Goal: Navigation & Orientation: Find specific page/section

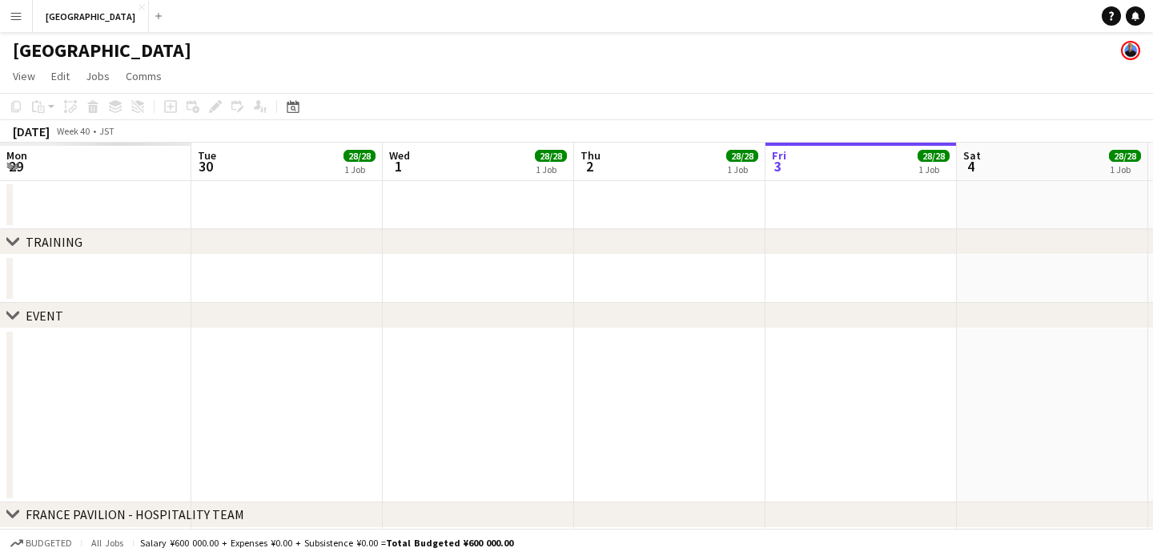
drag, startPoint x: 144, startPoint y: 299, endPoint x: 1395, endPoint y: 282, distance: 1251.2
click at [1153, 282] on html "Menu Boards Boards Boards All jobs Status Workforce Workforce My Workforce Recr…" at bounding box center [576, 452] width 1153 height 904
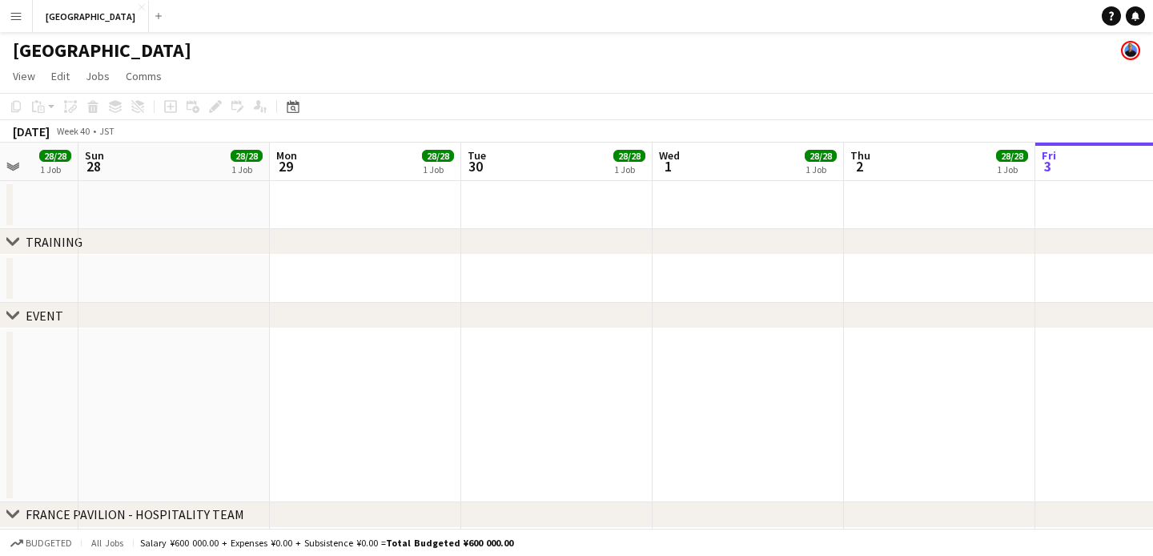
drag, startPoint x: 62, startPoint y: 287, endPoint x: 1287, endPoint y: 258, distance: 1225.8
click at [1153, 258] on html "Menu Boards Boards Boards All jobs Status Workforce Workforce My Workforce Recr…" at bounding box center [576, 452] width 1153 height 904
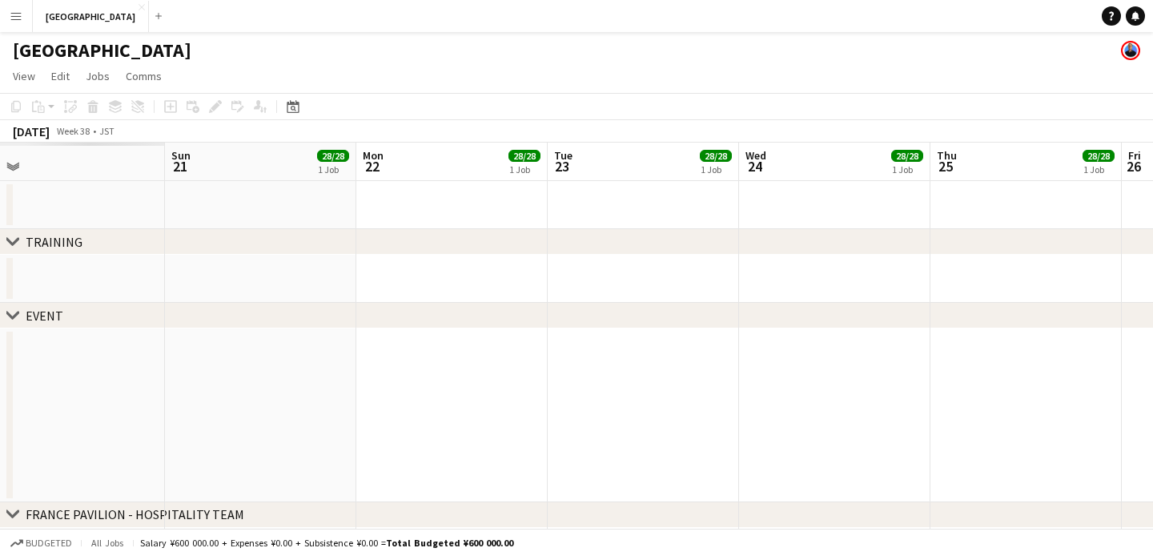
drag, startPoint x: 310, startPoint y: 277, endPoint x: 964, endPoint y: 259, distance: 654.6
click at [982, 255] on app-calendar-viewport "Thu 18 Fri 19 Sat 20 Sun 21 28/28 1 Job Mon 22 28/28 1 Job Tue 23 28/28 1 Job W…" at bounding box center [576, 510] width 1153 height 734
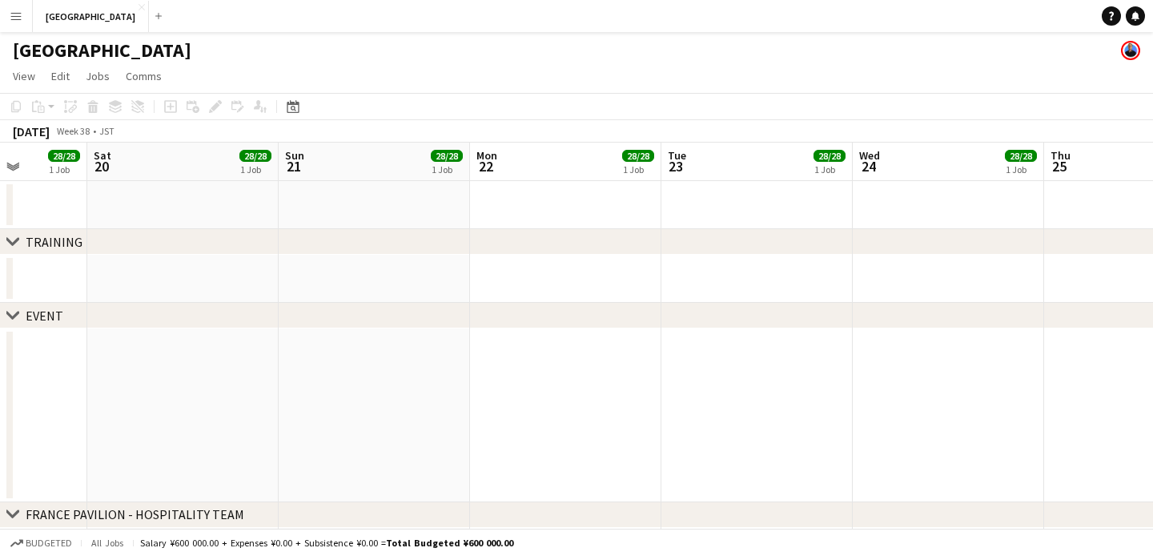
drag, startPoint x: 332, startPoint y: 265, endPoint x: 825, endPoint y: 249, distance: 493.7
click at [847, 244] on div "chevron-right TRAINING chevron-right EVENT chevron-right [GEOGRAPHIC_DATA] - HO…" at bounding box center [576, 510] width 1153 height 734
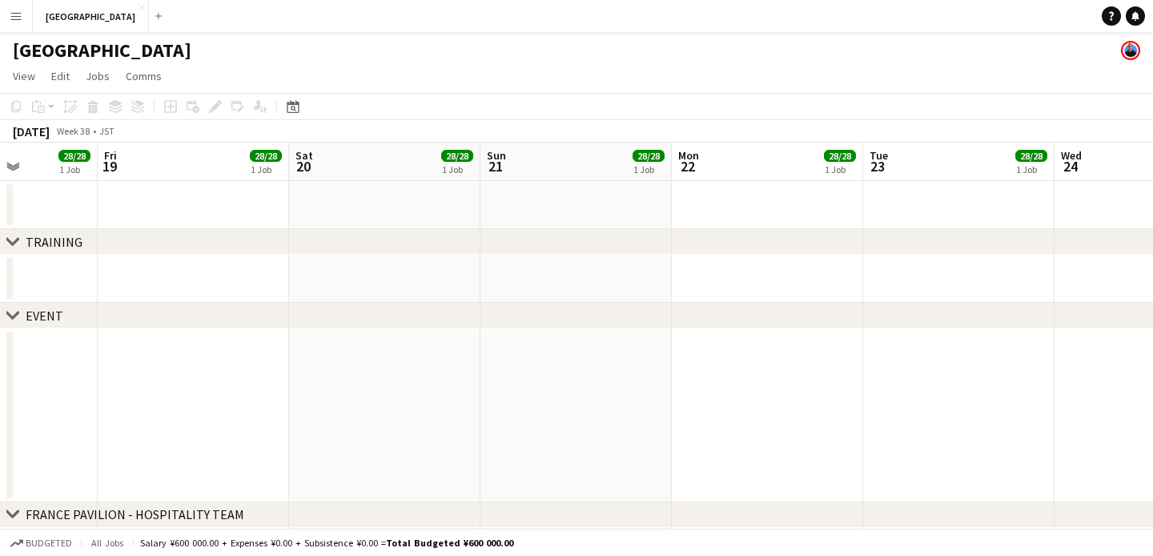
drag, startPoint x: 555, startPoint y: 254, endPoint x: 918, endPoint y: 253, distance: 362.8
click at [918, 253] on div "chevron-right TRAINING chevron-right EVENT chevron-right [GEOGRAPHIC_DATA] - HO…" at bounding box center [576, 510] width 1153 height 734
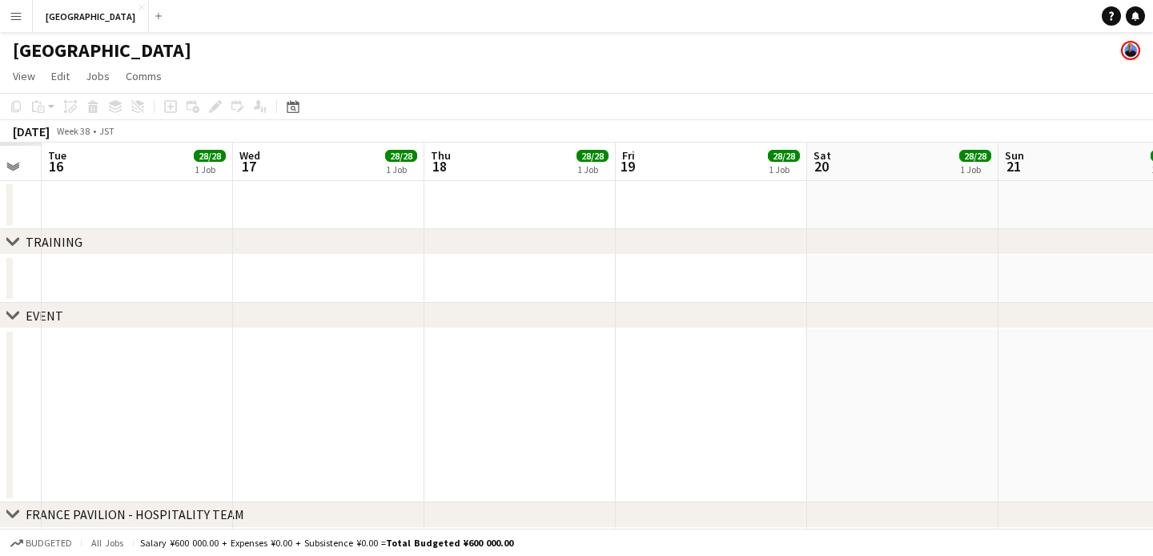
scroll to position [0, 390]
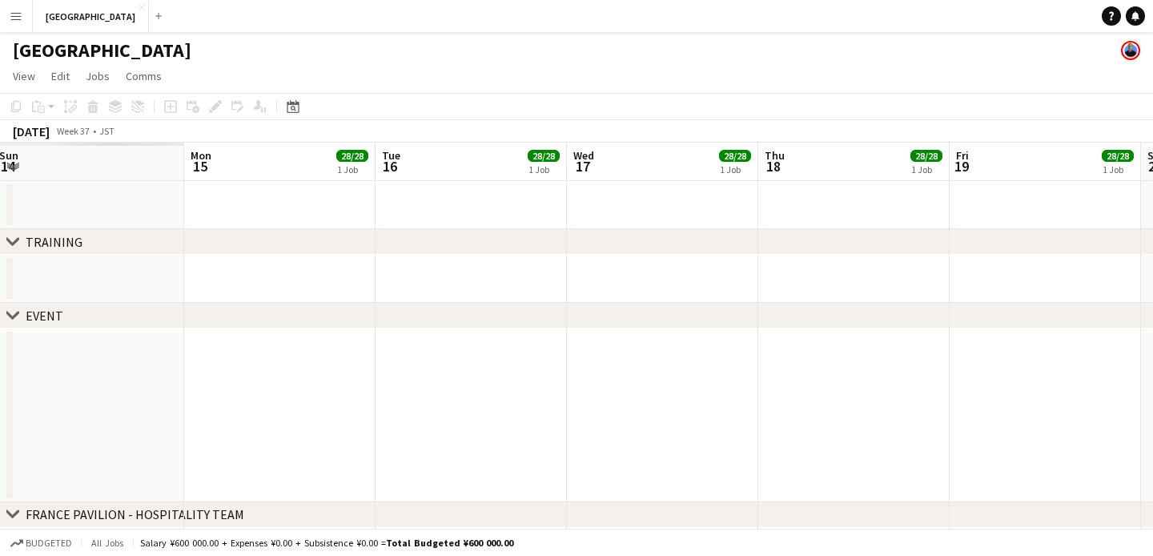
drag, startPoint x: 78, startPoint y: 368, endPoint x: 1229, endPoint y: 290, distance: 1153.7
click at [1153, 290] on html "Menu Boards Boards Boards All jobs Status Workforce Workforce My Workforce Recr…" at bounding box center [576, 452] width 1153 height 904
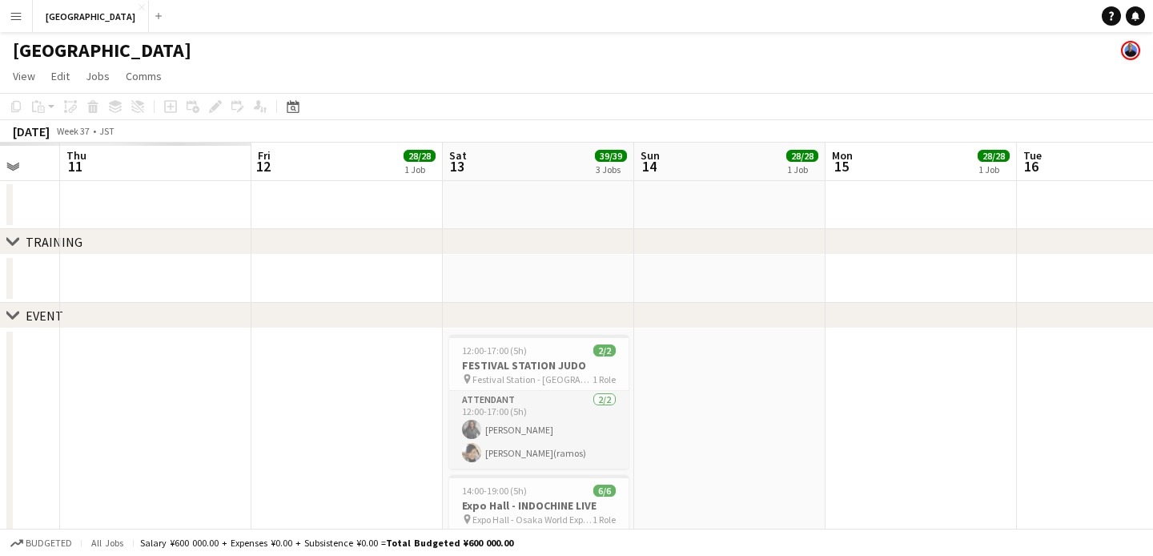
drag, startPoint x: 56, startPoint y: 407, endPoint x: 791, endPoint y: 350, distance: 736.7
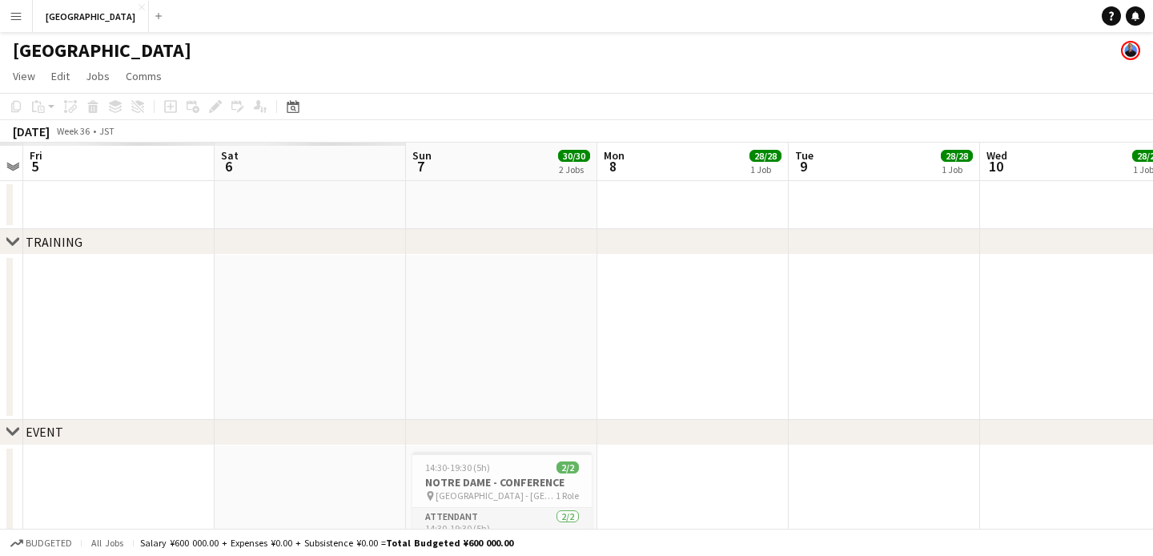
drag, startPoint x: 102, startPoint y: 379, endPoint x: 928, endPoint y: 328, distance: 827.3
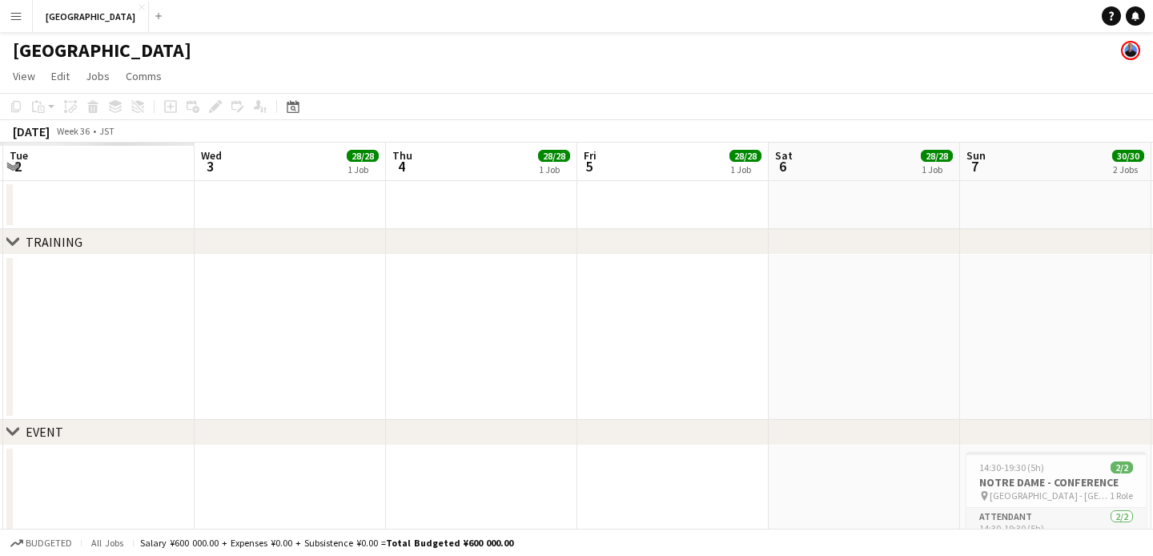
drag, startPoint x: 212, startPoint y: 362, endPoint x: 924, endPoint y: 336, distance: 711.8
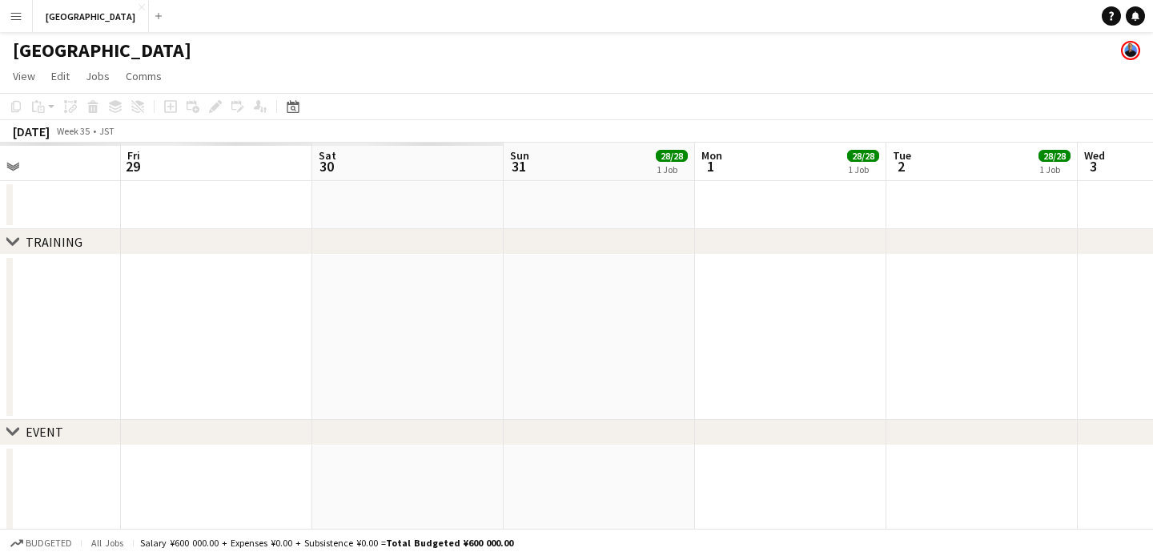
drag, startPoint x: 279, startPoint y: 365, endPoint x: 1153, endPoint y: 324, distance: 874.8
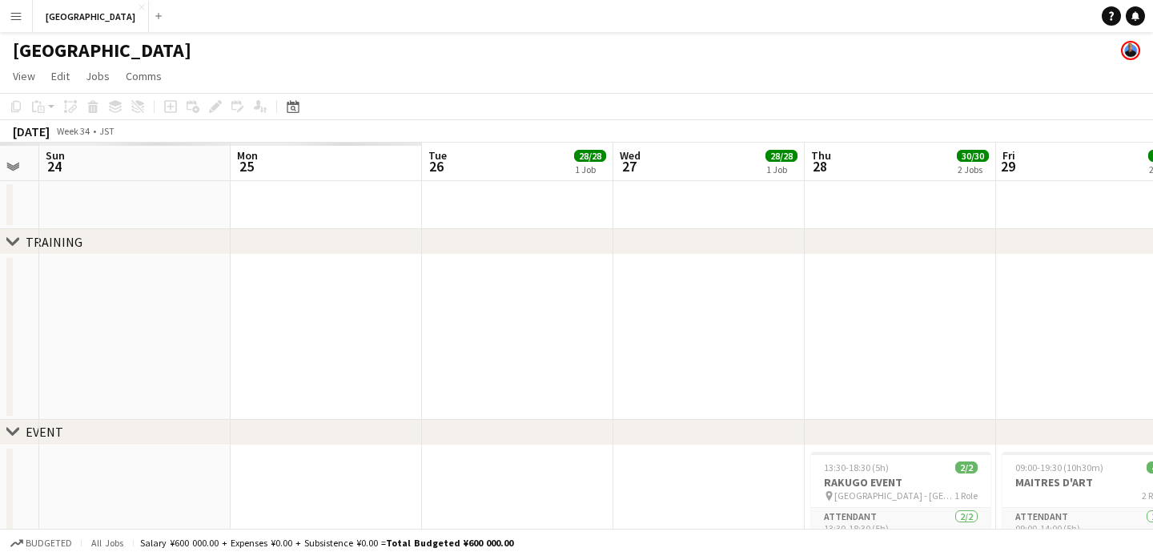
drag, startPoint x: 247, startPoint y: 340, endPoint x: 1103, endPoint y: 323, distance: 856.4
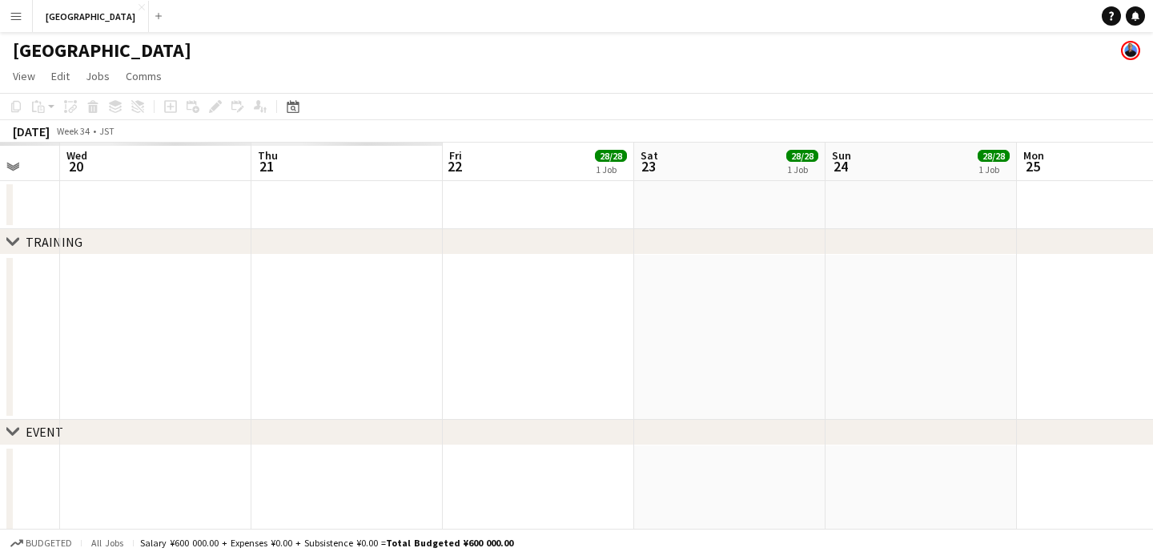
drag, startPoint x: 153, startPoint y: 338, endPoint x: 795, endPoint y: 307, distance: 642.3
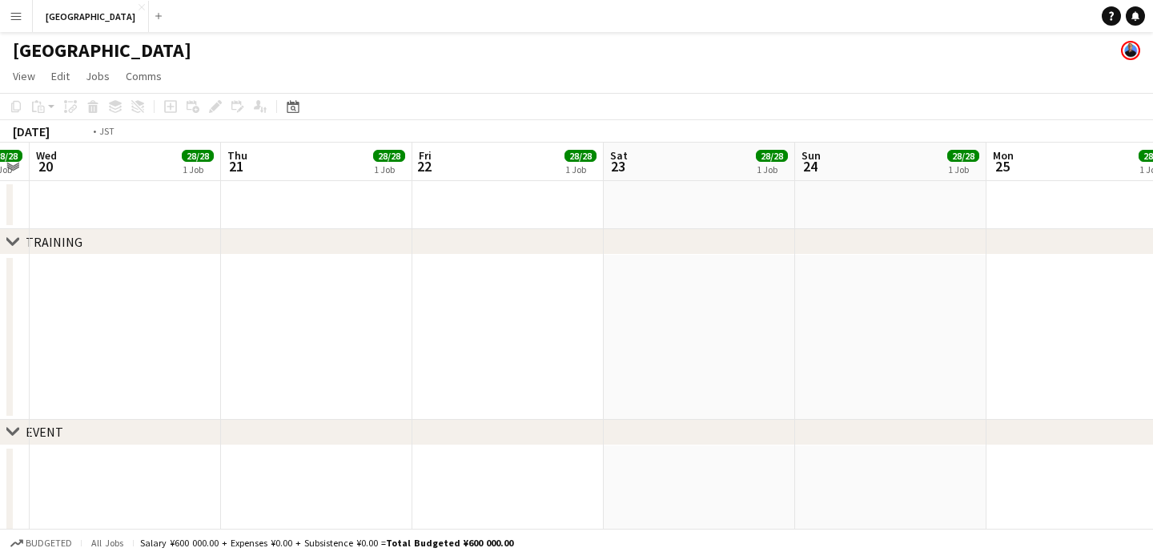
drag, startPoint x: 270, startPoint y: 326, endPoint x: 1158, endPoint y: 302, distance: 888.6
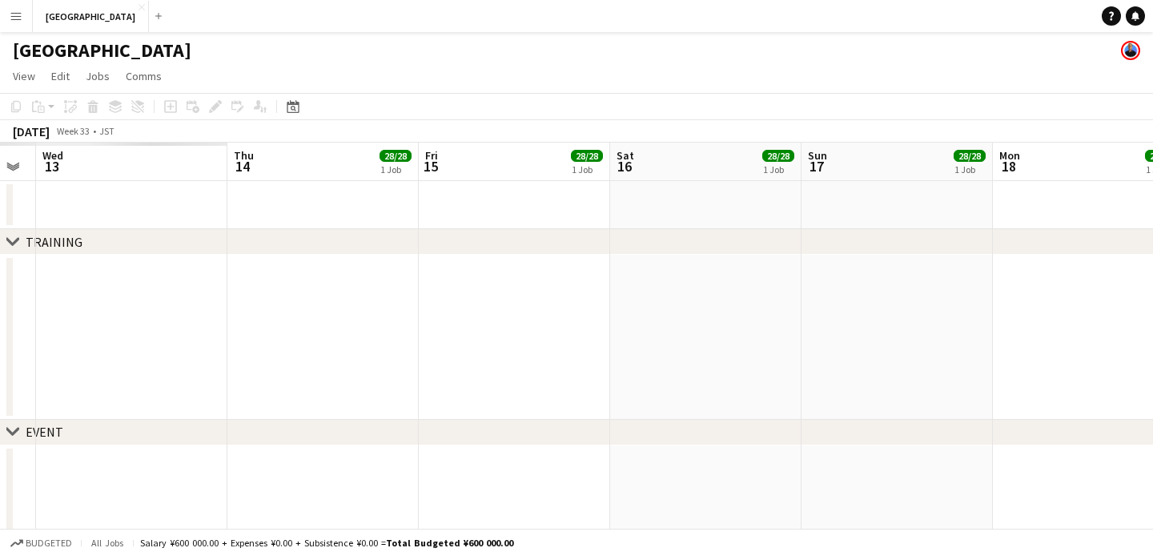
drag, startPoint x: 307, startPoint y: 344, endPoint x: 884, endPoint y: 313, distance: 578.3
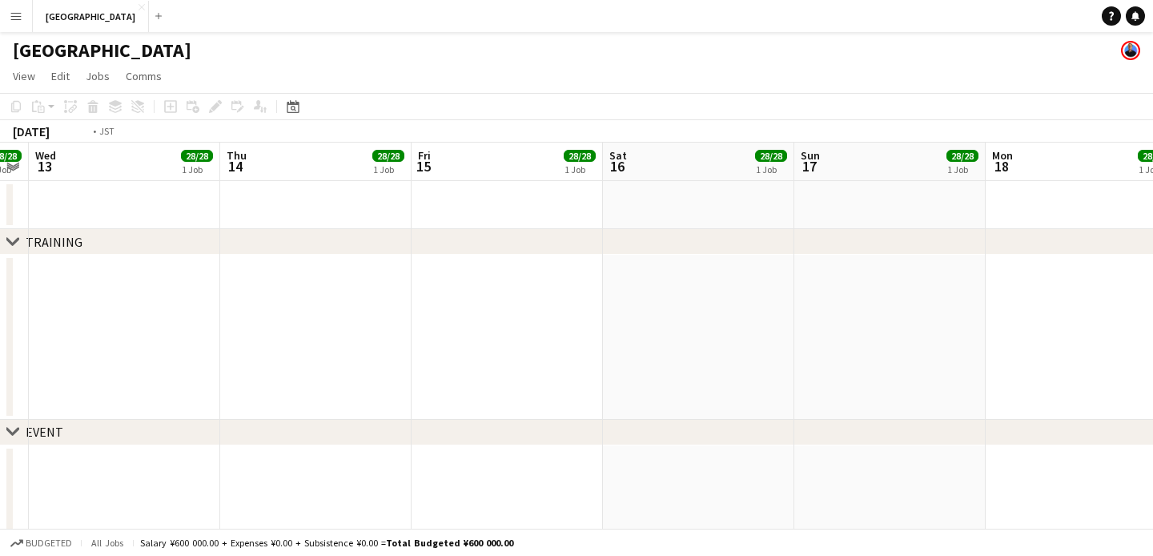
drag, startPoint x: 198, startPoint y: 332, endPoint x: 811, endPoint y: 306, distance: 613.3
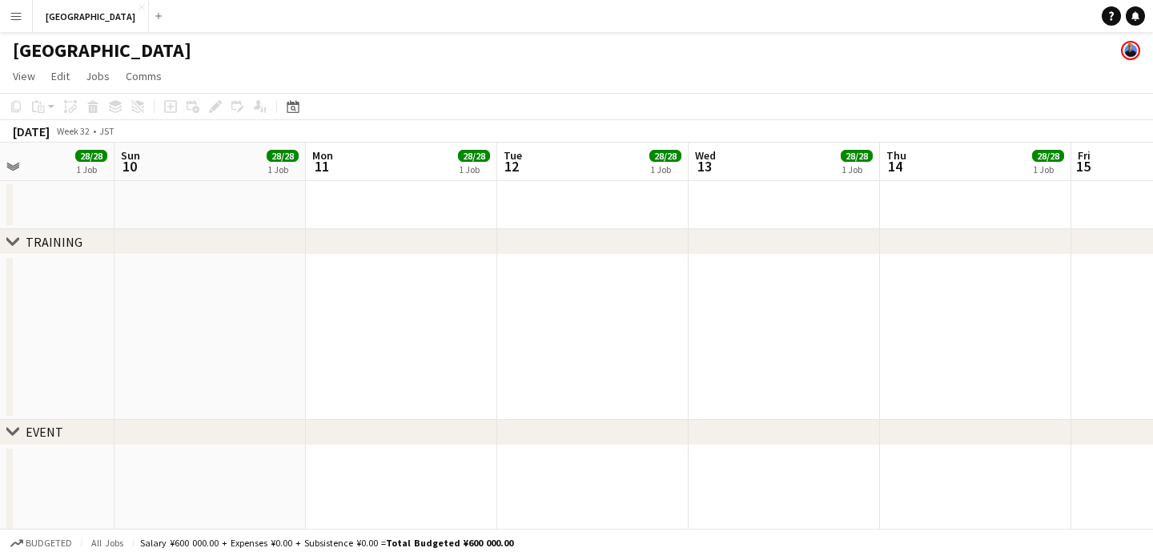
drag, startPoint x: 243, startPoint y: 328, endPoint x: 1013, endPoint y: 302, distance: 770.2
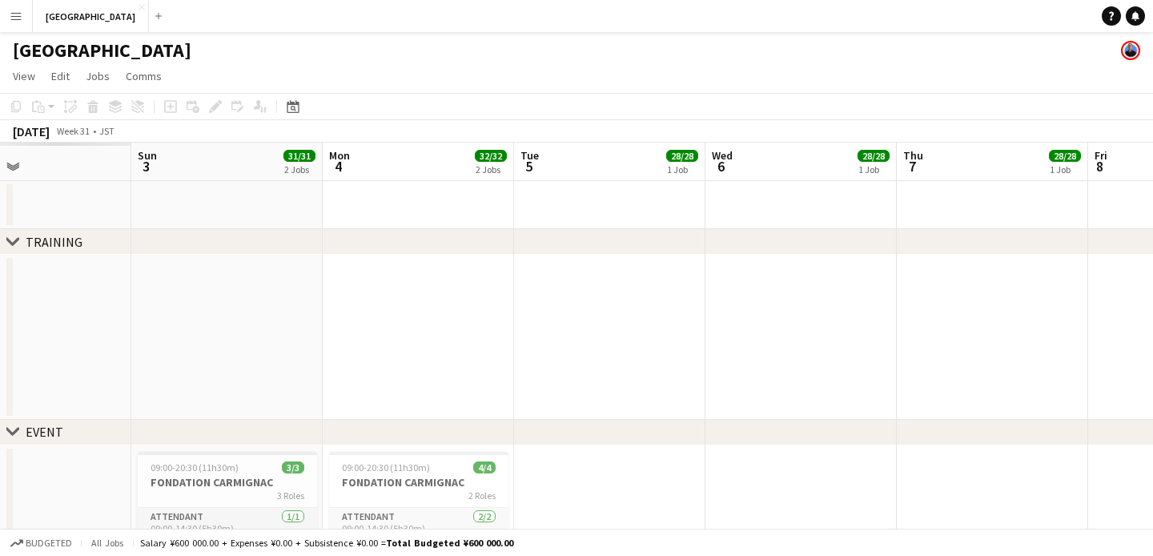
drag, startPoint x: 382, startPoint y: 323, endPoint x: 800, endPoint y: 321, distance: 418.1
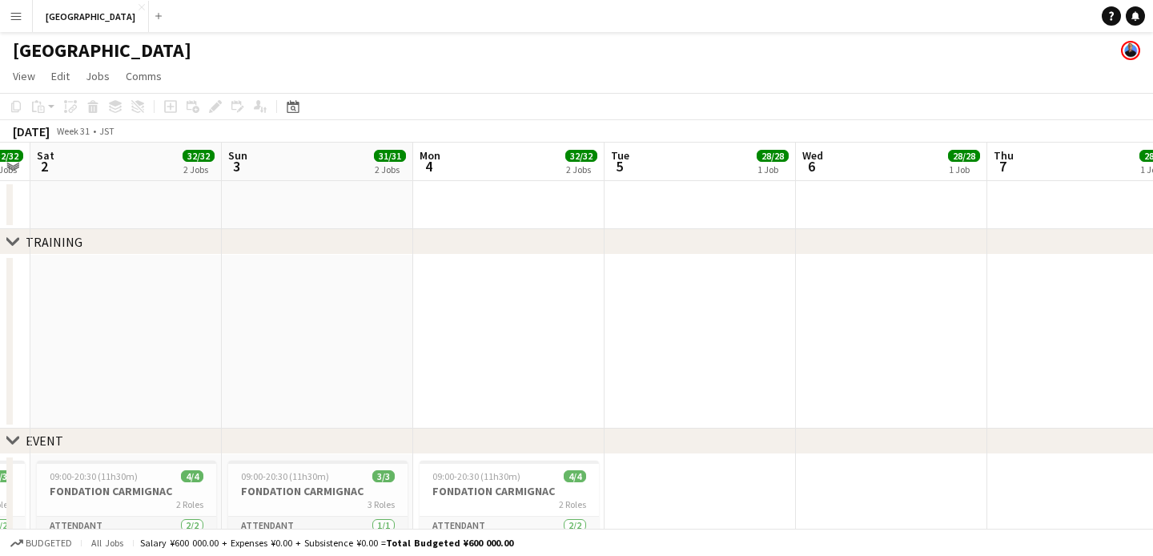
drag, startPoint x: 426, startPoint y: 321, endPoint x: 1051, endPoint y: 292, distance: 625.4
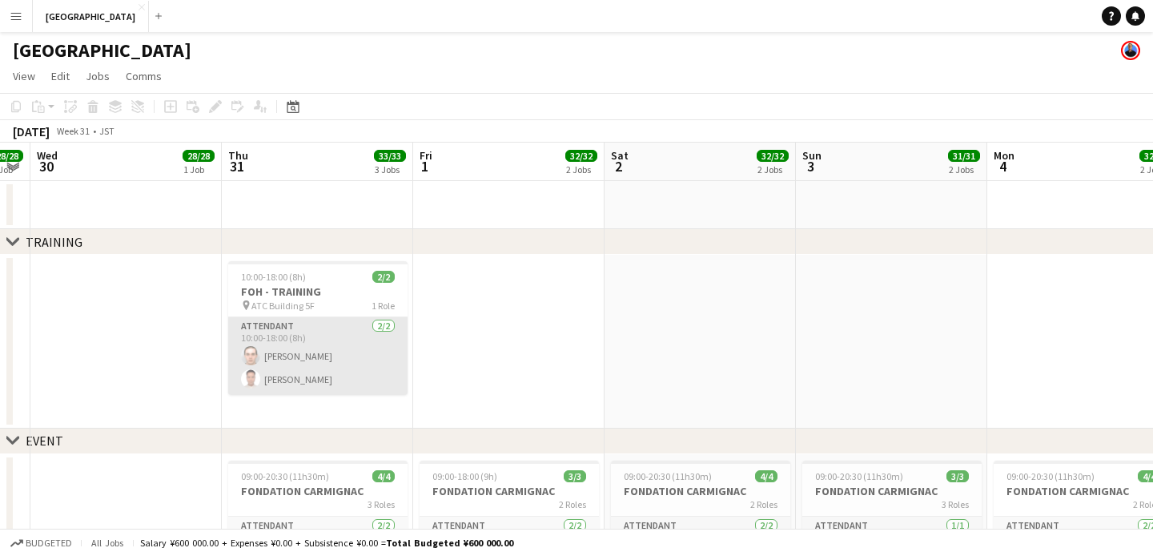
drag, startPoint x: 315, startPoint y: 336, endPoint x: 324, endPoint y: 336, distance: 8.8
click at [316, 336] on app-card-role "ATTENDANT [DATE] 10:00-18:00 (8h) [PERSON_NAME]" at bounding box center [317, 356] width 179 height 78
click at [324, 336] on app-card-role "ATTENDANT [DATE] 10:00-18:00 (8h) [PERSON_NAME]" at bounding box center [317, 356] width 179 height 78
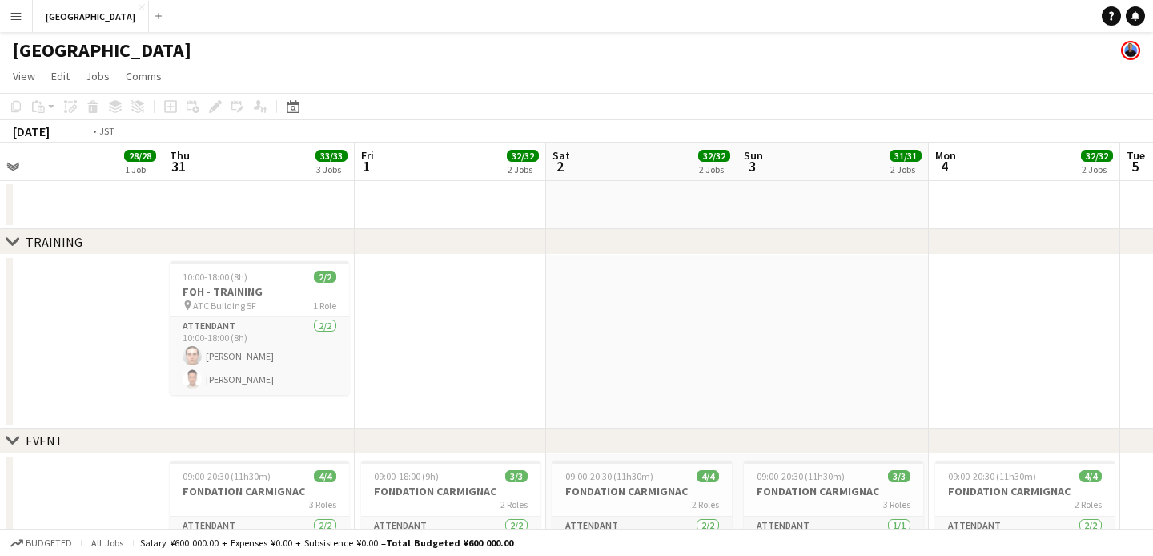
drag, startPoint x: 95, startPoint y: 320, endPoint x: 973, endPoint y: 273, distance: 879.9
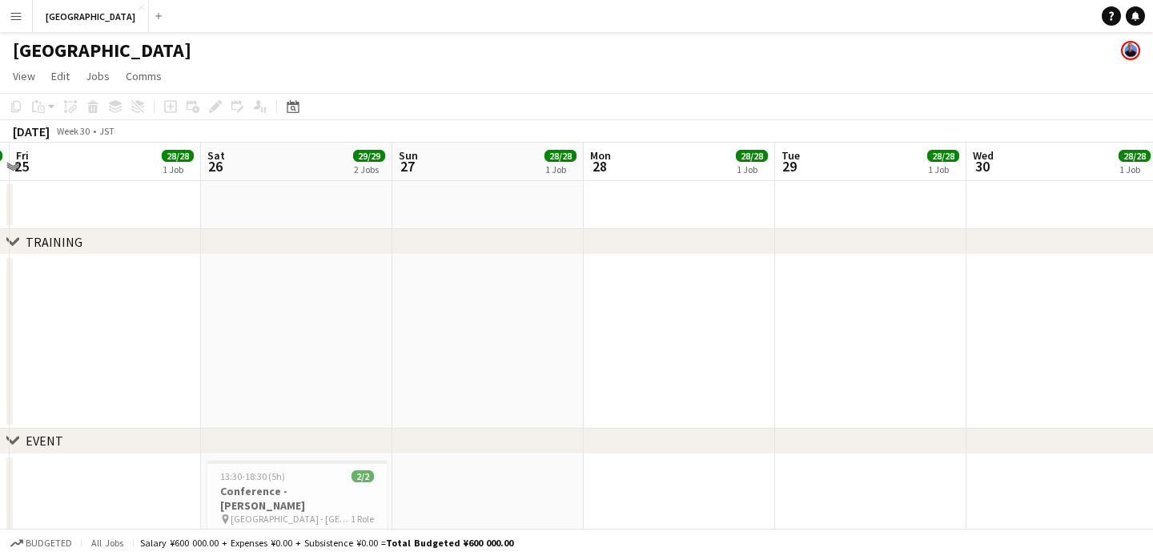
drag, startPoint x: 193, startPoint y: 316, endPoint x: 879, endPoint y: 308, distance: 685.7
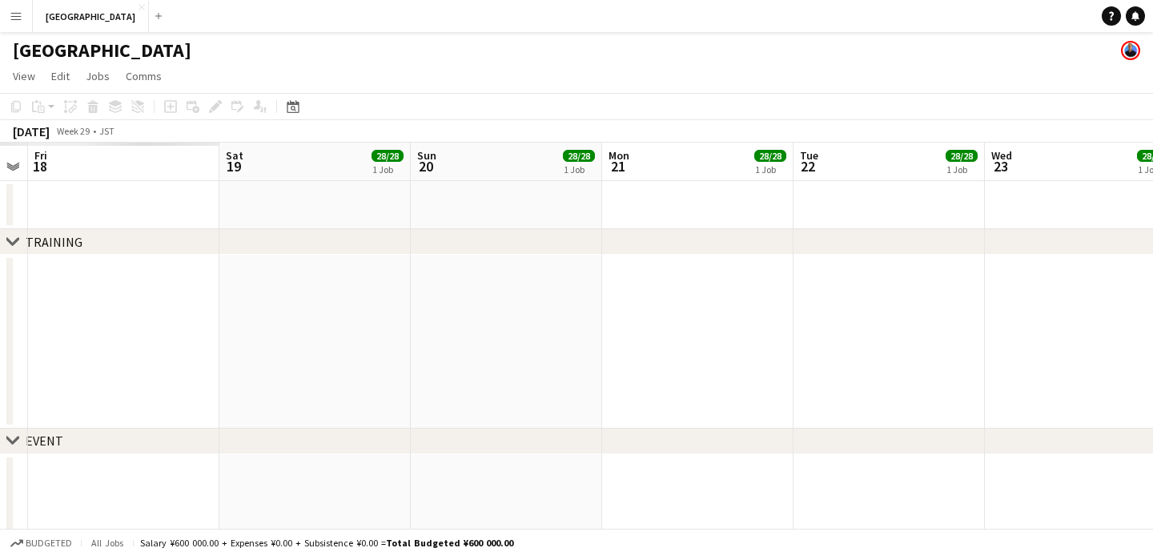
scroll to position [0, 531]
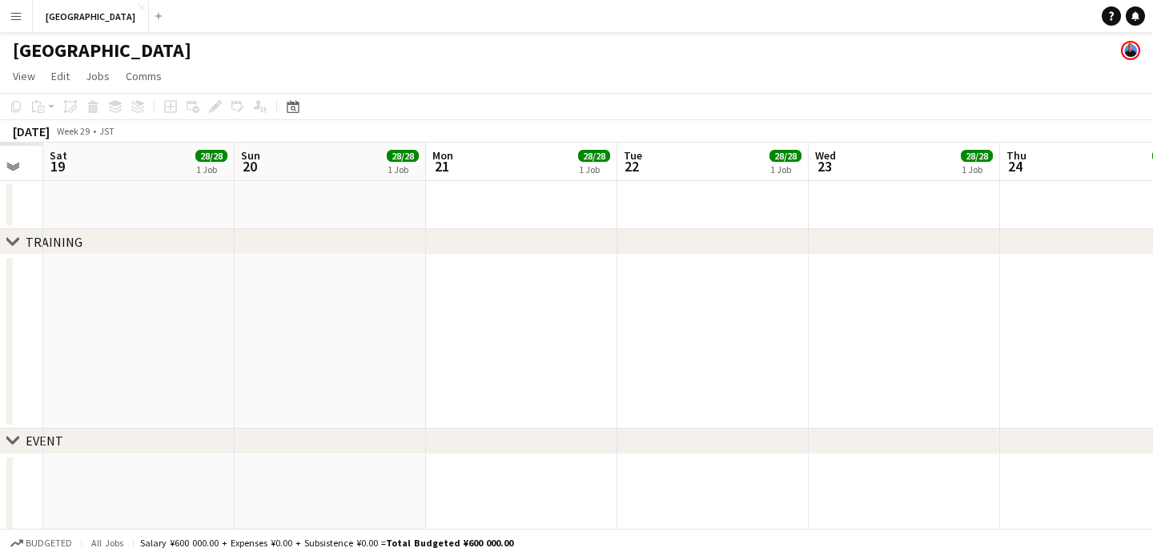
drag, startPoint x: 236, startPoint y: 329, endPoint x: 1370, endPoint y: 277, distance: 1134.6
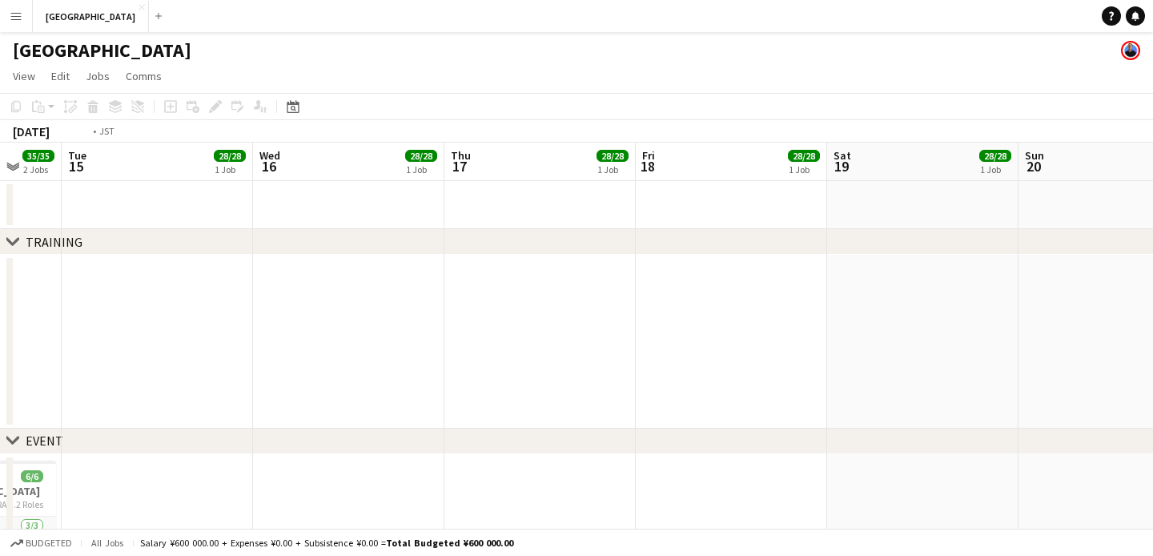
scroll to position [0, 437]
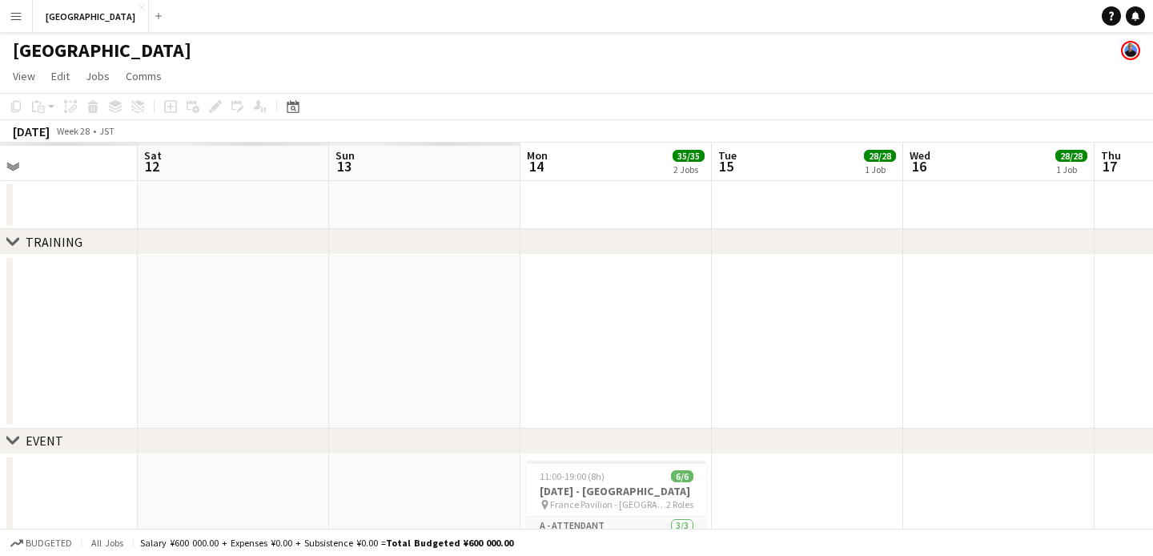
drag, startPoint x: 68, startPoint y: 370, endPoint x: 1660, endPoint y: 237, distance: 1597.9
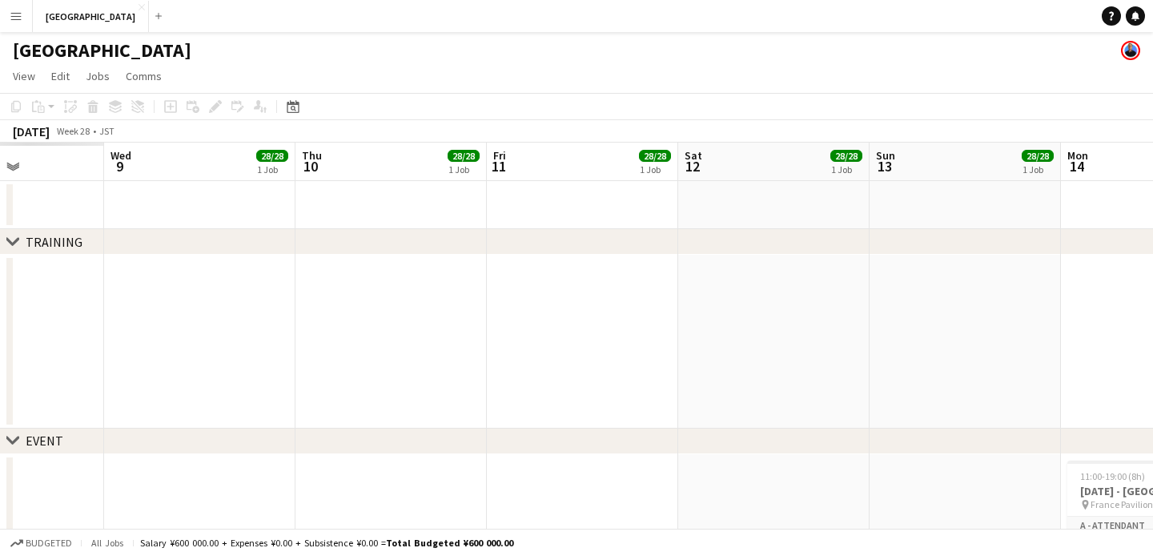
drag, startPoint x: 34, startPoint y: 287, endPoint x: 588, endPoint y: 283, distance: 554.3
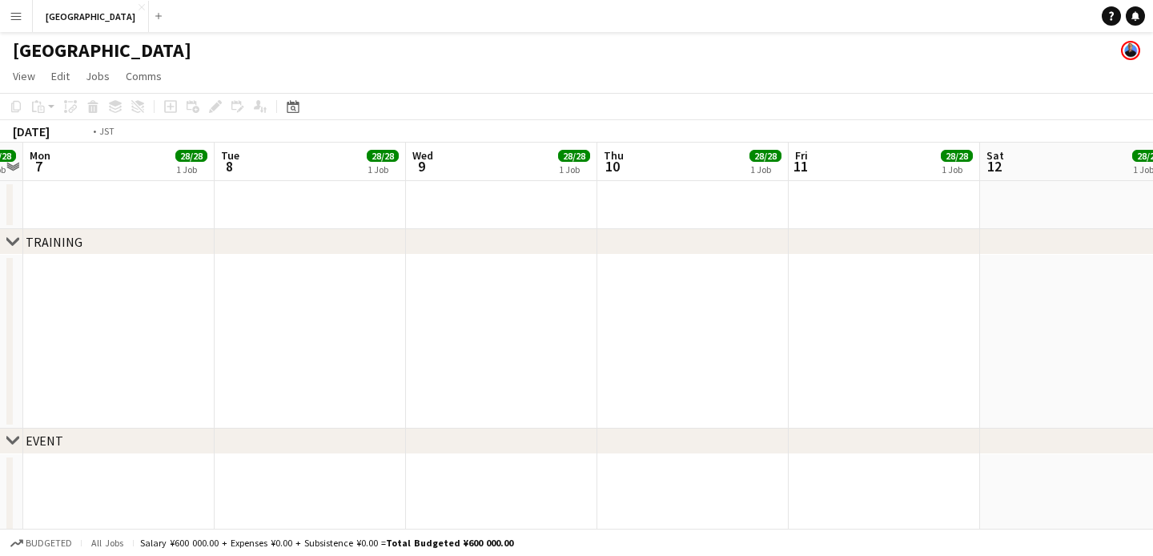
drag, startPoint x: 162, startPoint y: 315, endPoint x: 996, endPoint y: 270, distance: 835.0
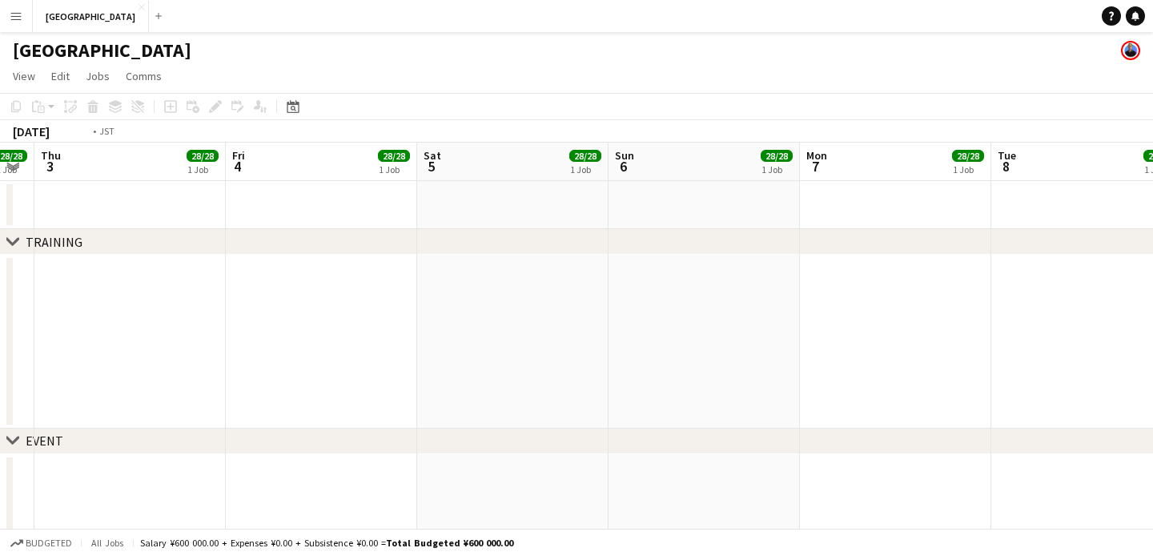
drag, startPoint x: 51, startPoint y: 324, endPoint x: 816, endPoint y: 256, distance: 767.9
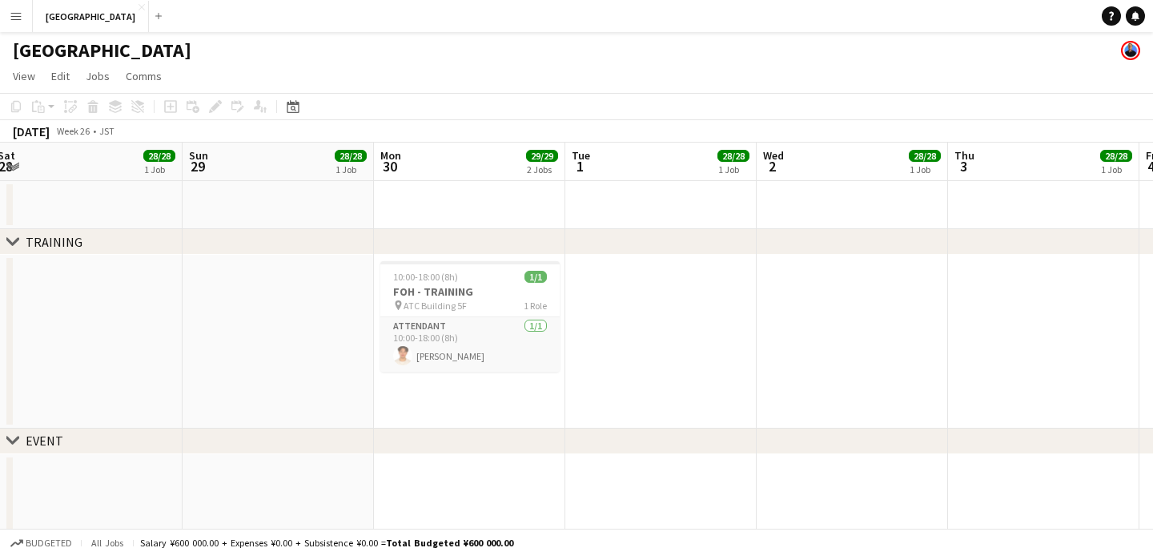
drag, startPoint x: 46, startPoint y: 312, endPoint x: 618, endPoint y: 277, distance: 572.1
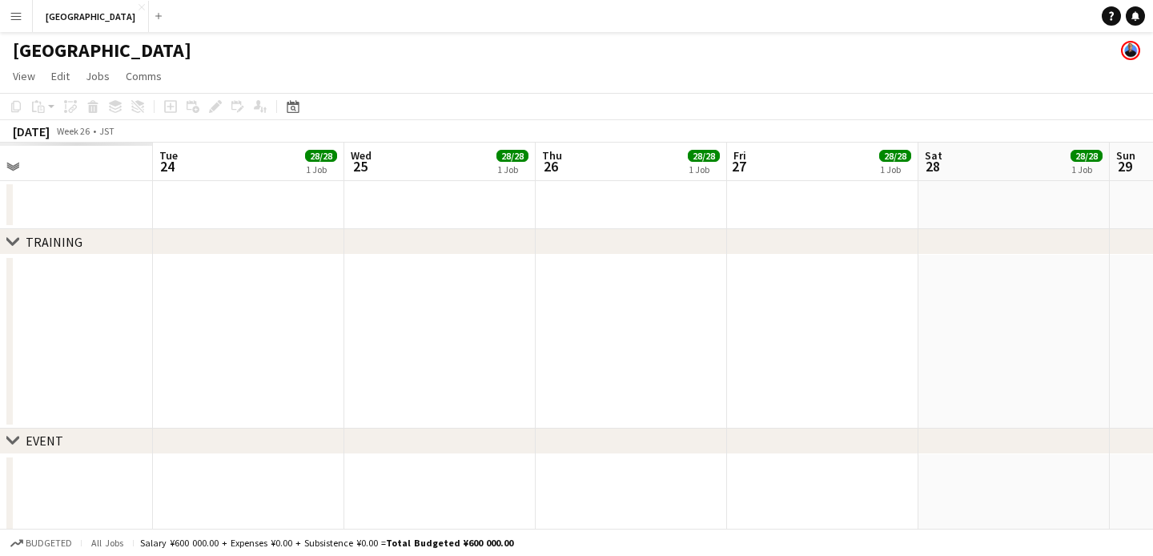
drag, startPoint x: 91, startPoint y: 312, endPoint x: 598, endPoint y: 300, distance: 507.1
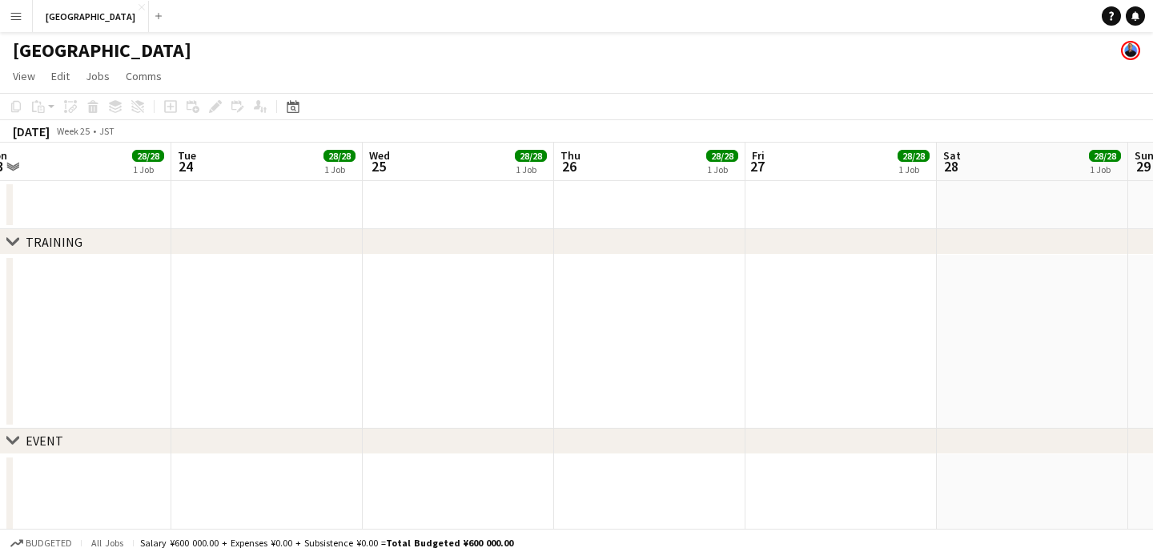
drag, startPoint x: 87, startPoint y: 332, endPoint x: 617, endPoint y: 297, distance: 530.6
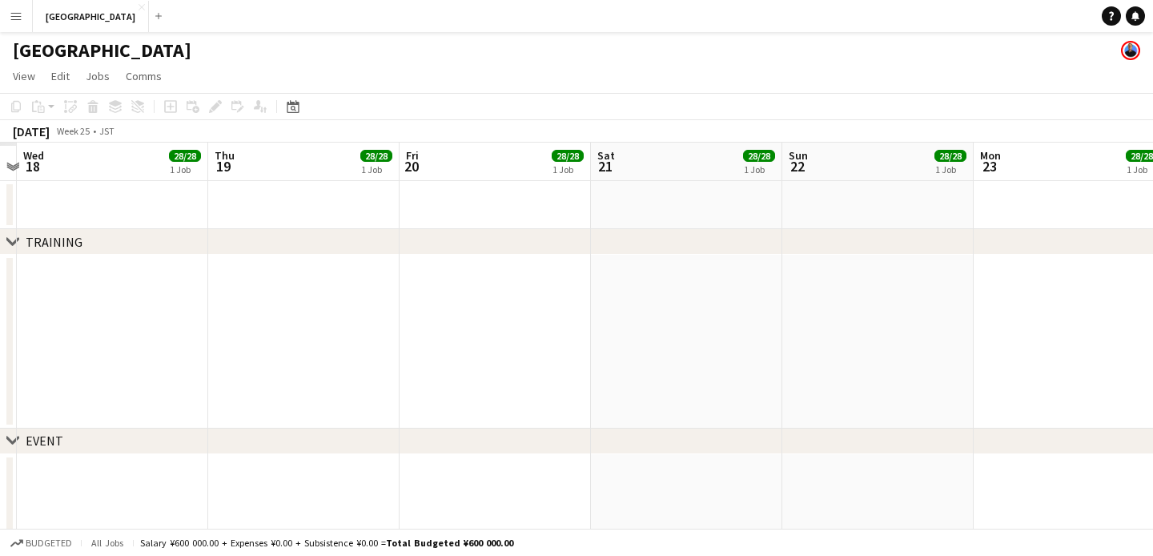
drag, startPoint x: 203, startPoint y: 318, endPoint x: 623, endPoint y: 293, distance: 420.4
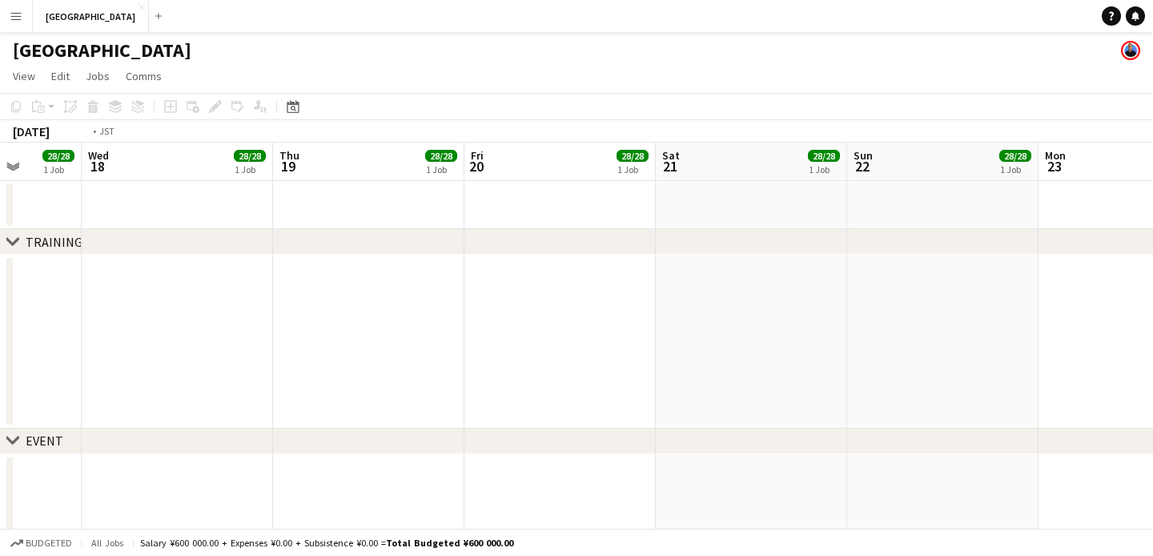
drag
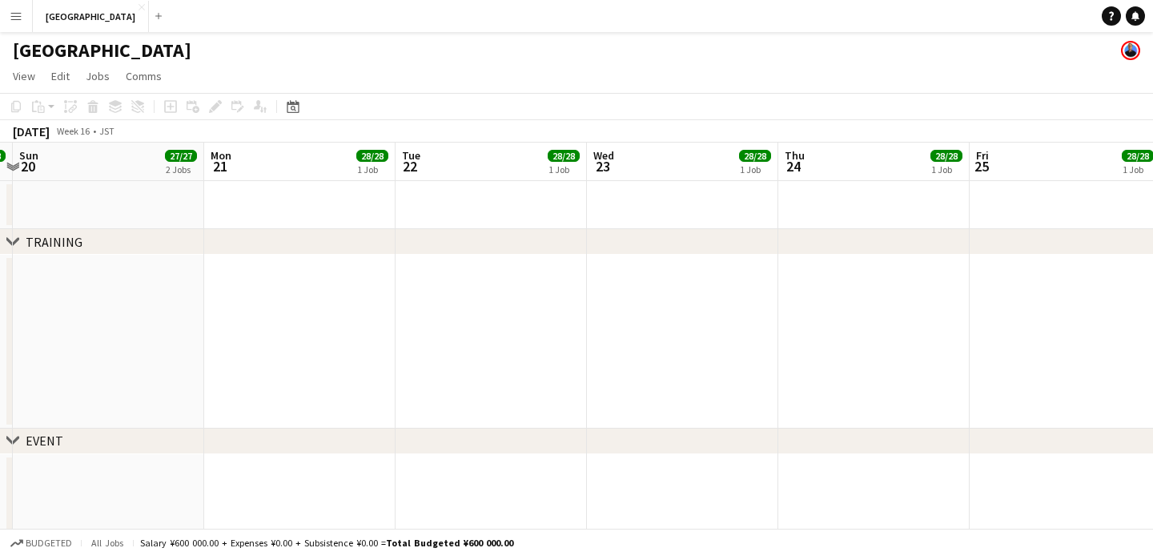
scroll to position [0, 395]
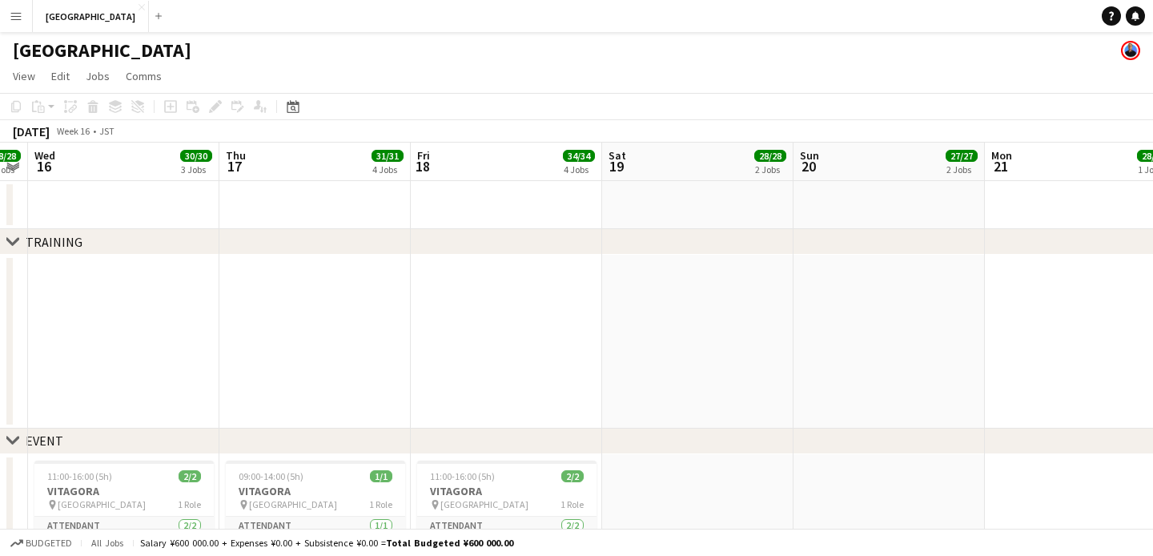
scroll to position [0, 408]
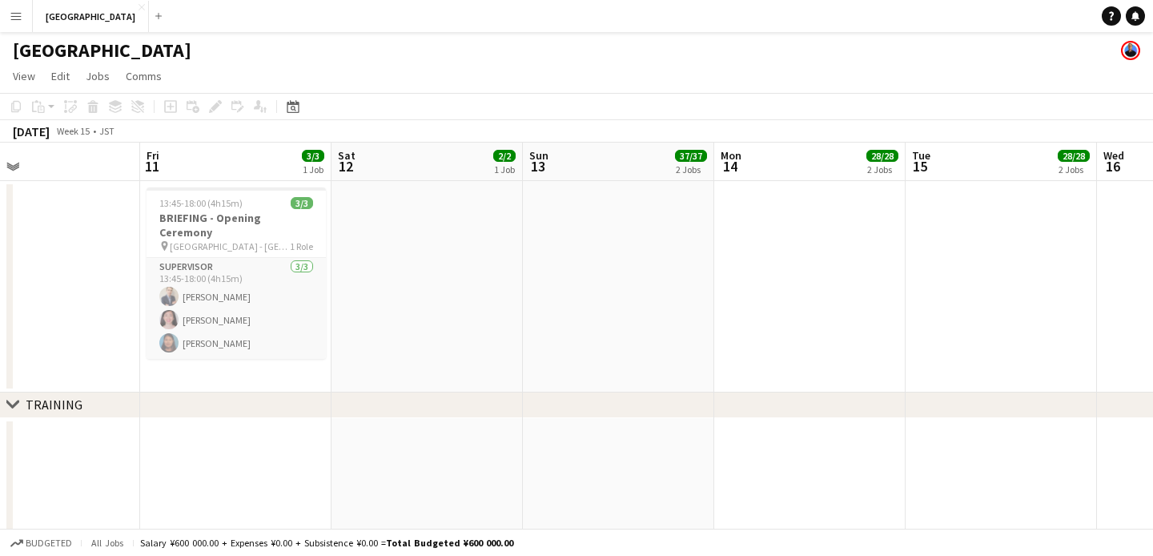
click at [12, 162] on app-icon "Expand/collapse" at bounding box center [12, 165] width 13 height 15
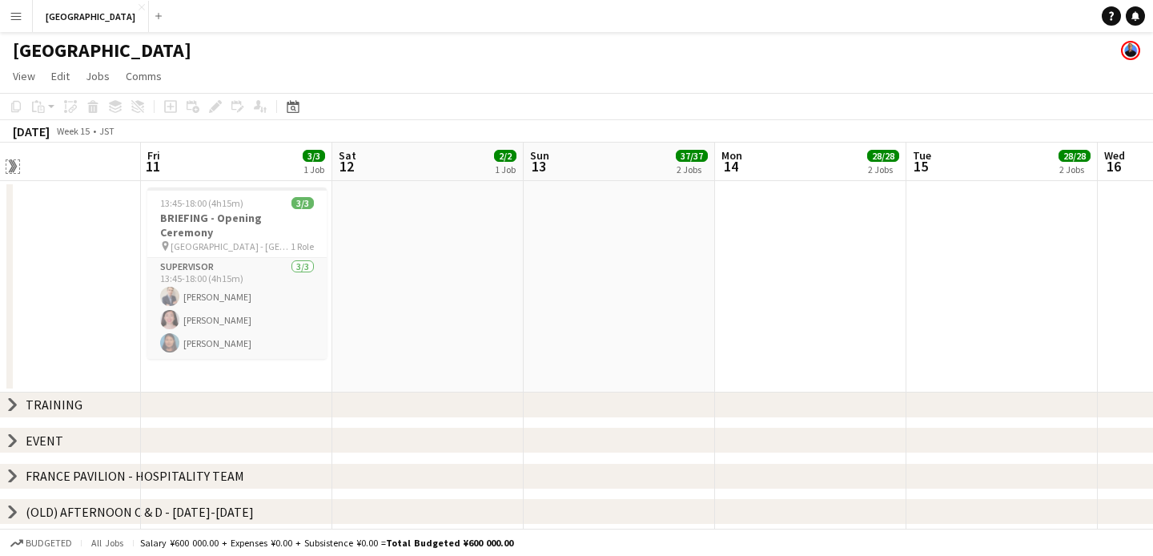
click at [12, 169] on app-icon "Expand/collapse" at bounding box center [11, 166] width 15 height 13
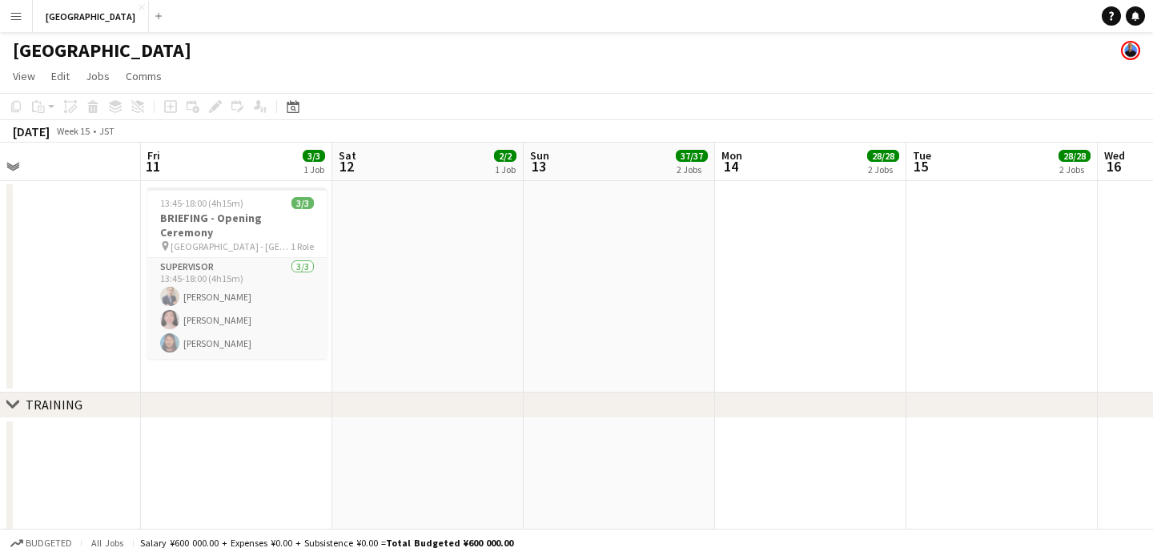
click at [19, 404] on div "chevron-right TRAINING" at bounding box center [576, 405] width 1153 height 26
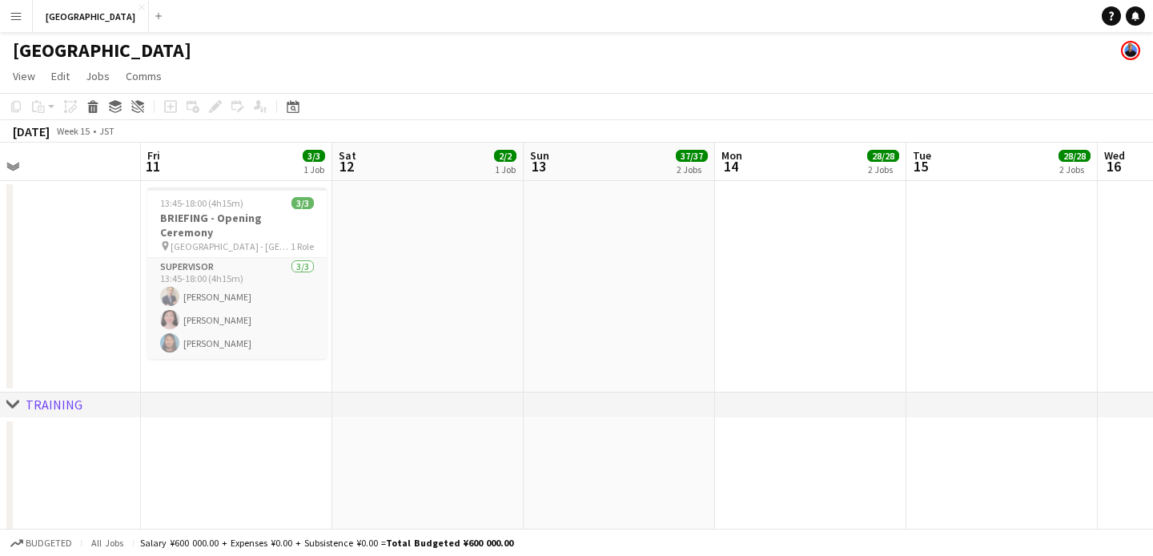
click at [17, 404] on icon at bounding box center [12, 404] width 12 height 6
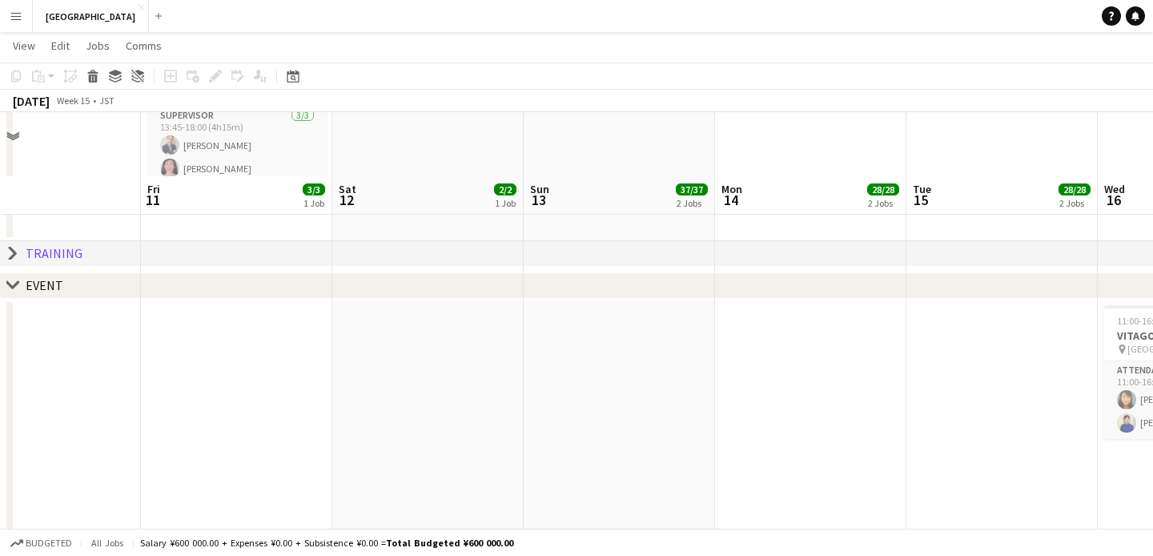
scroll to position [226, 0]
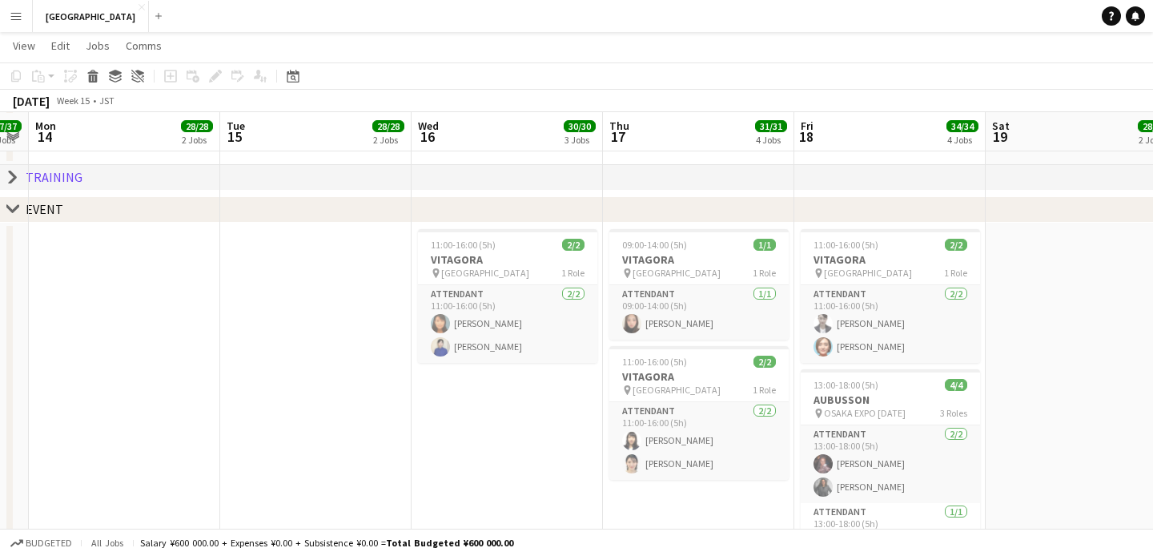
click at [0, 380] on app-calendar-viewport "Thu 10 Fri 11 3/3 1 Job Sat 12 2/2 1 Job Sun 13 37/37 2 Jobs Mon 14 28/28 2 Job…" at bounding box center [576, 546] width 1153 height 1419
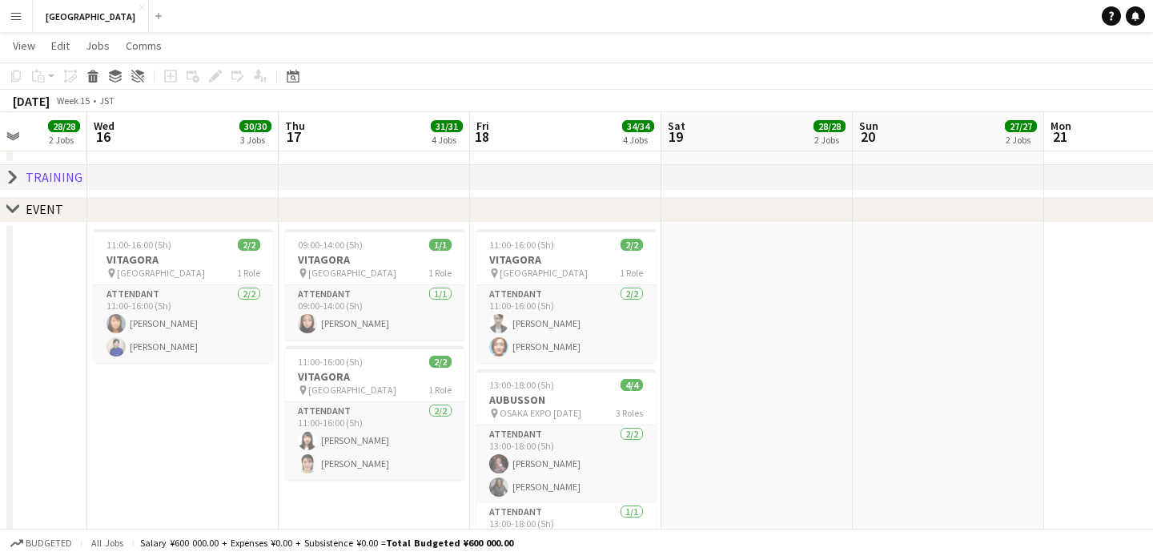
scroll to position [0, 699]
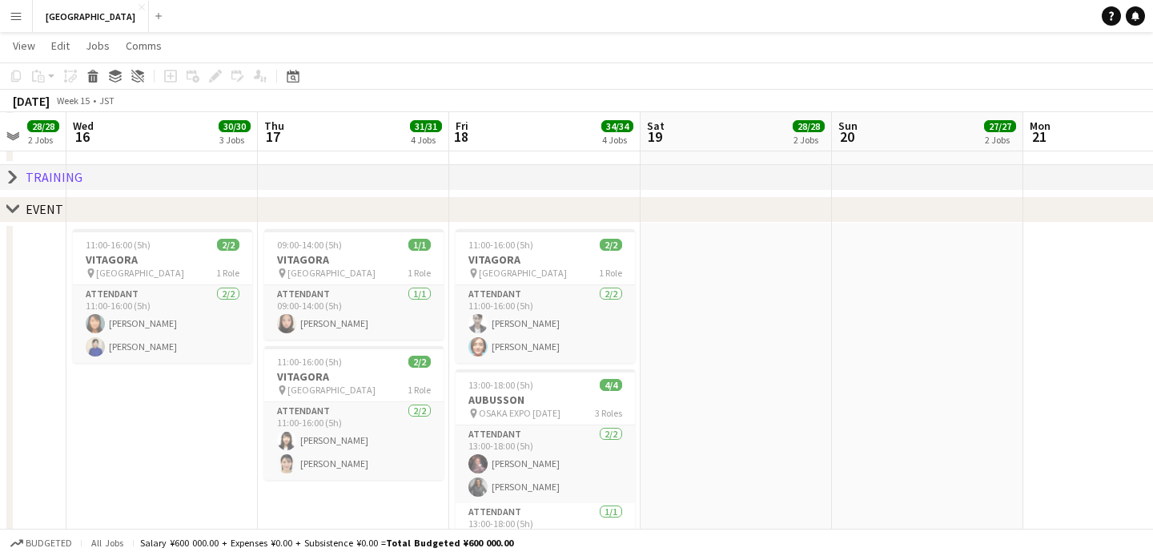
click at [687, 284] on app-calendar-viewport "Sat 12 2/2 1 Job Sun 13 37/37 2 Jobs Mon 14 28/28 2 Jobs Tue 15 28/28 2 Jobs We…" at bounding box center [576, 546] width 1153 height 1419
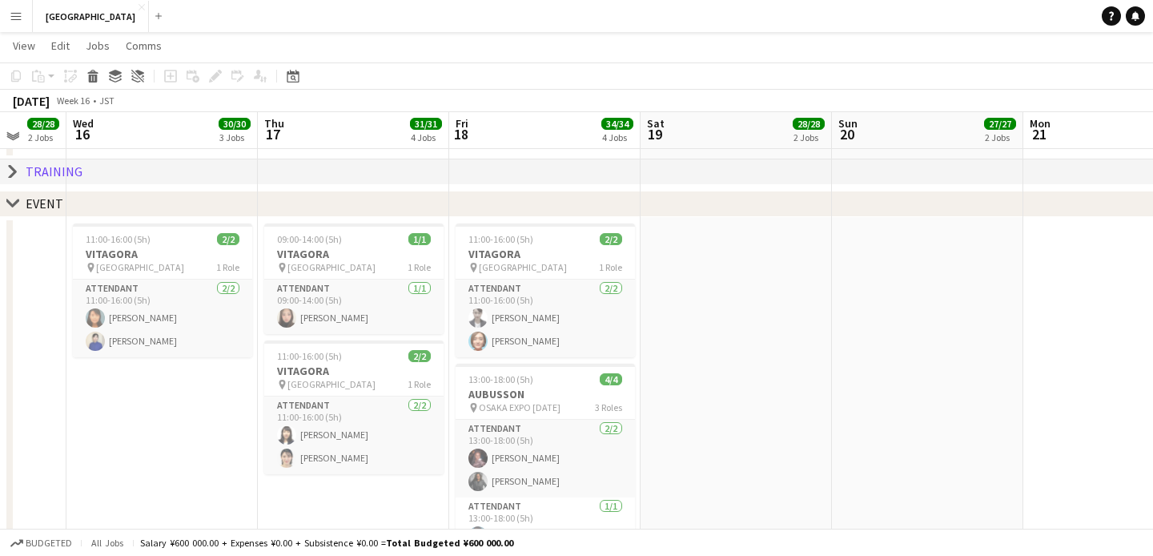
scroll to position [232, 0]
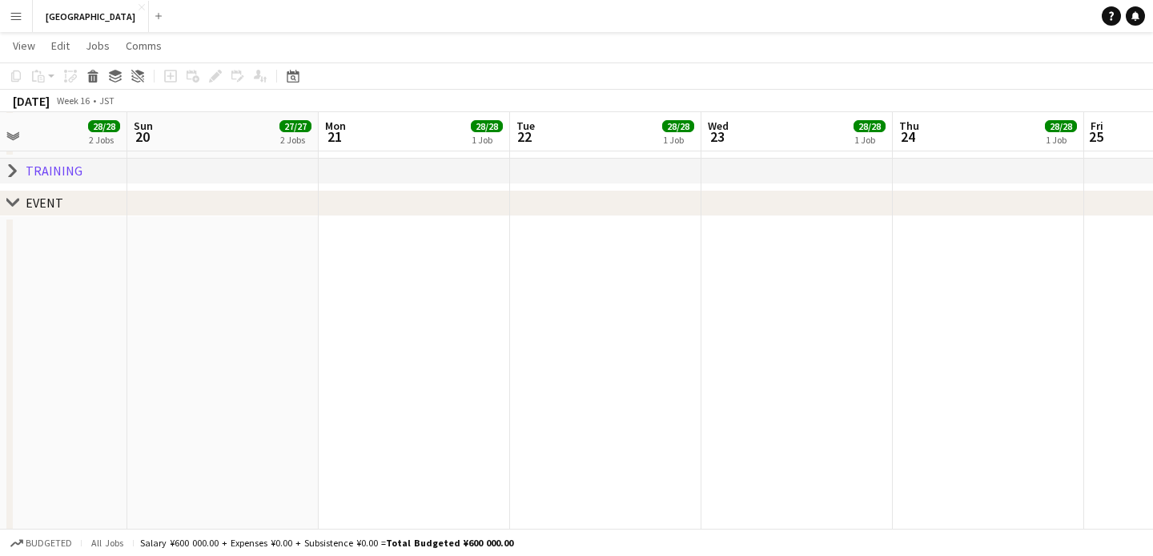
click at [0, 344] on app-calendar-viewport "Wed 16 30/30 3 Jobs Thu 17 31/31 4 Jobs Fri 18 34/34 4 Jobs Sat 19 28/28 2 Jobs…" at bounding box center [576, 539] width 1153 height 1419
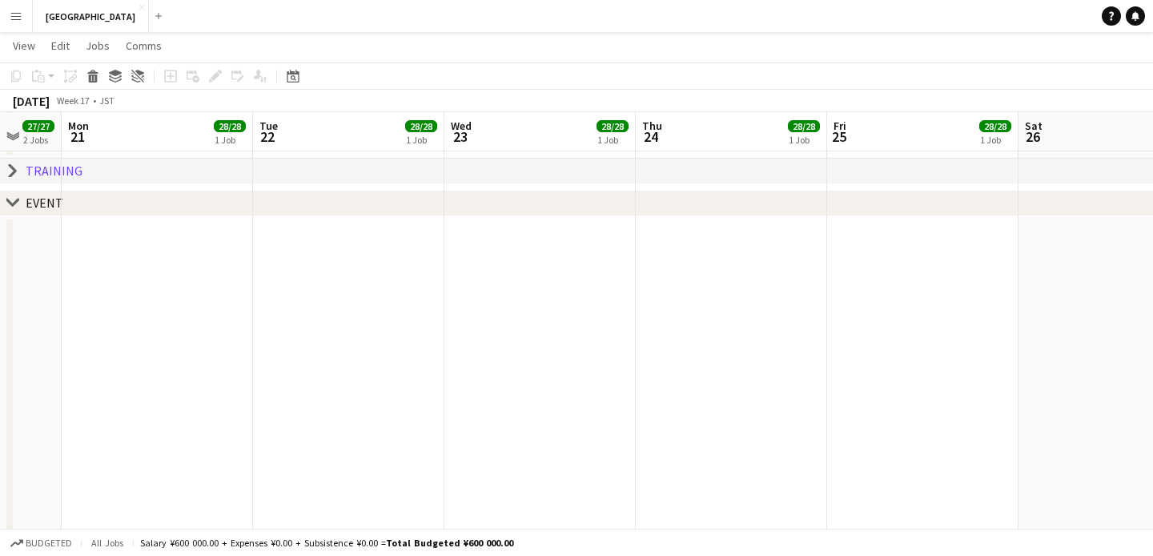
click at [259, 307] on app-calendar-viewport "Fri 18 34/34 4 Jobs Sat 19 28/28 2 Jobs Sun 20 27/27 2 Jobs Mon 21 28/28 1 Job …" at bounding box center [576, 539] width 1153 height 1419
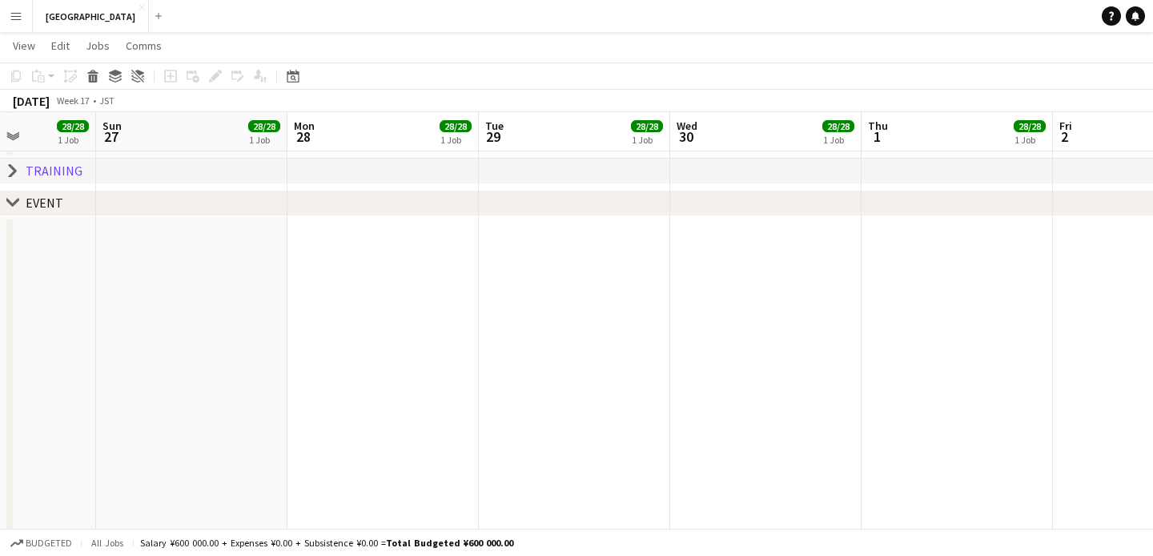
click at [171, 319] on app-calendar-viewport "Thu 24 28/28 1 Job Fri 25 28/28 1 Job Sat 26 28/28 1 Job Sun 27 28/28 1 Job Mon…" at bounding box center [576, 539] width 1153 height 1419
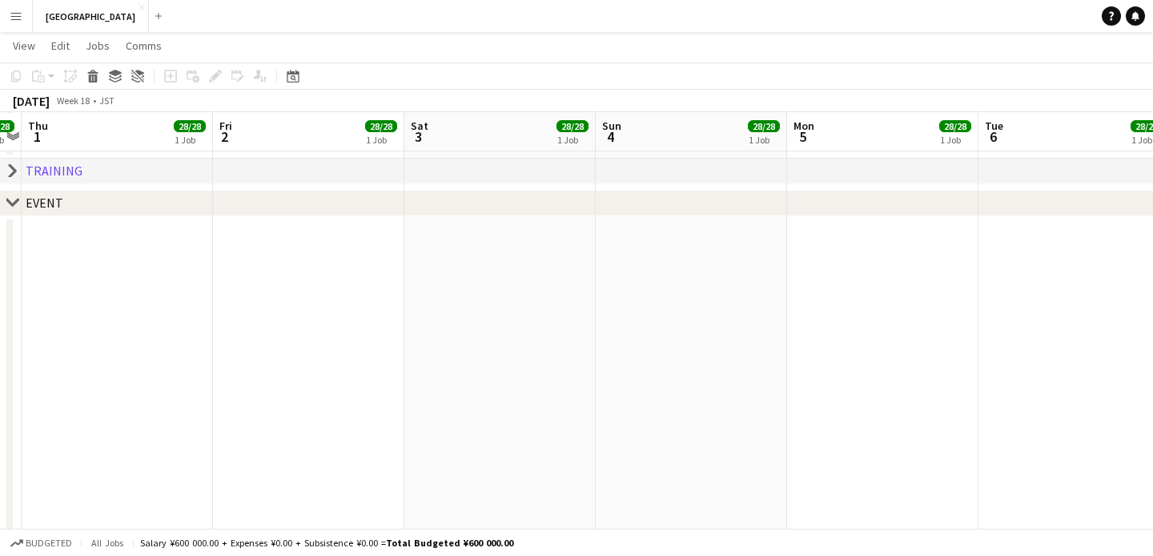
click at [113, 317] on app-calendar-viewport "Mon 28 28/28 1 Job Tue 29 28/28 1 Job Wed 30 28/28 1 Job Thu 1 28/28 1 Job Fri …" at bounding box center [576, 539] width 1153 height 1419
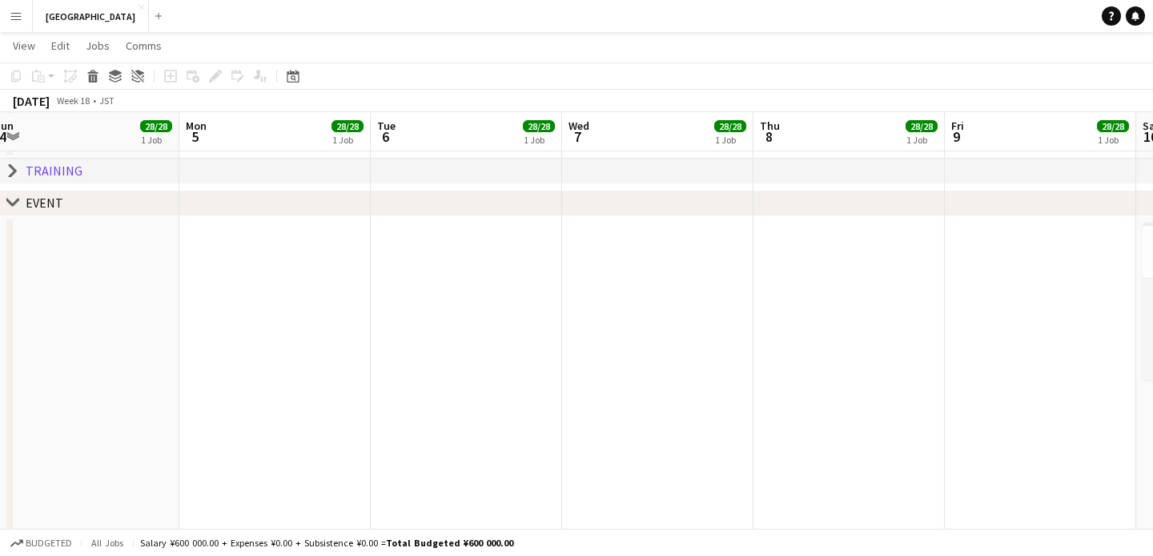
click at [287, 325] on app-calendar-viewport "Wed 30 28/28 1 Job Thu 1 28/28 1 Job Fri 2 28/28 1 Job Sat 3 28/28 1 Job Sun 4 …" at bounding box center [576, 539] width 1153 height 1419
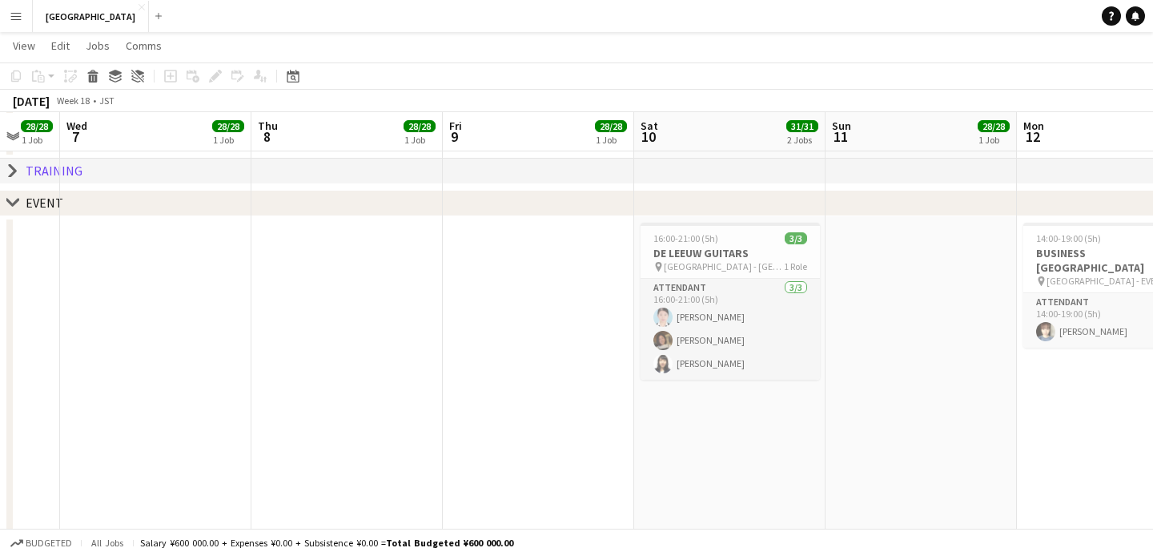
scroll to position [0, 550]
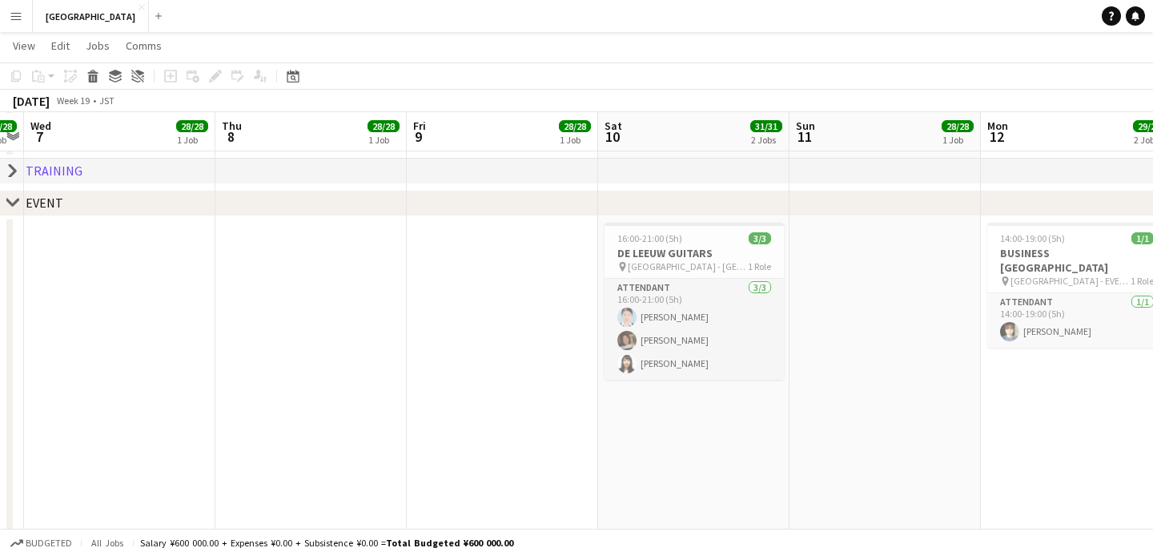
drag, startPoint x: 943, startPoint y: 254, endPoint x: 404, endPoint y: 310, distance: 541.2
click at [404, 310] on app-calendar-viewport "Sun 4 28/28 1 Job Mon 5 28/28 1 Job Tue 6 28/28 1 Job Wed 7 28/28 1 Job Thu 8 2…" at bounding box center [576, 539] width 1153 height 1419
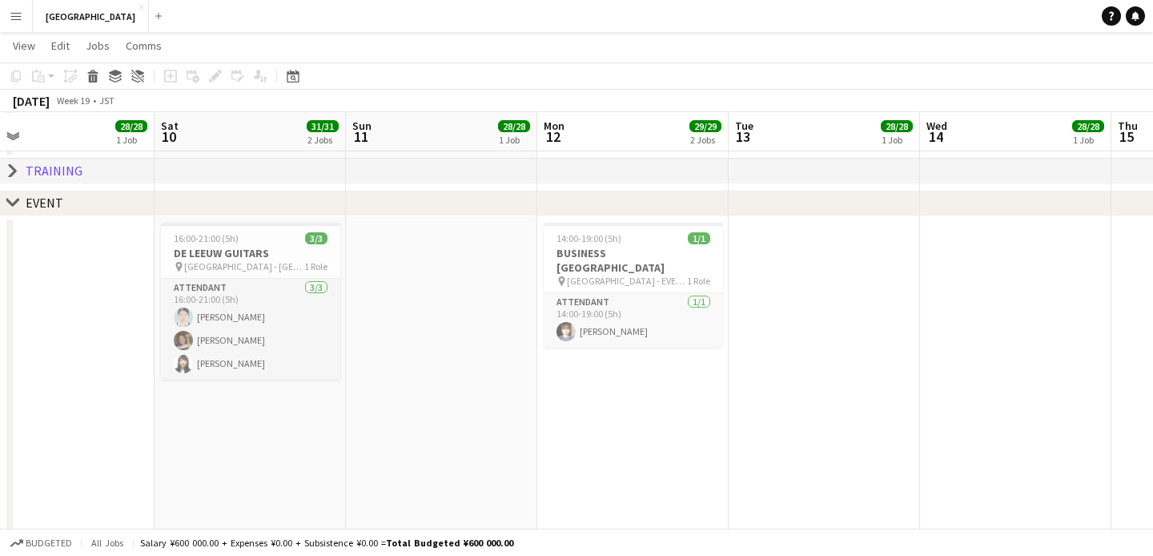
scroll to position [0, 652]
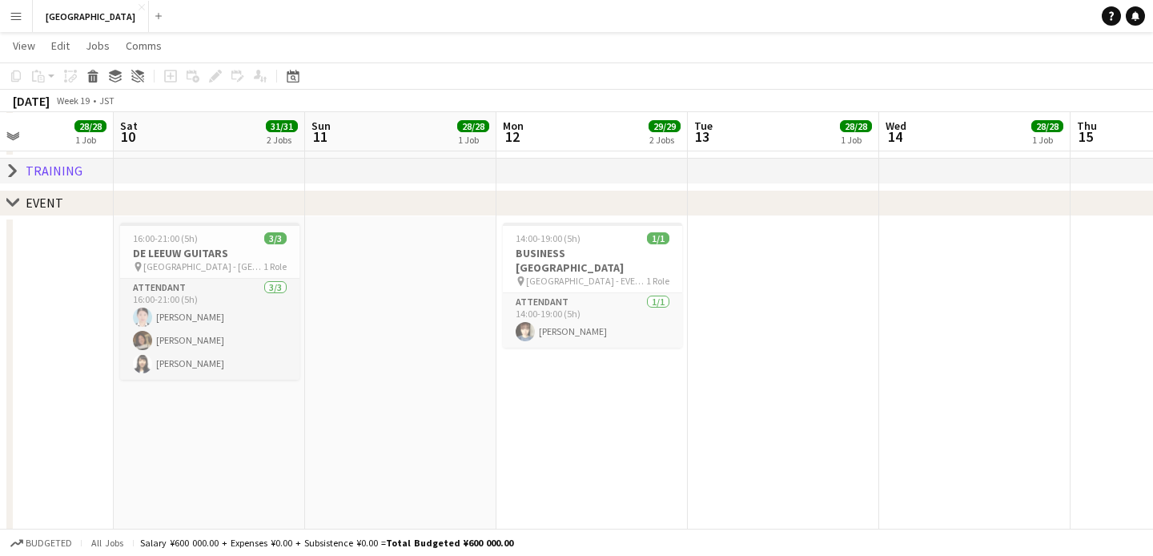
drag, startPoint x: 943, startPoint y: 364, endPoint x: 458, endPoint y: 404, distance: 486.2
click at [458, 404] on app-calendar-viewport "Tue 6 28/28 1 Job Wed 7 28/28 1 Job Thu 8 28/28 1 Job Fri 9 28/28 1 Job Sat 10 …" at bounding box center [576, 539] width 1153 height 1419
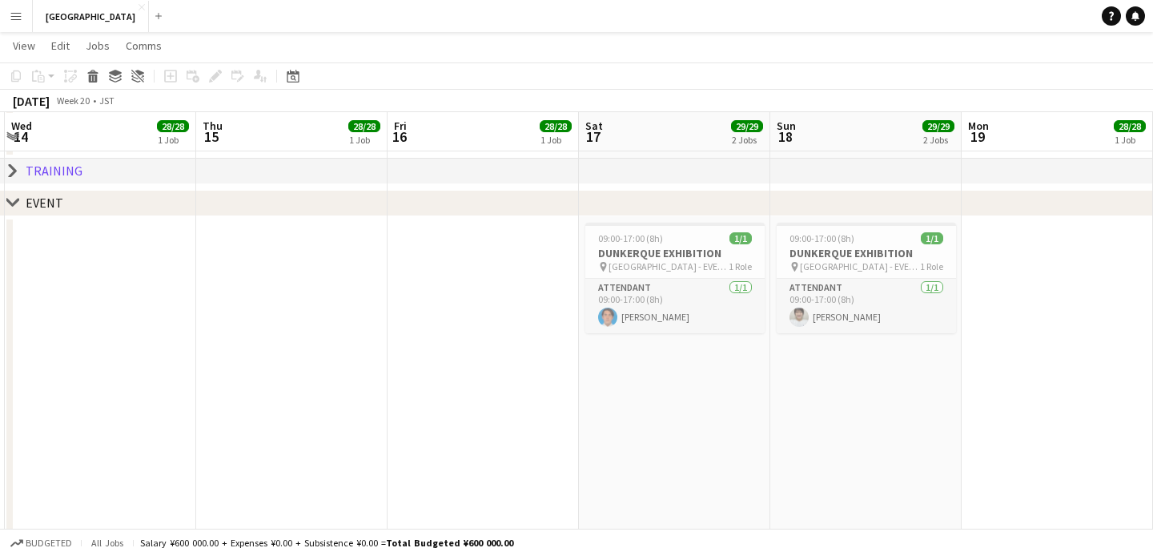
drag, startPoint x: 956, startPoint y: 381, endPoint x: 135, endPoint y: 512, distance: 831.3
click at [131, 513] on app-calendar-viewport "Sat 10 31/31 2 Jobs Sun 11 28/28 1 Job Mon 12 29/29 2 Jobs Tue 13 28/28 1 Job W…" at bounding box center [576, 539] width 1153 height 1419
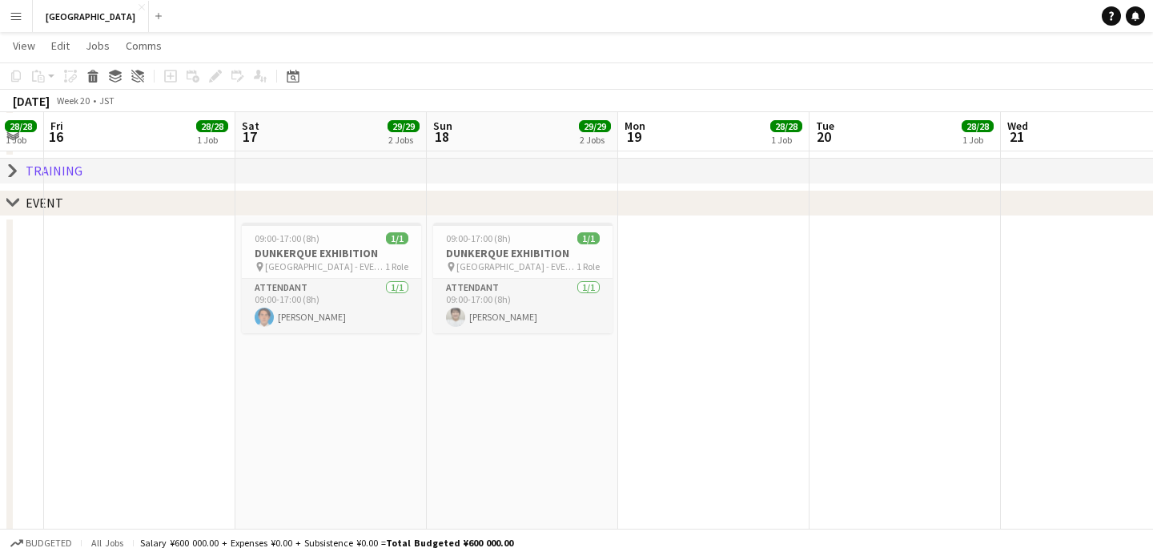
drag, startPoint x: 803, startPoint y: 384, endPoint x: 466, endPoint y: 419, distance: 339.0
click at [466, 419] on app-calendar-viewport "Mon 12 29/29 2 Jobs Tue 13 28/28 1 Job Wed 14 28/28 1 Job Thu 15 28/28 1 Job Fr…" at bounding box center [576, 539] width 1153 height 1419
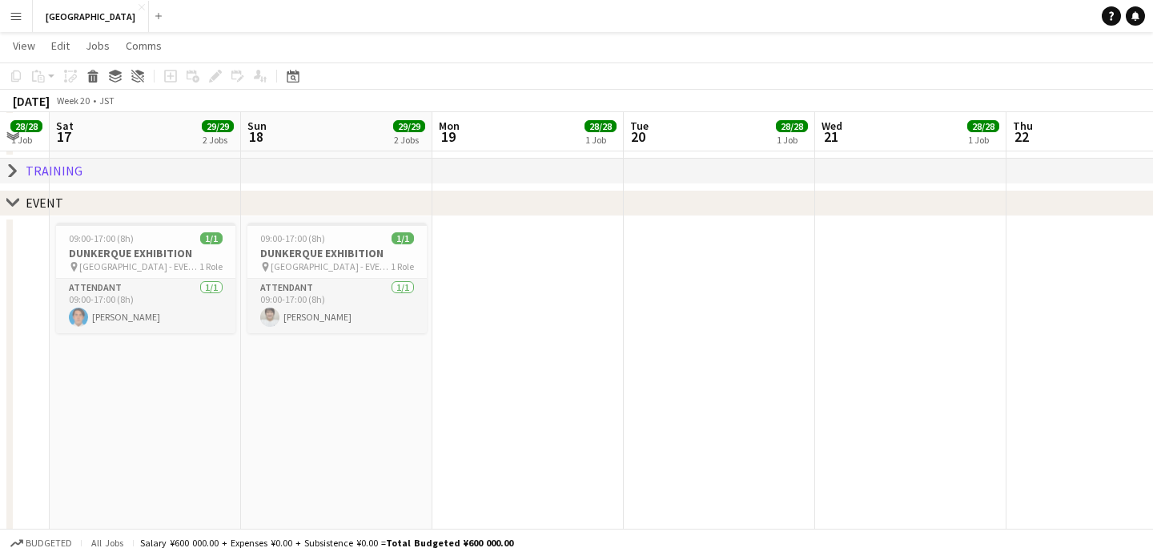
drag, startPoint x: 799, startPoint y: 342, endPoint x: 226, endPoint y: 404, distance: 576.1
click at [227, 404] on app-calendar-viewport "Wed 14 28/28 1 Job Thu 15 28/28 1 Job Fri 16 28/28 1 Job Sat 17 29/29 2 Jobs Su…" at bounding box center [576, 539] width 1153 height 1419
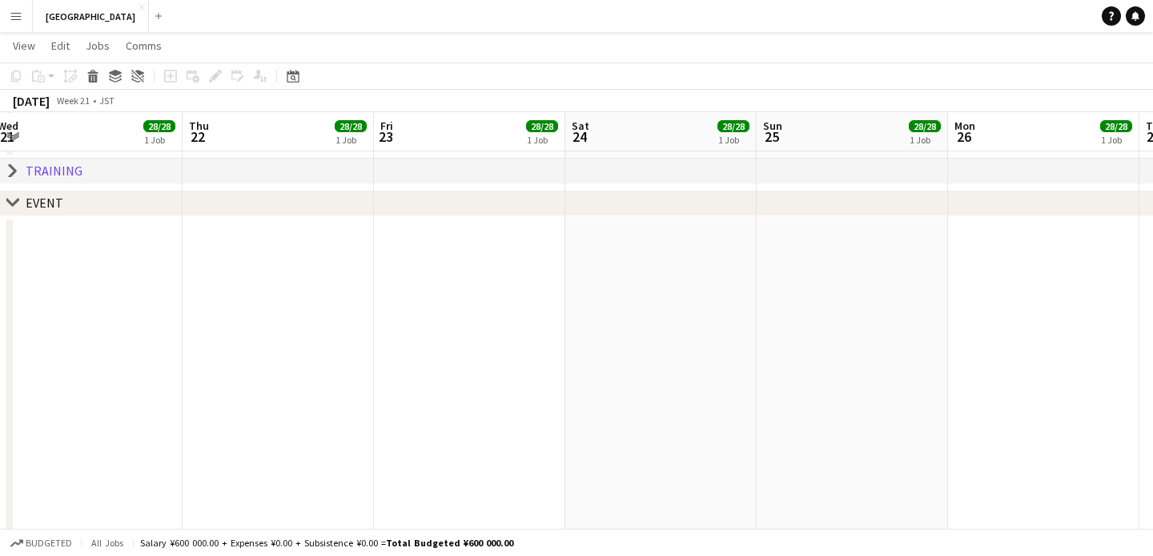
drag, startPoint x: 780, startPoint y: 320, endPoint x: 317, endPoint y: 396, distance: 469.3
click at [317, 396] on app-calendar-viewport "Sun 18 29/29 2 Jobs Mon 19 28/28 1 Job Tue 20 28/28 1 Job Wed 21 28/28 1 Job Th…" at bounding box center [576, 539] width 1153 height 1419
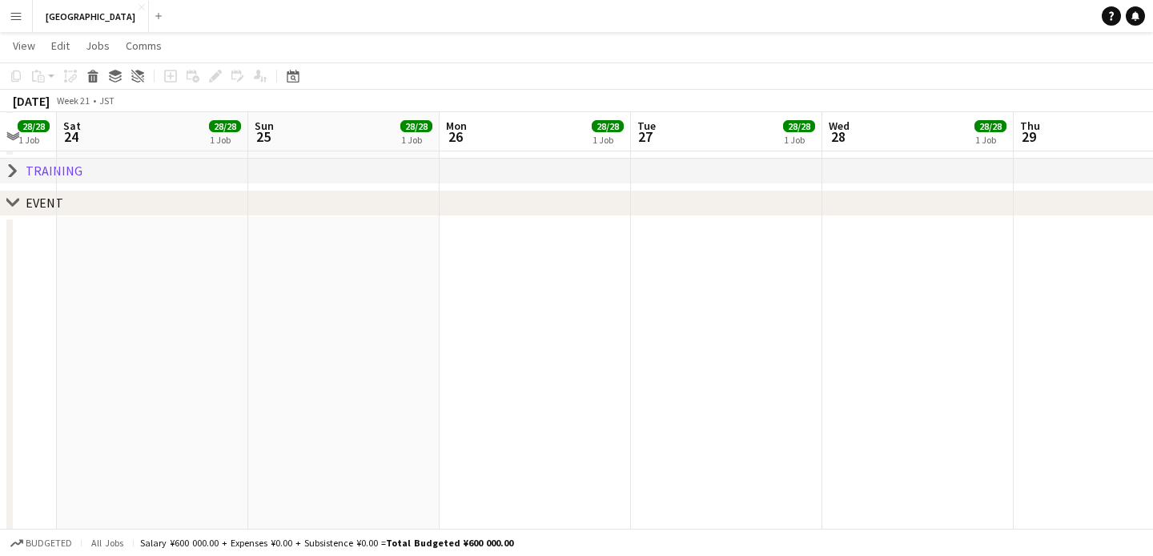
drag, startPoint x: 713, startPoint y: 332, endPoint x: 195, endPoint y: 404, distance: 522.5
click at [152, 412] on app-calendar-viewport "Tue 20 28/28 1 Job Wed 21 28/28 1 Job Thu 22 28/28 1 Job Fri 23 28/28 1 Job Sat…" at bounding box center [576, 539] width 1153 height 1419
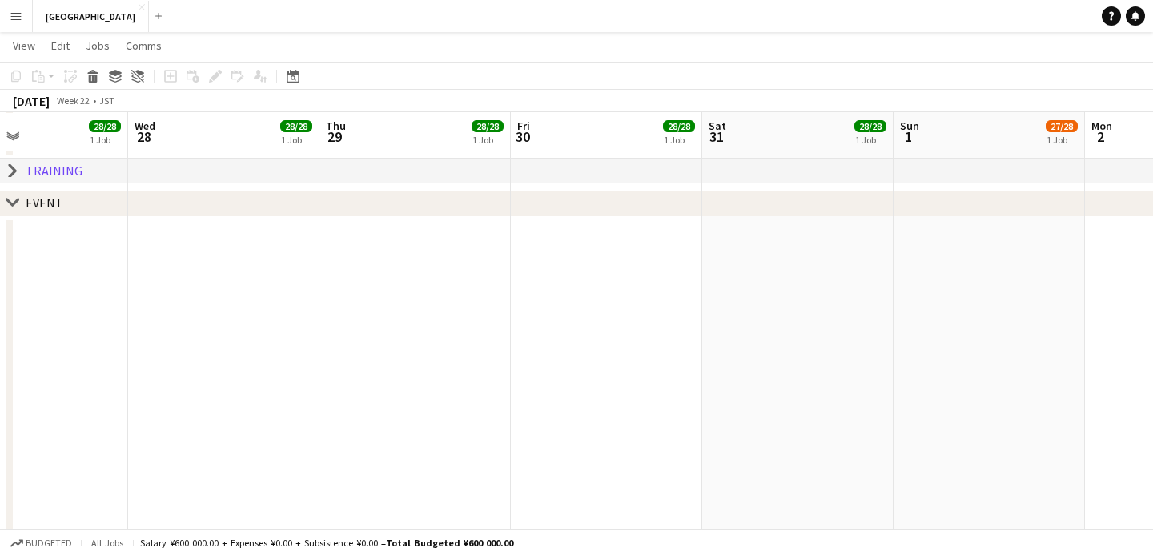
drag, startPoint x: 787, startPoint y: 310, endPoint x: 147, endPoint y: 388, distance: 643.9
click at [142, 389] on app-calendar-viewport "Sat 24 28/28 1 Job Sun 25 28/28 1 Job Mon 26 28/28 1 Job Tue 27 28/28 1 Job Wed…" at bounding box center [576, 539] width 1153 height 1419
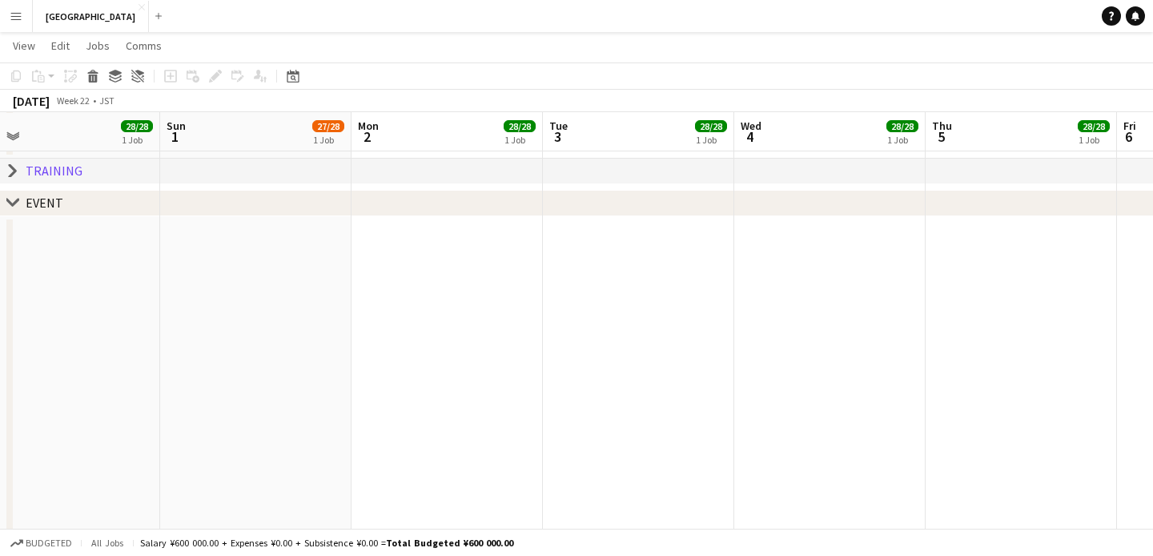
drag, startPoint x: 815, startPoint y: 288, endPoint x: 129, endPoint y: 379, distance: 691.7
click at [99, 383] on app-calendar-viewport "Wed 28 28/28 1 Job Thu 29 28/28 1 Job Fri 30 28/28 1 Job Sat 31 28/28 1 Job Sun…" at bounding box center [576, 539] width 1153 height 1419
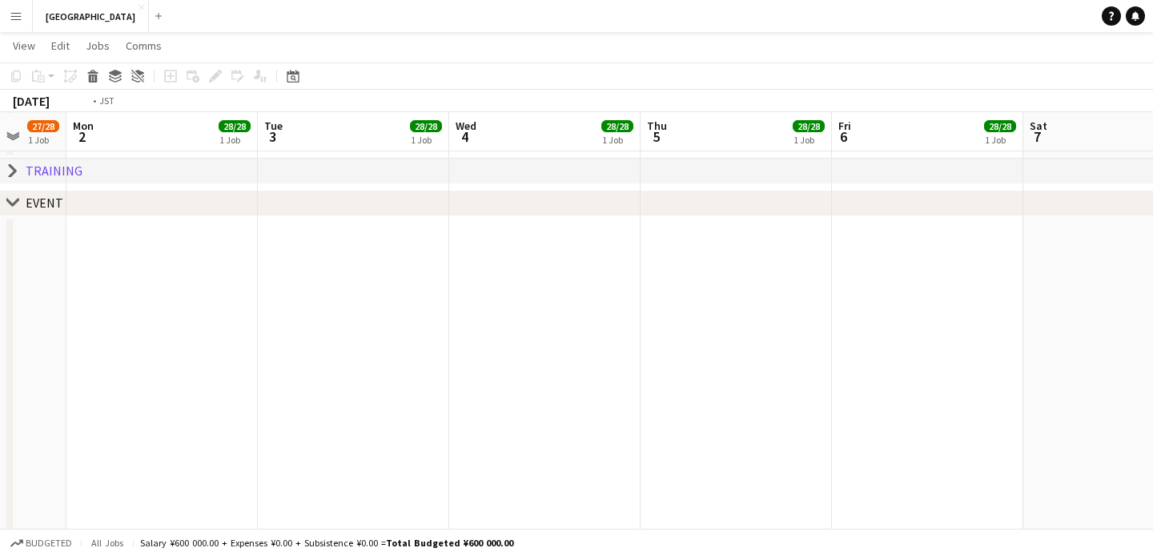
drag, startPoint x: 690, startPoint y: 324, endPoint x: 150, endPoint y: 380, distance: 543.6
click at [146, 381] on app-calendar-viewport "Fri 30 28/28 1 Job Sat 31 28/28 1 Job Sun 1 27/28 1 Job Mon 2 28/28 1 Job Tue 3…" at bounding box center [576, 539] width 1153 height 1419
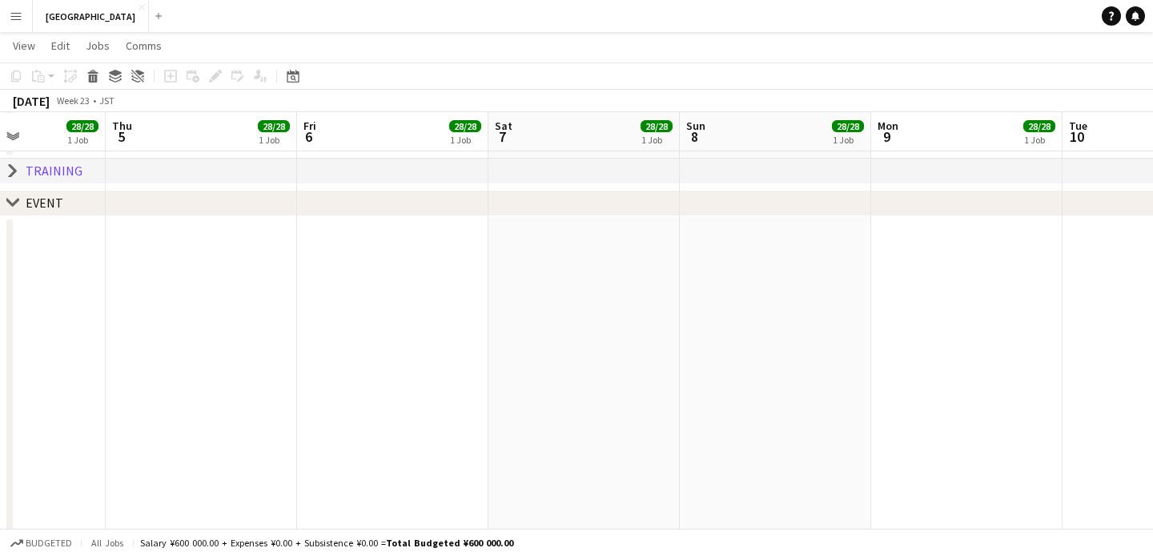
drag, startPoint x: 847, startPoint y: 288, endPoint x: 304, endPoint y: 362, distance: 548.1
click at [304, 362] on app-calendar-viewport "Sun 1 27/28 1 Job Mon 2 28/28 1 Job Tue 3 28/28 1 Job Wed 4 28/28 1 Job Thu 5 2…" at bounding box center [576, 539] width 1153 height 1419
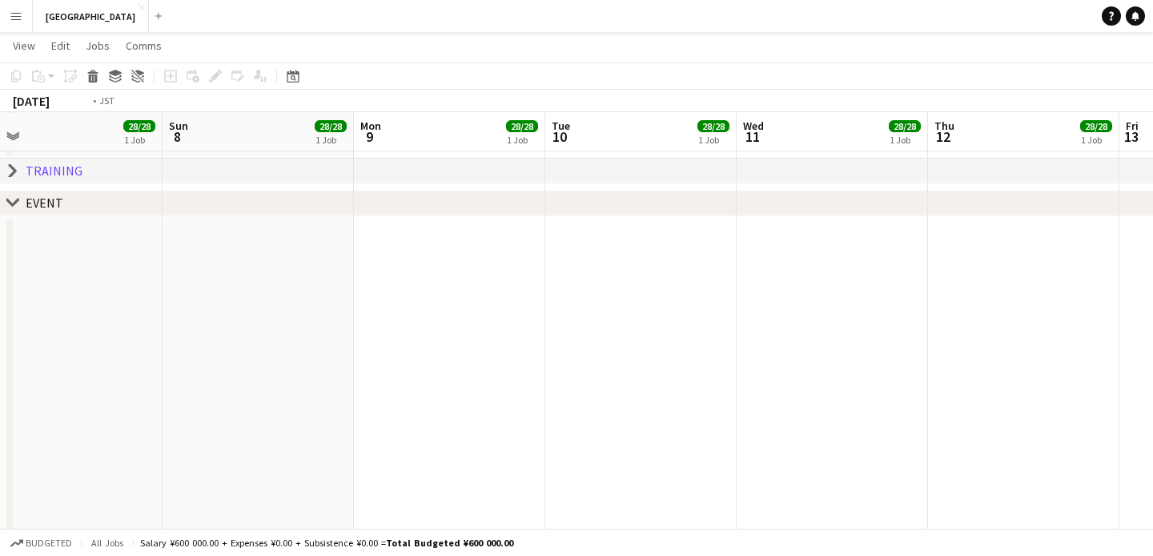
drag, startPoint x: 896, startPoint y: 295, endPoint x: 417, endPoint y: 355, distance: 483.5
click at [417, 355] on app-calendar-viewport "Tue 3 28/28 1 Job Wed 4 28/28 1 Job Thu 5 28/28 1 Job Fri 6 28/28 1 Job Sat 7 2…" at bounding box center [576, 539] width 1153 height 1419
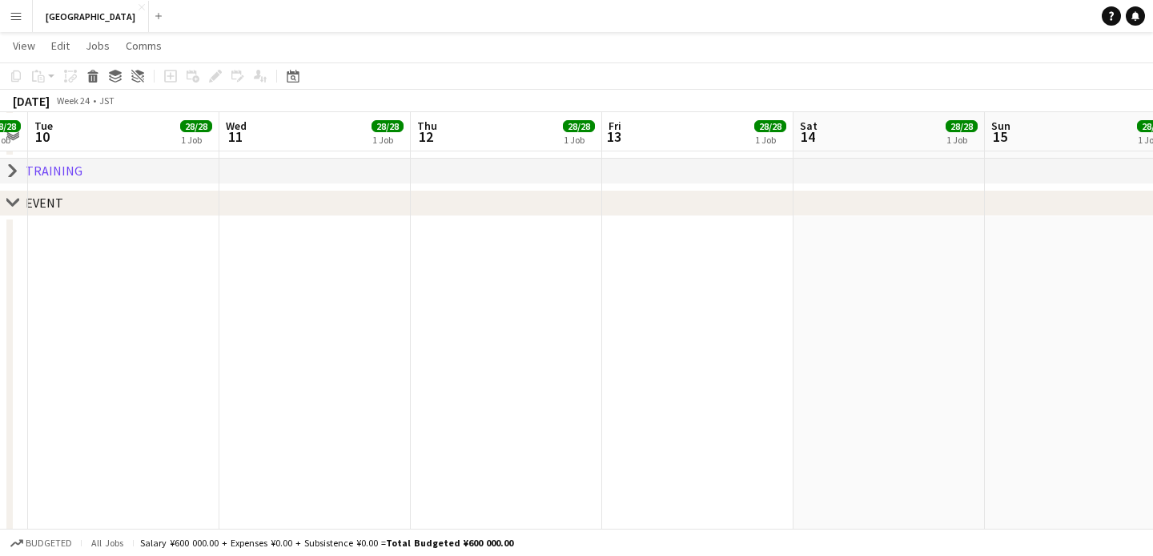
drag, startPoint x: 867, startPoint y: 303, endPoint x: 352, endPoint y: 370, distance: 519.4
click at [352, 370] on app-calendar-viewport "Sat 7 28/28 1 Job Sun 8 28/28 1 Job Mon 9 28/28 1 Job Tue 10 28/28 1 Job Wed 11…" at bounding box center [576, 539] width 1153 height 1419
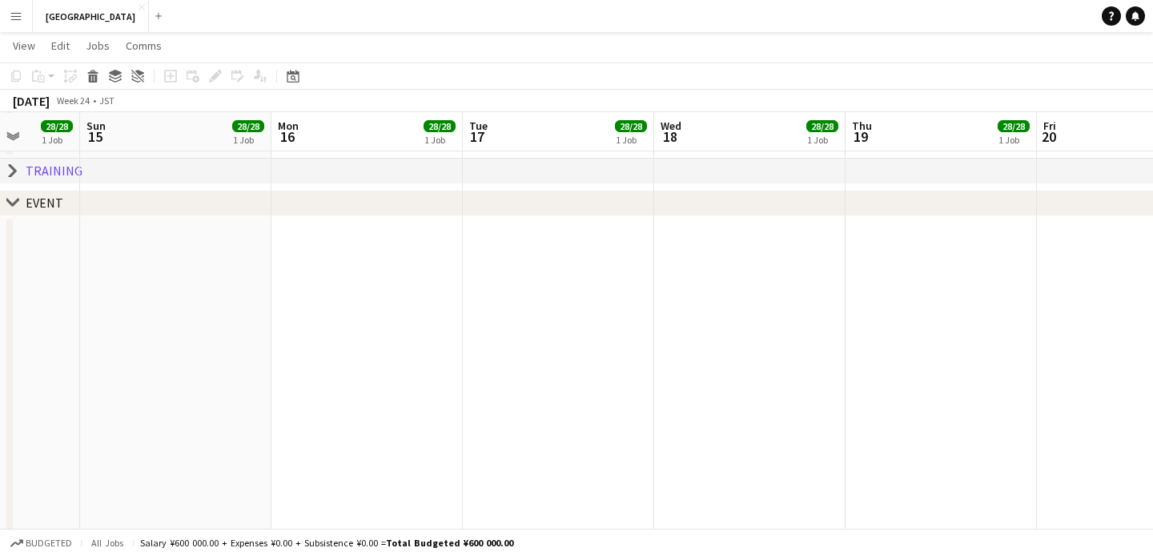
drag, startPoint x: 747, startPoint y: 308, endPoint x: 432, endPoint y: 339, distance: 317.0
click at [376, 344] on app-calendar-viewport "Wed 11 28/28 1 Job Thu 12 28/28 1 Job Fri 13 28/28 1 Job Sat 14 28/28 1 Job Sun…" at bounding box center [576, 539] width 1153 height 1419
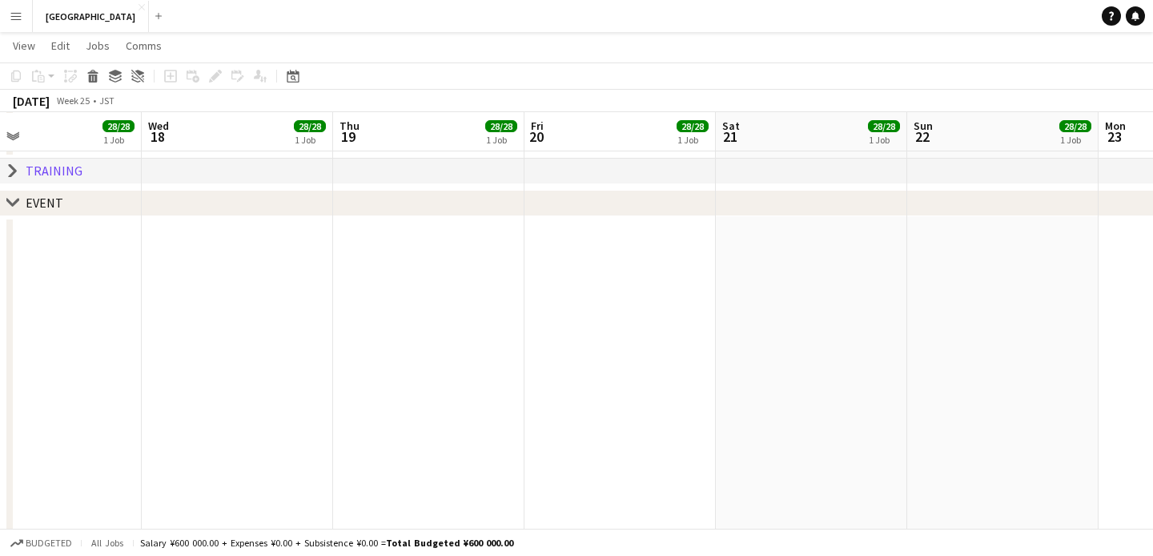
drag, startPoint x: 815, startPoint y: 292, endPoint x: 282, endPoint y: 351, distance: 535.8
click at [282, 351] on app-calendar-viewport "Fri 13 28/28 1 Job Sat 14 28/28 1 Job Sun 15 28/28 1 Job Mon 16 28/28 1 Job Tue…" at bounding box center [576, 539] width 1153 height 1419
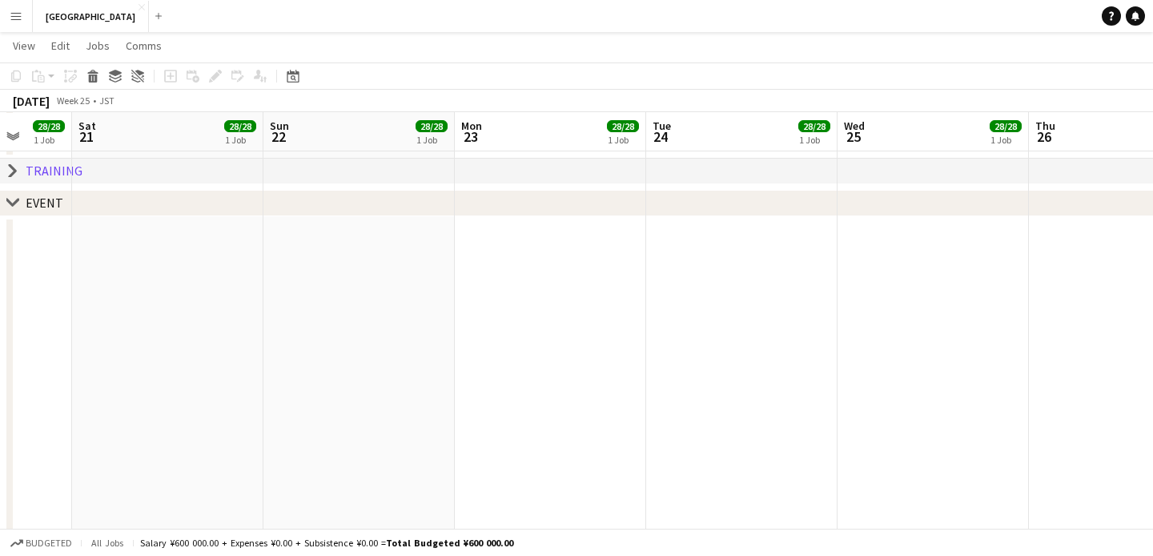
drag, startPoint x: 866, startPoint y: 271, endPoint x: 268, endPoint y: 345, distance: 602.1
click at [243, 348] on app-calendar-viewport "Tue 17 28/28 1 Job Wed 18 28/28 1 Job Thu 19 28/28 1 Job Fri 20 28/28 1 Job Sat…" at bounding box center [576, 539] width 1153 height 1419
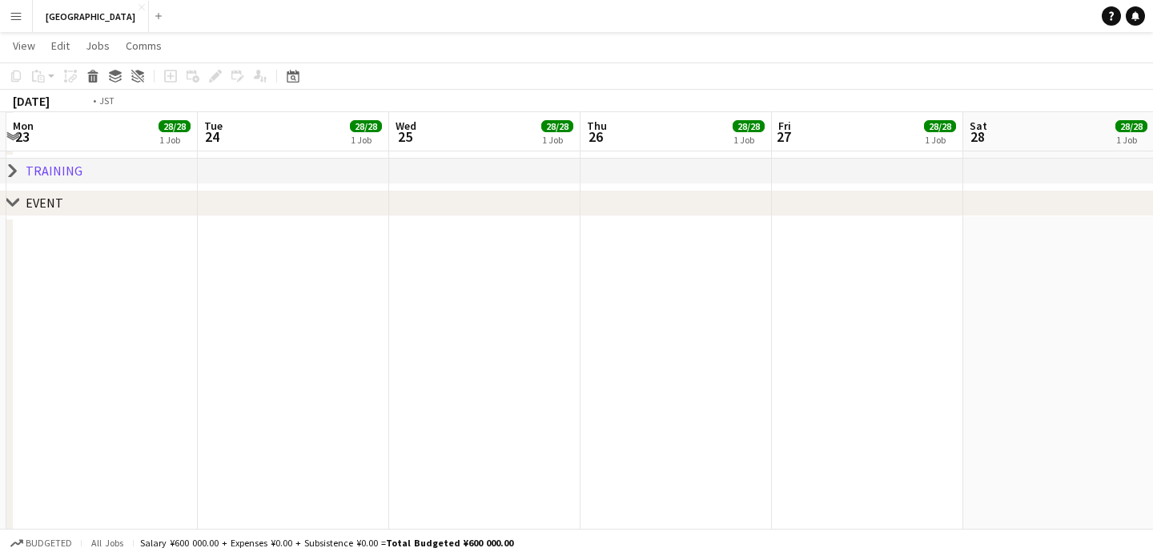
drag, startPoint x: 686, startPoint y: 300, endPoint x: 300, endPoint y: 348, distance: 388.9
click at [272, 352] on app-calendar-viewport "Thu 19 28/28 1 Job Fri 20 28/28 1 Job Sat 21 28/28 1 Job Sun 22 28/28 1 Job Mon…" at bounding box center [576, 539] width 1153 height 1419
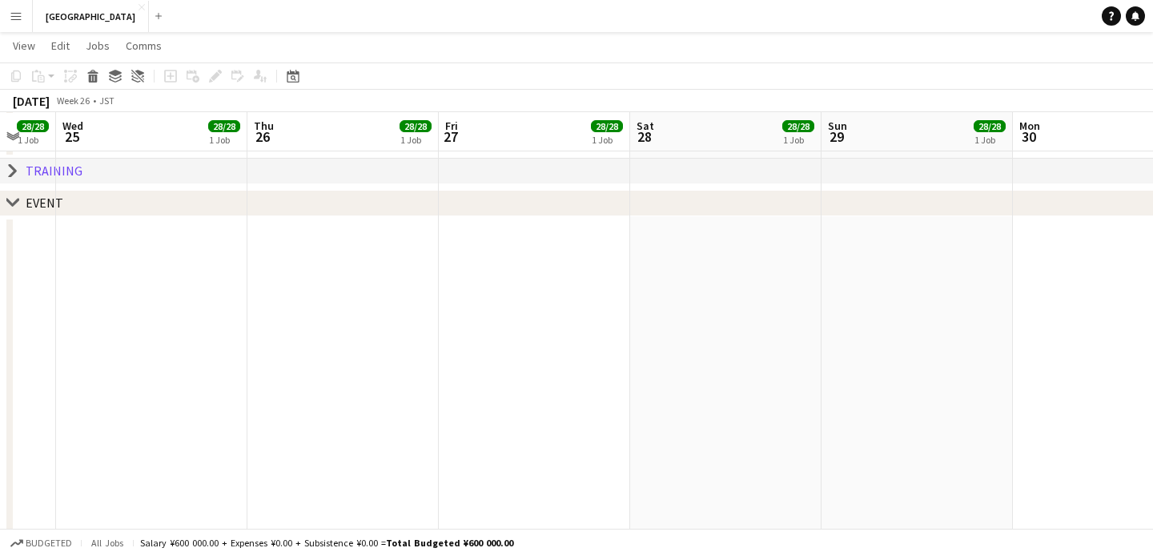
drag, startPoint x: 829, startPoint y: 290, endPoint x: 121, endPoint y: 369, distance: 712.5
click at [121, 369] on app-calendar-viewport "Sun 22 28/28 1 Job Mon 23 28/28 1 Job Tue 24 28/28 1 Job Wed 25 28/28 1 Job Thu…" at bounding box center [576, 539] width 1153 height 1419
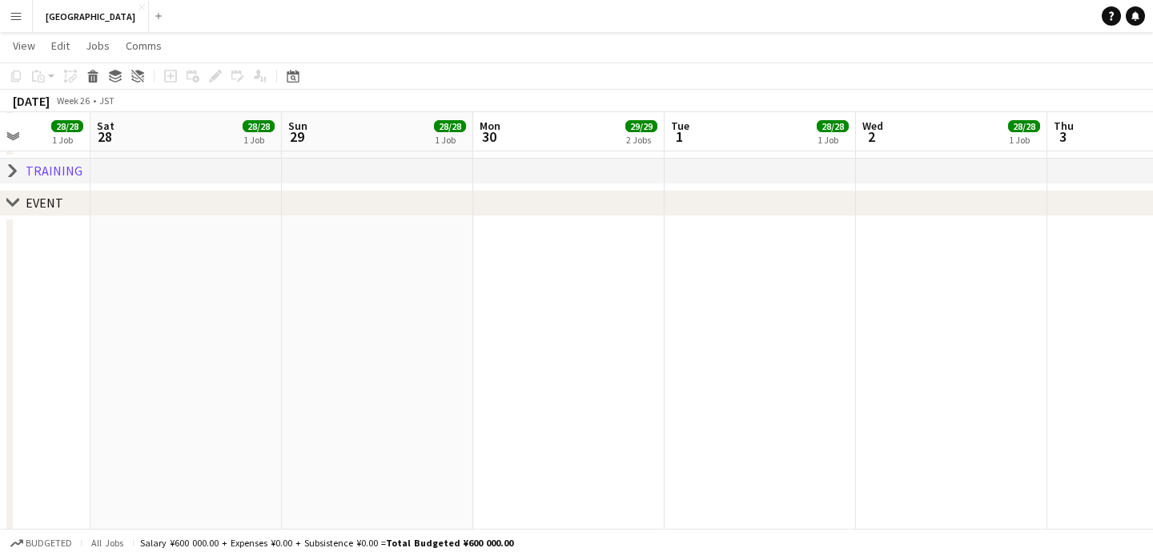
drag, startPoint x: 741, startPoint y: 292, endPoint x: 198, endPoint y: 363, distance: 547.7
click at [198, 363] on app-calendar-viewport "Tue 24 28/28 1 Job Wed 25 28/28 1 Job Thu 26 28/28 1 Job Fri 27 28/28 1 Job Sat…" at bounding box center [576, 539] width 1153 height 1419
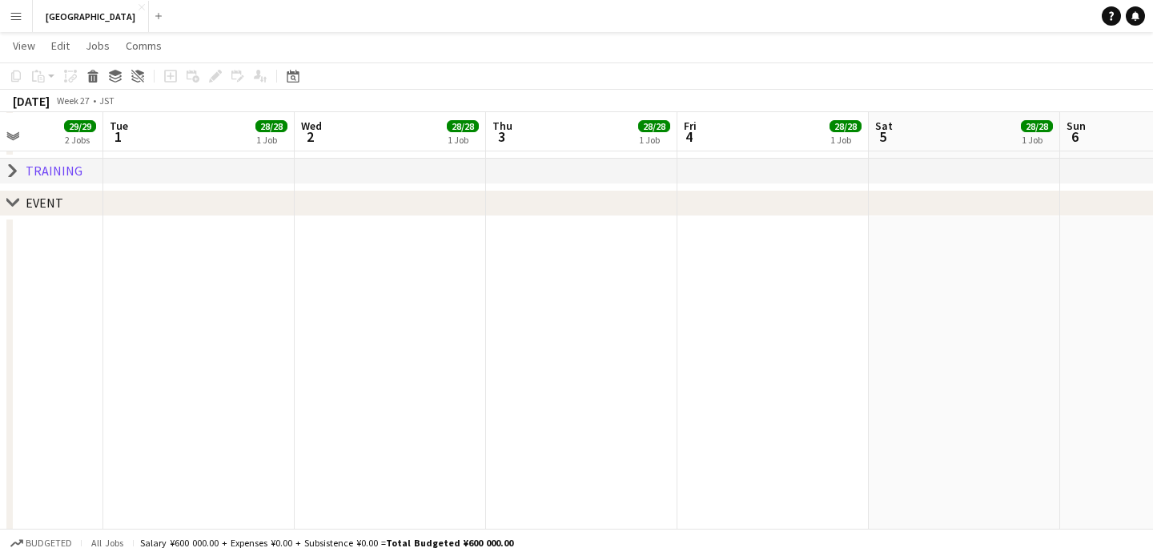
drag, startPoint x: 696, startPoint y: 309, endPoint x: 197, endPoint y: 360, distance: 501.5
click at [197, 360] on app-calendar-viewport "Sat 28 28/28 1 Job Sun 29 28/28 1 Job Mon 30 29/29 2 Jobs Tue 1 28/28 1 Job Wed…" at bounding box center [576, 539] width 1153 height 1419
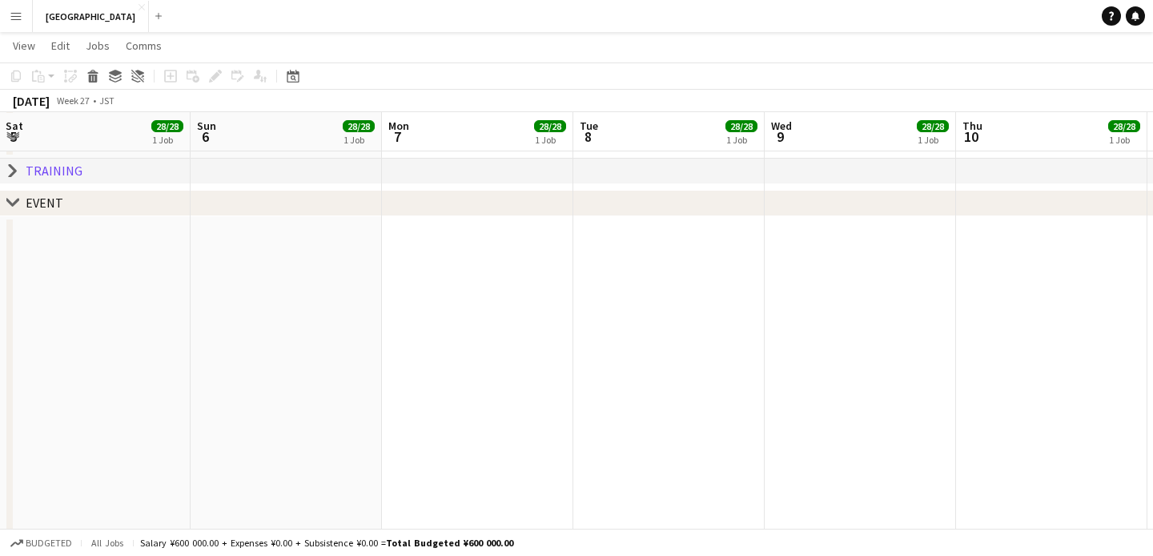
drag, startPoint x: 739, startPoint y: 289, endPoint x: 187, endPoint y: 361, distance: 556.6
click at [187, 361] on app-calendar-viewport "Wed 2 28/28 1 Job Thu 3 28/28 1 Job Fri 4 28/28 1 Job Sat 5 28/28 1 Job Sun 6 2…" at bounding box center [576, 539] width 1153 height 1419
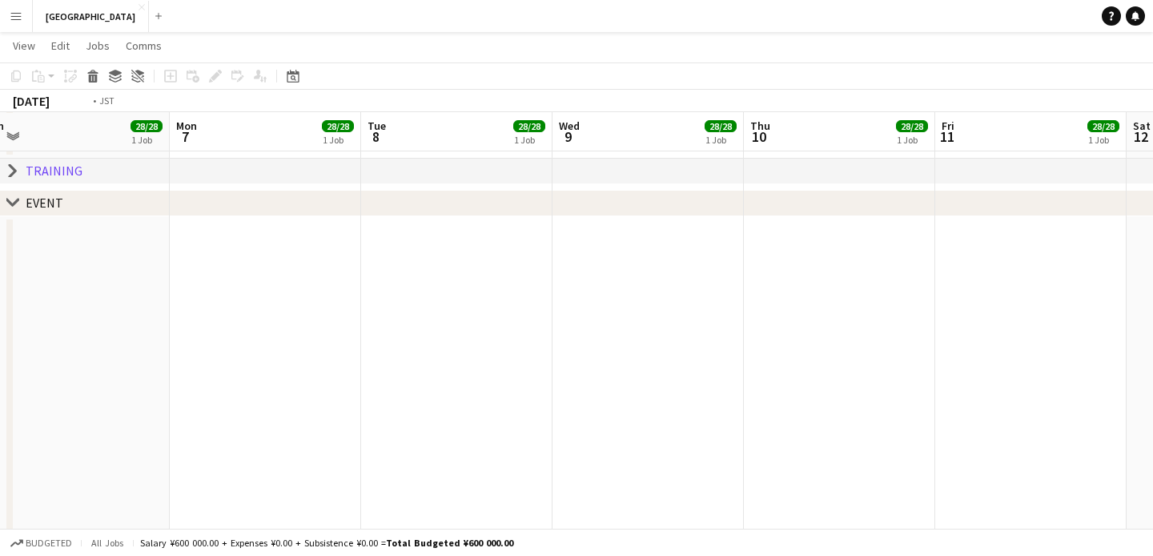
drag, startPoint x: 804, startPoint y: 296, endPoint x: 264, endPoint y: 357, distance: 543.4
click at [264, 357] on app-calendar-viewport "Wed 2 28/28 1 Job Thu 3 28/28 1 Job Fri 4 28/28 1 Job Sat 5 28/28 1 Job Sun 6 2…" at bounding box center [576, 539] width 1153 height 1419
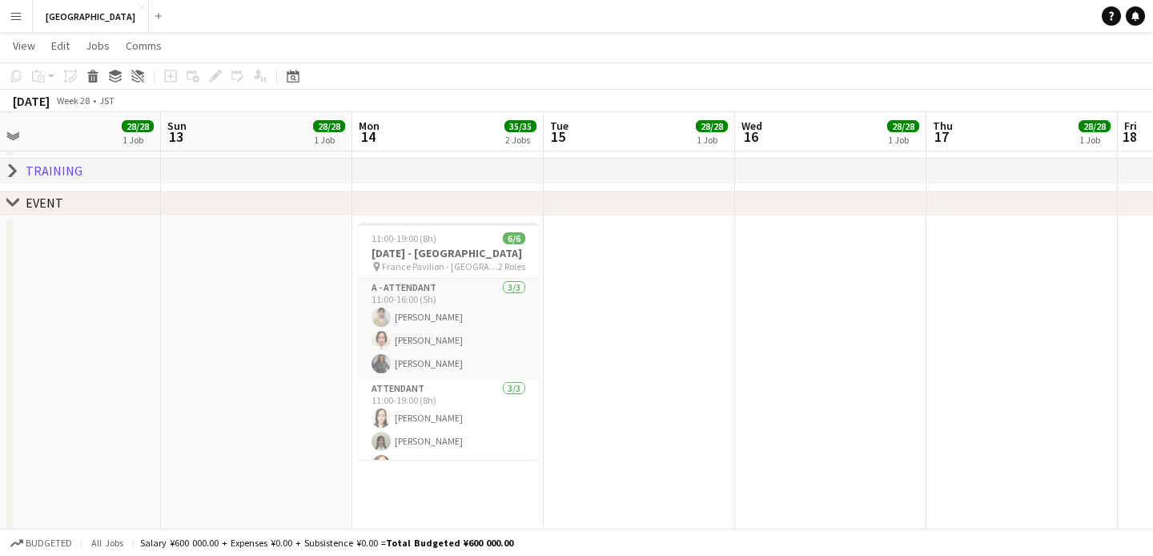
drag, startPoint x: 926, startPoint y: 278, endPoint x: 154, endPoint y: 364, distance: 776.9
click at [154, 364] on app-calendar-viewport "Tue 8 28/28 1 Job Wed 9 28/28 1 Job Thu 10 28/28 1 Job Fri 11 28/28 1 Job Sat 1…" at bounding box center [576, 539] width 1153 height 1419
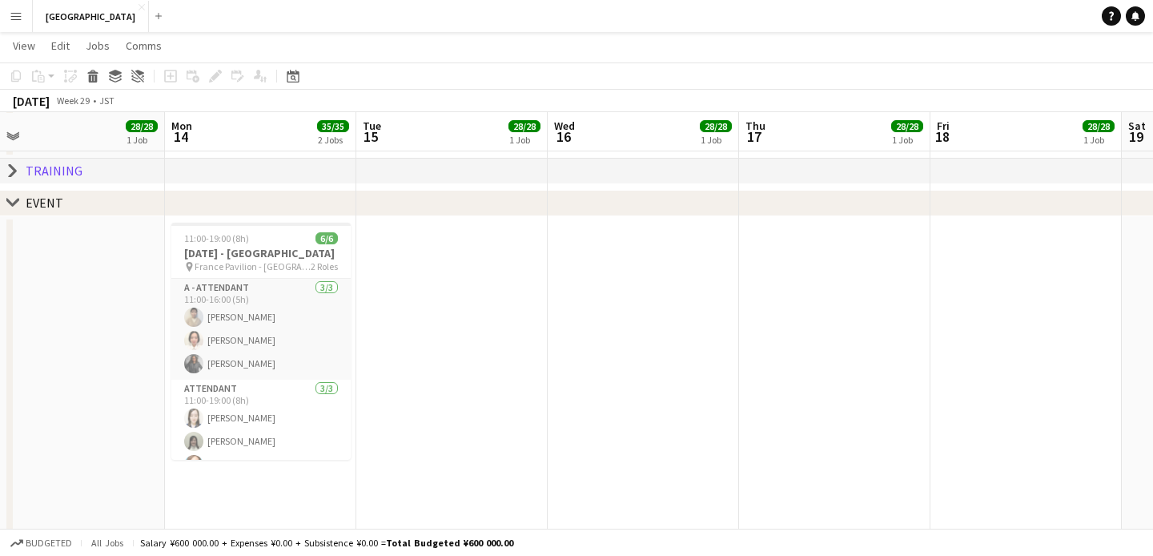
drag, startPoint x: 821, startPoint y: 282, endPoint x: 253, endPoint y: 352, distance: 572.2
click at [253, 352] on app-calendar-viewport "Thu 10 28/28 1 Job Fri 11 28/28 1 Job Sat 12 28/28 1 Job Sun 13 28/28 1 Job Mon…" at bounding box center [576, 539] width 1153 height 1419
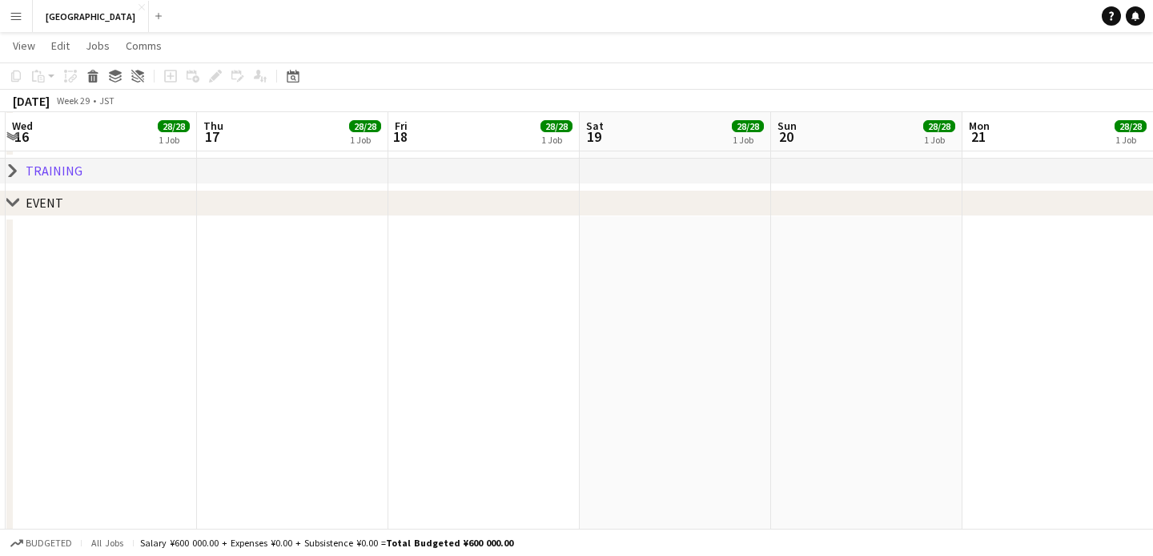
drag, startPoint x: 835, startPoint y: 284, endPoint x: 107, endPoint y: 346, distance: 729.9
click at [107, 346] on app-calendar-viewport "Sat 12 28/28 1 Job Sun 13 28/28 1 Job Mon 14 35/35 2 Jobs Tue 15 28/28 1 Job We…" at bounding box center [576, 539] width 1153 height 1419
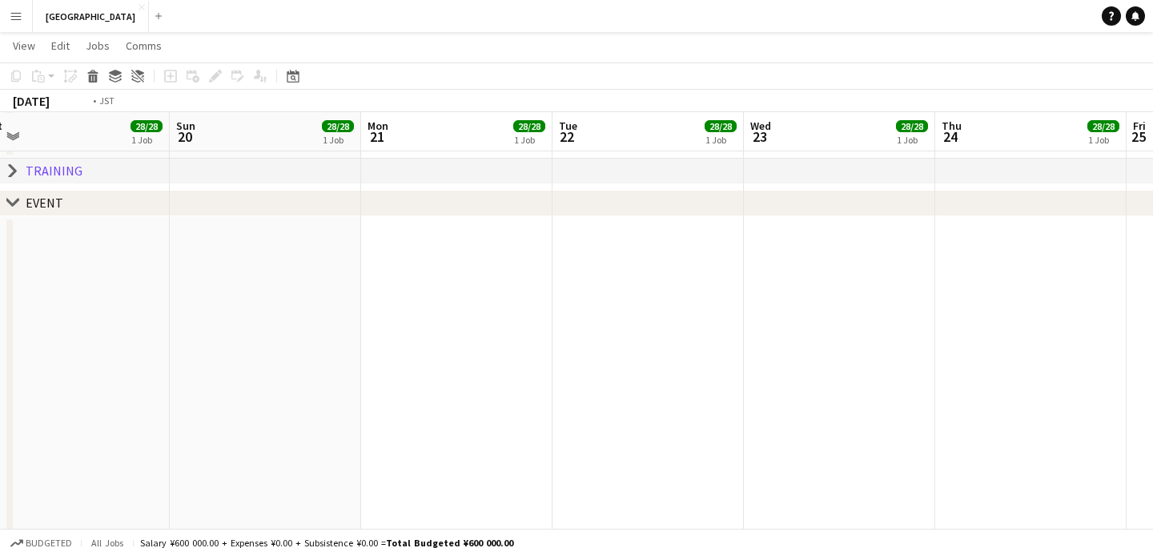
click at [253, 331] on app-calendar-viewport "Tue 15 28/28 1 Job Wed 16 28/28 1 Job Thu 17 28/28 1 Job Fri 18 28/28 1 Job Sat…" at bounding box center [576, 539] width 1153 height 1419
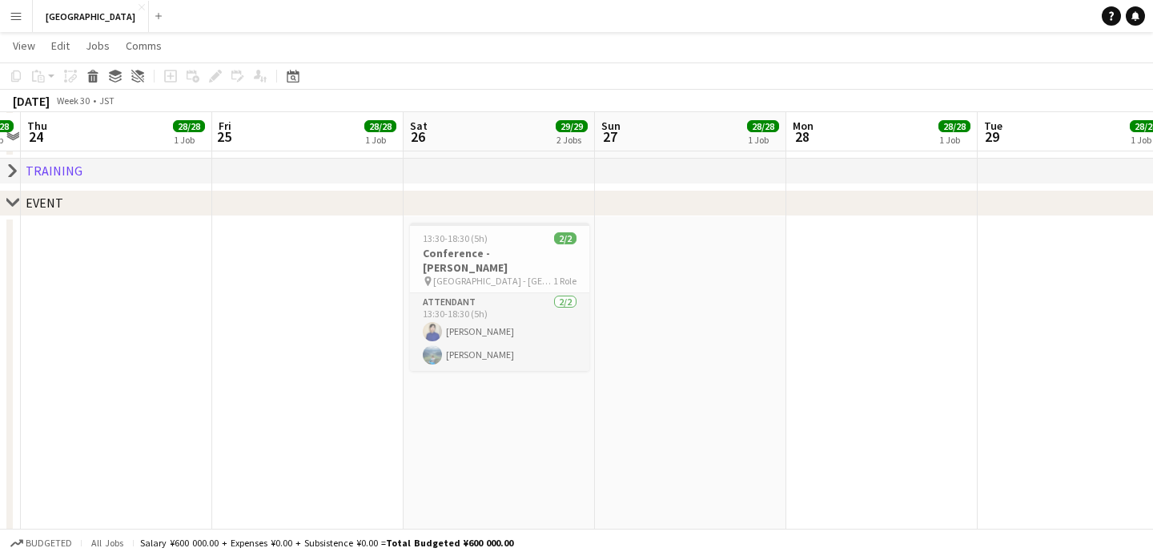
click at [188, 356] on app-calendar-viewport "Mon 21 28/28 1 Job Tue 22 28/28 1 Job Wed 23 28/28 1 Job Thu 24 28/28 1 Job Fri…" at bounding box center [576, 539] width 1153 height 1419
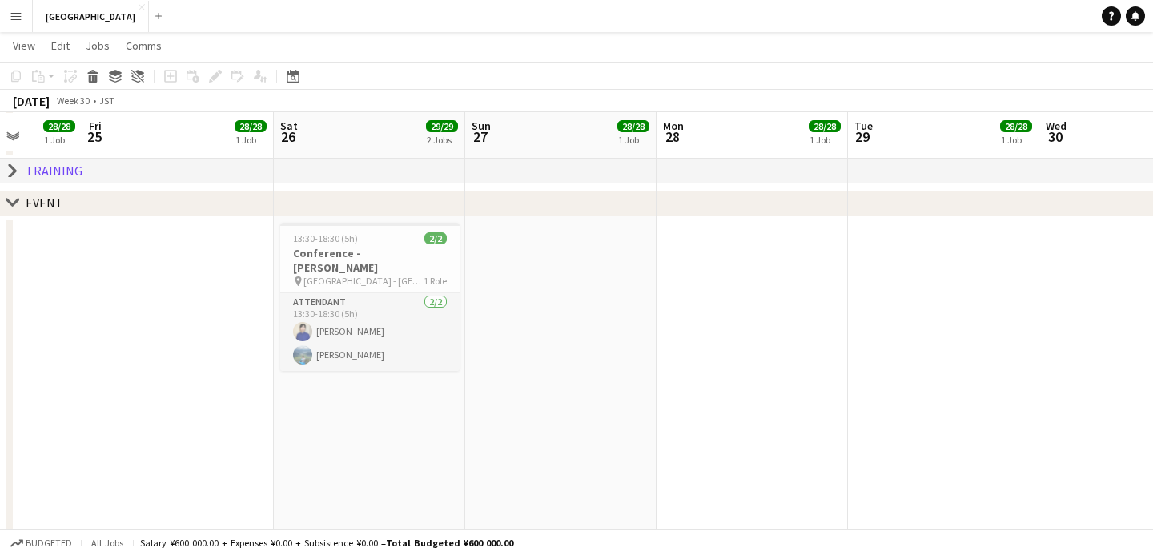
scroll to position [0, 766]
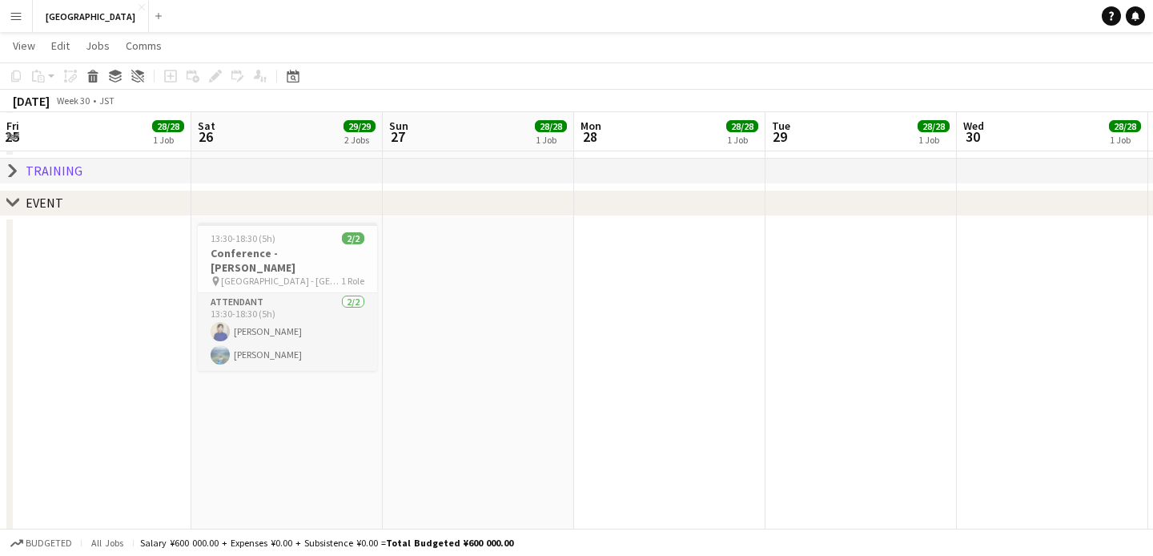
click at [676, 307] on app-calendar-viewport "Mon 21 28/28 1 Job Tue 22 28/28 1 Job Wed 23 28/28 1 Job Thu 24 28/28 1 Job Fri…" at bounding box center [576, 539] width 1153 height 1419
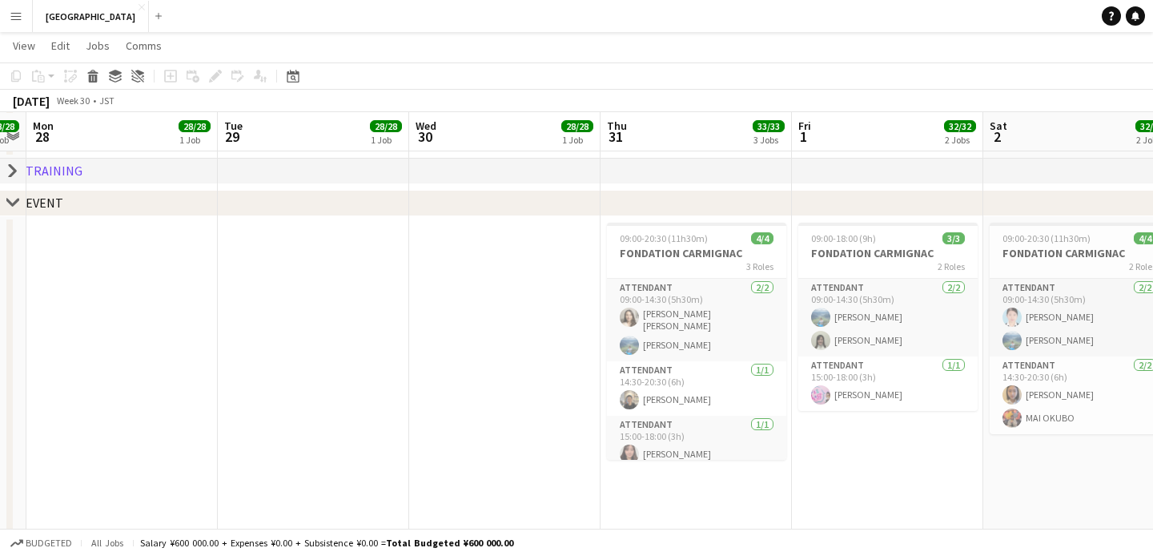
drag, startPoint x: 666, startPoint y: 310, endPoint x: 125, endPoint y: 376, distance: 544.7
click at [125, 376] on app-calendar-viewport "Fri 25 28/28 1 Job Sat 26 29/29 2 Jobs Sun 27 28/28 1 Job Mon 28 28/28 1 Job Tu…" at bounding box center [576, 539] width 1153 height 1419
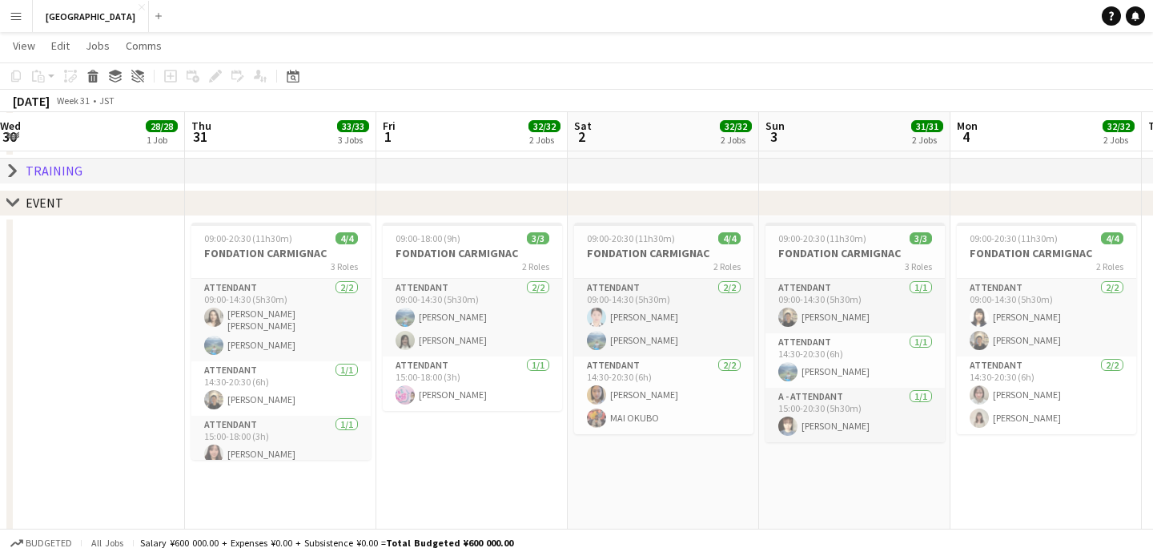
drag, startPoint x: 434, startPoint y: 296, endPoint x: 14, endPoint y: 333, distance: 421.3
click at [14, 333] on app-calendar-viewport "Sun 27 28/28 1 Job Mon 28 28/28 1 Job Tue 29 28/28 1 Job Wed 30 28/28 1 Job Thu…" at bounding box center [576, 539] width 1153 height 1419
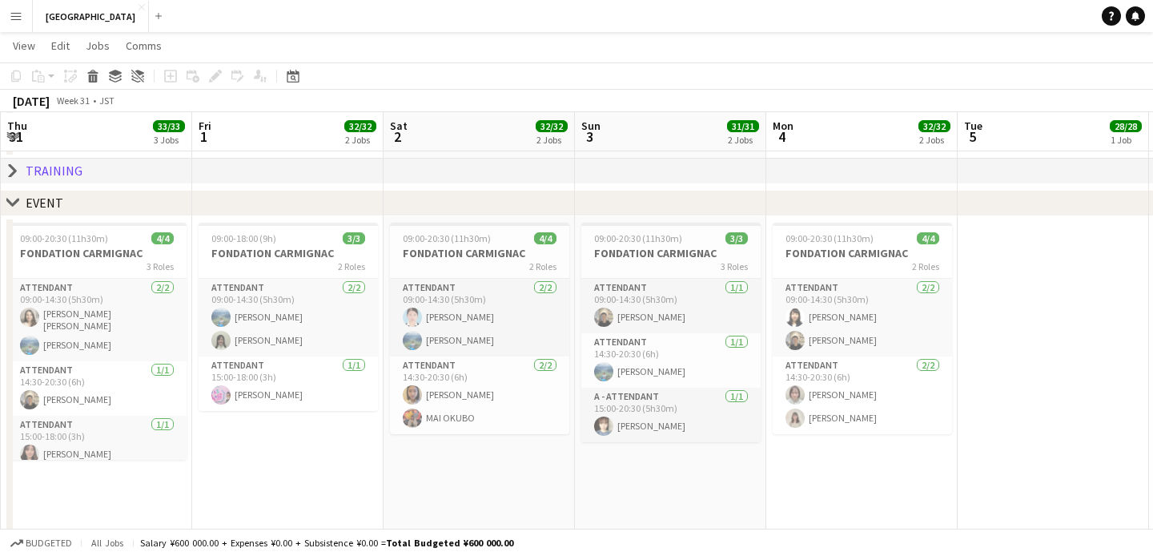
scroll to position [0, 781]
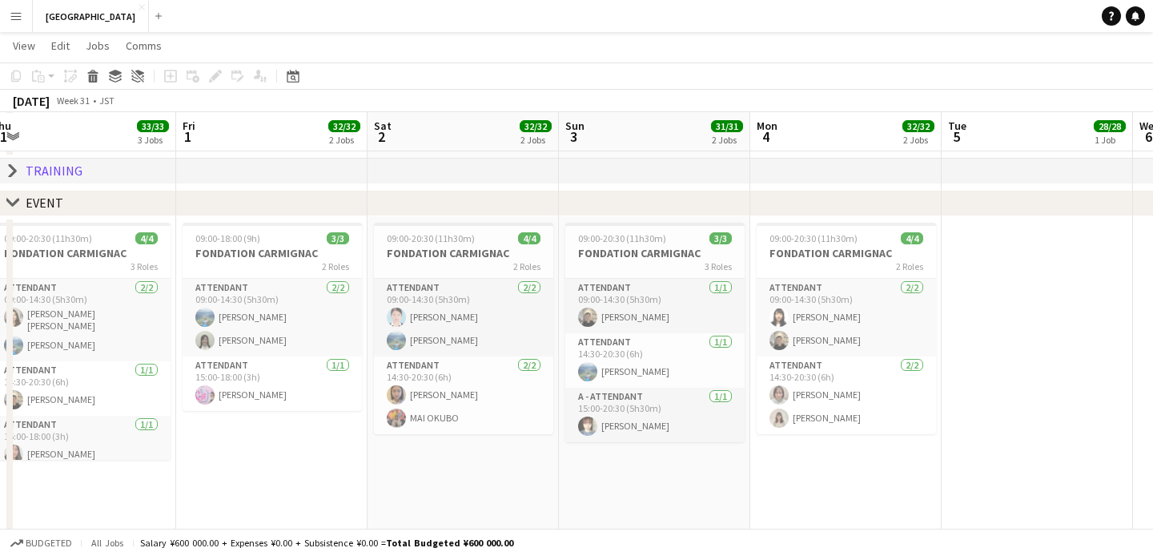
drag, startPoint x: 712, startPoint y: 457, endPoint x: 517, endPoint y: 481, distance: 196.8
click at [517, 481] on app-calendar-viewport "Sun 27 28/28 1 Job Mon 28 28/28 1 Job Tue 29 28/28 1 Job Wed 30 28/28 1 Job Thu…" at bounding box center [576, 539] width 1153 height 1419
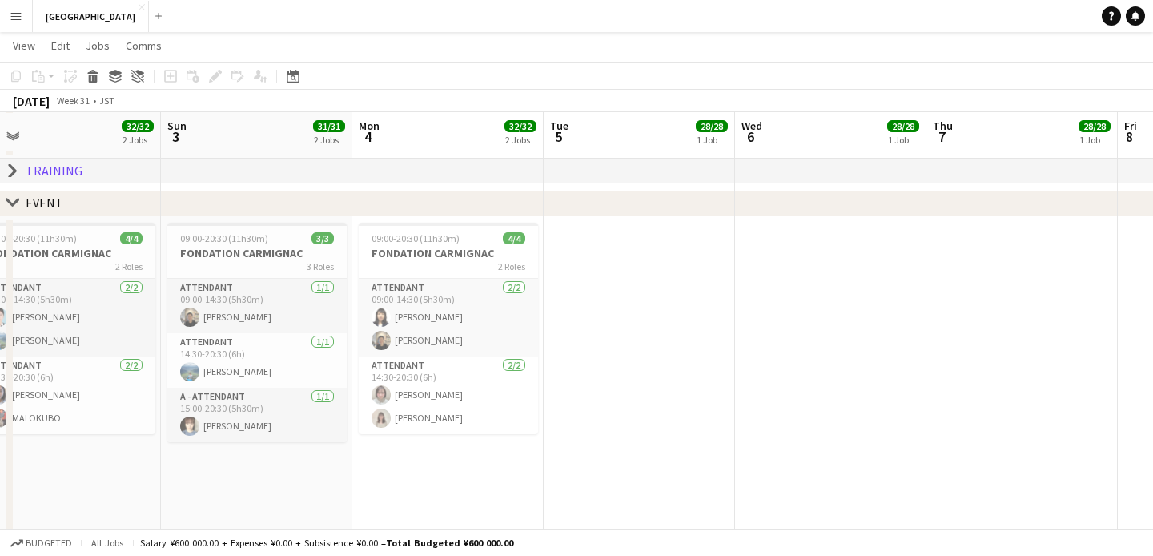
drag, startPoint x: 403, startPoint y: 471, endPoint x: 18, endPoint y: 486, distance: 384.8
click at [50, 487] on app-calendar-viewport "Tue 29 28/28 1 Job Wed 30 28/28 1 Job Thu 31 33/33 3 Jobs Fri 1 32/32 2 Jobs Sa…" at bounding box center [576, 539] width 1153 height 1419
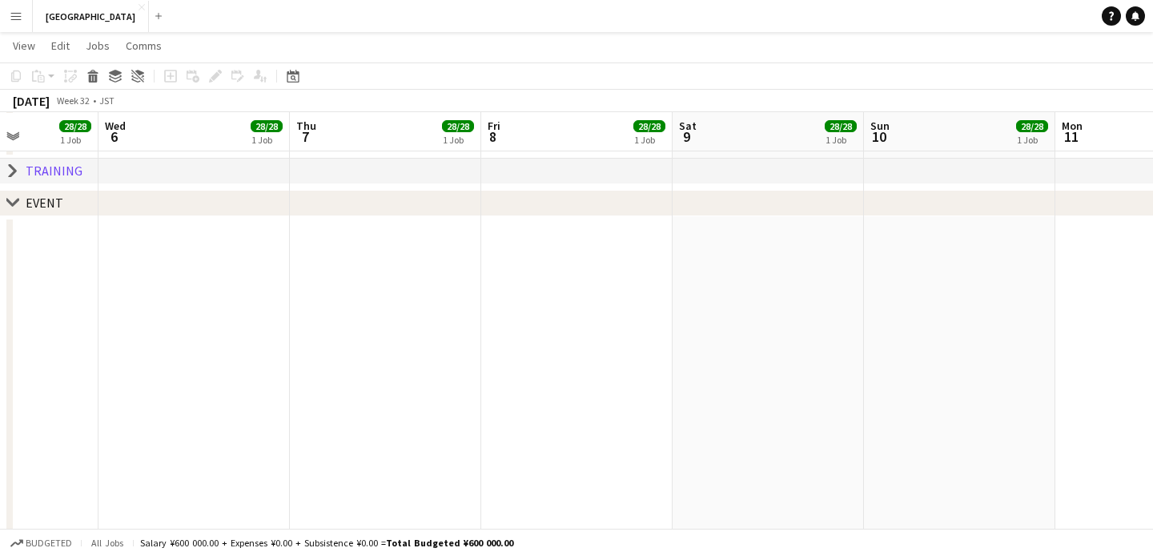
click at [293, 441] on app-calendar-viewport "Sat 2 32/32 2 Jobs Sun 3 31/31 2 Jobs Mon 4 32/32 2 Jobs Tue 5 28/28 1 Job Wed …" at bounding box center [576, 539] width 1153 height 1419
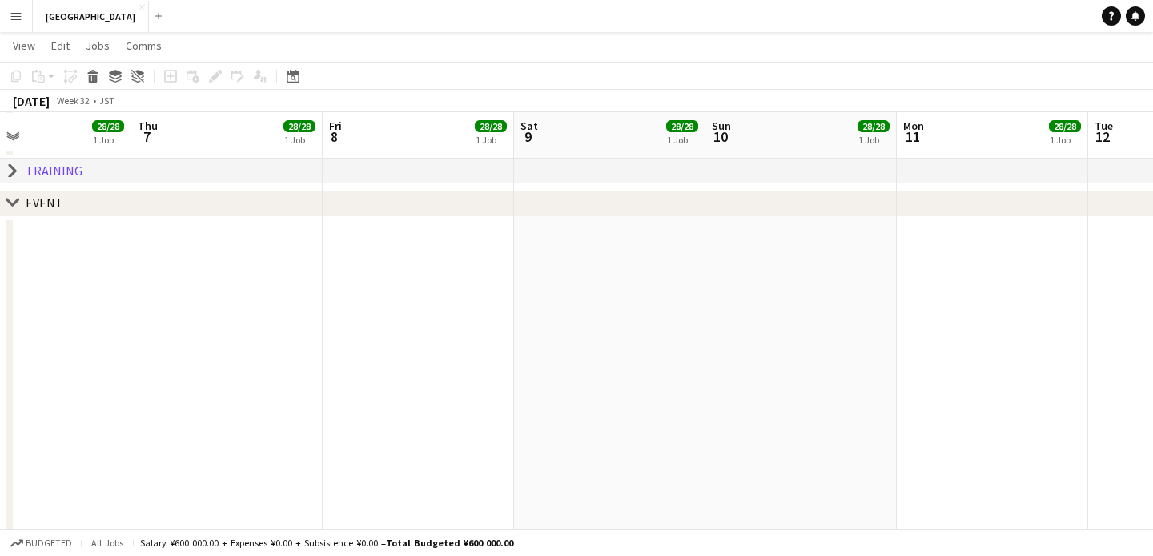
click at [211, 418] on app-calendar-viewport "Sat 2 32/32 2 Jobs Sun 3 31/31 2 Jobs Mon 4 32/32 2 Jobs Tue 5 28/28 1 Job Wed …" at bounding box center [576, 539] width 1153 height 1419
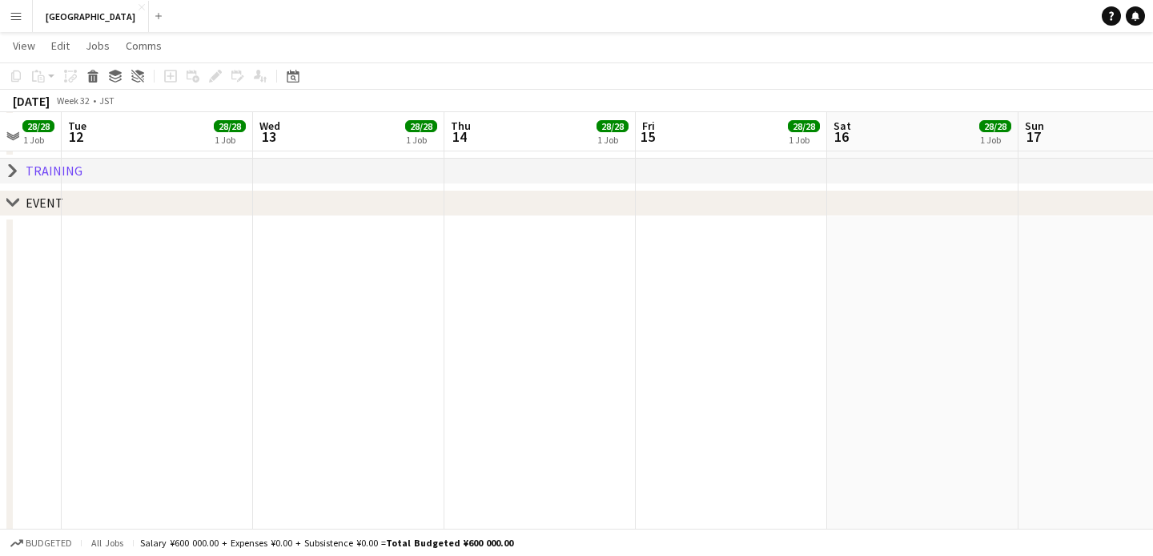
click at [179, 429] on app-calendar-viewport "Fri 8 28/28 1 Job Sat 9 28/28 1 Job Sun 10 28/28 1 Job Mon 11 28/28 1 Job Tue 1…" at bounding box center [576, 539] width 1153 height 1419
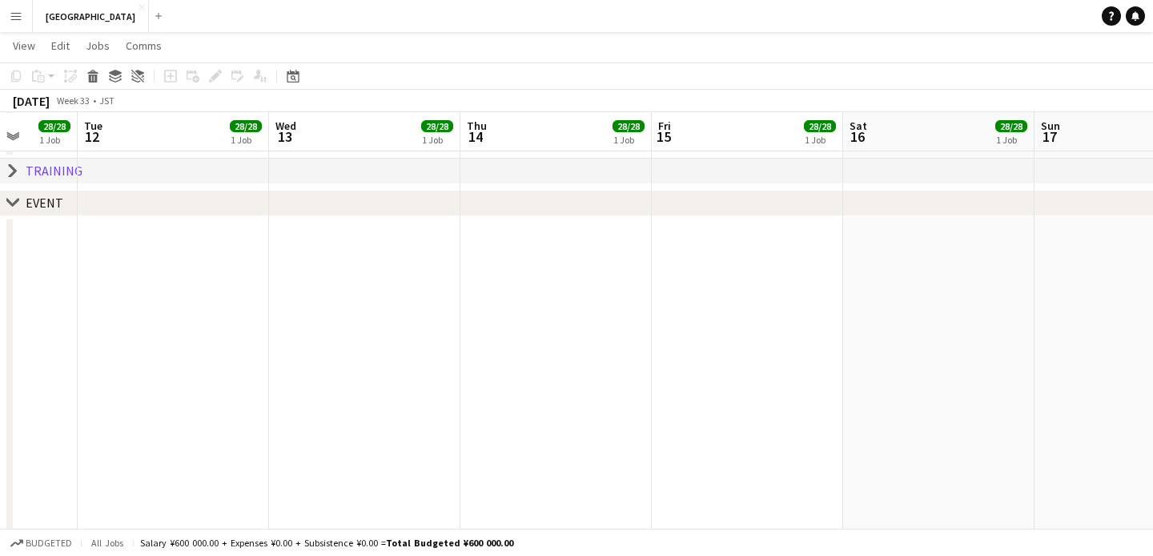
click at [333, 425] on app-calendar-viewport "Fri 8 28/28 1 Job Sat 9 28/28 1 Job Sun 10 28/28 1 Job Mon 11 28/28 1 Job Tue 1…" at bounding box center [576, 539] width 1153 height 1419
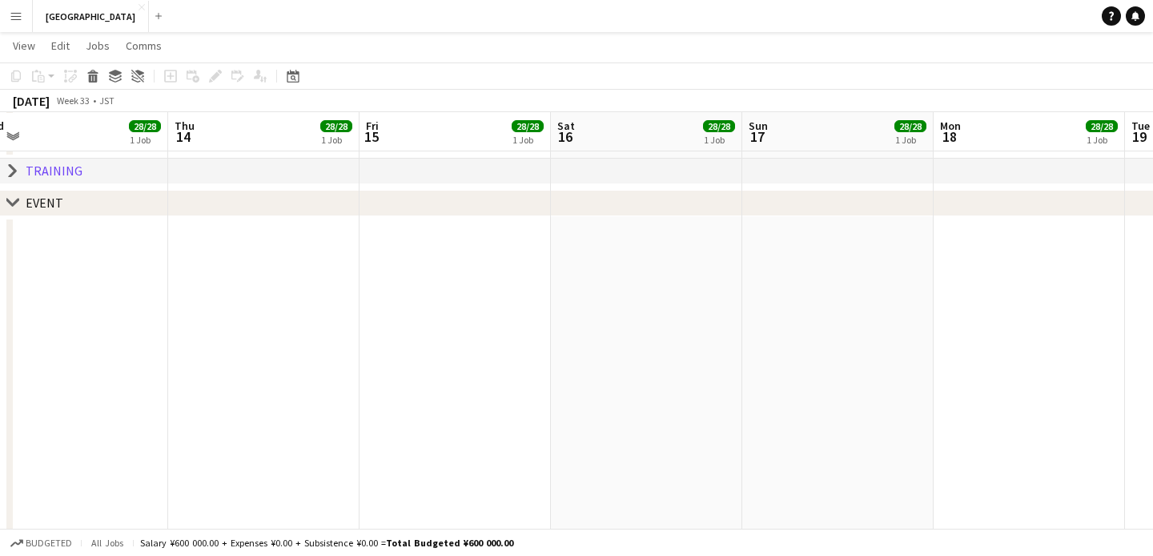
click at [362, 430] on app-calendar-viewport "Sun 10 28/28 1 Job Mon 11 28/28 1 Job Tue 12 28/28 1 Job Wed 13 28/28 1 Job Thu…" at bounding box center [576, 539] width 1153 height 1419
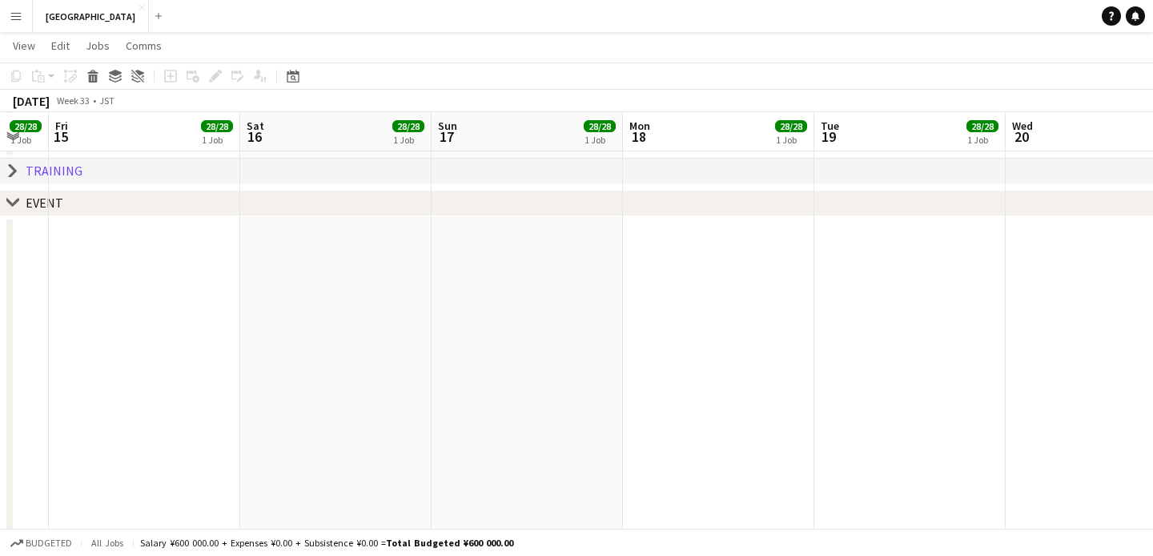
click at [335, 439] on app-calendar-viewport "Tue 12 28/28 1 Job Wed 13 28/28 1 Job Thu 14 28/28 1 Job Fri 15 28/28 1 Job Sat…" at bounding box center [576, 539] width 1153 height 1419
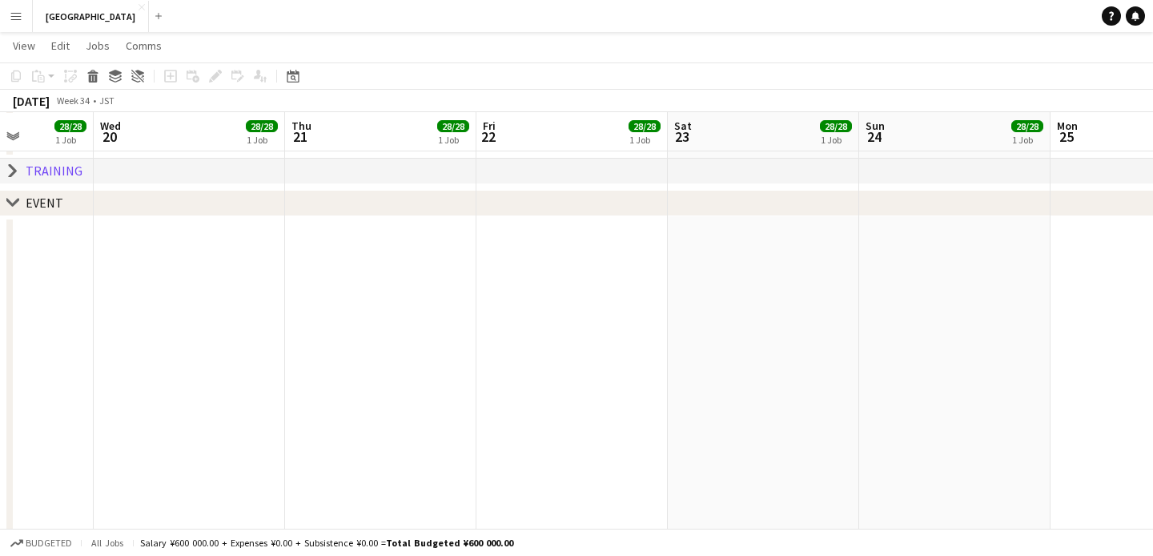
click at [488, 436] on app-calendar-viewport "Sat 16 28/28 1 Job Sun 17 28/28 1 Job Mon 18 28/28 1 Job Tue 19 28/28 1 Job Wed…" at bounding box center [576, 539] width 1153 height 1419
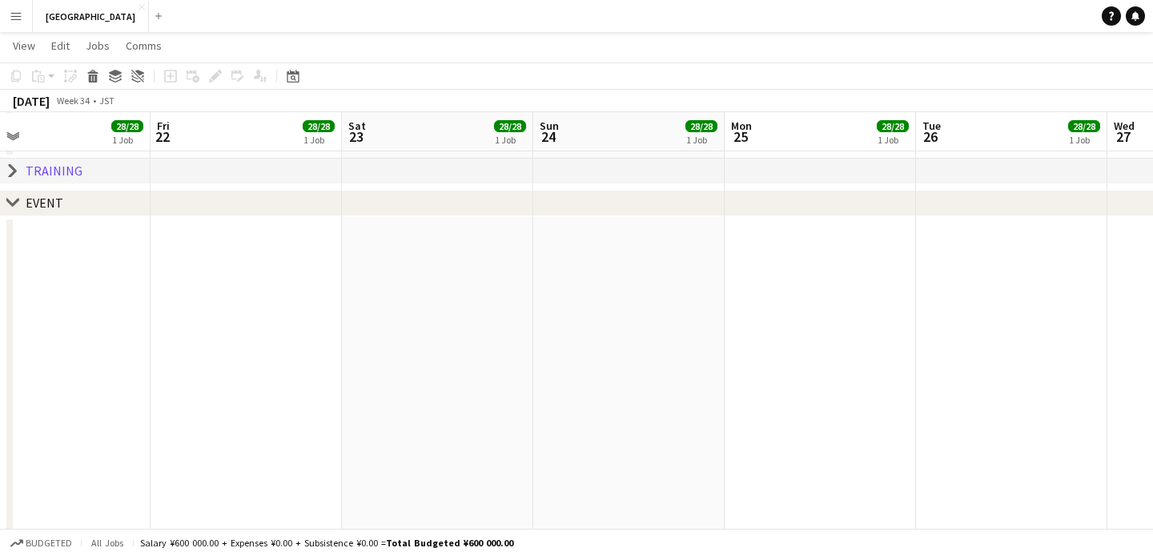
click at [570, 425] on app-calendar-viewport "Mon 18 28/28 1 Job Tue 19 28/28 1 Job Wed 20 28/28 1 Job Thu 21 28/28 1 Job Fri…" at bounding box center [576, 539] width 1153 height 1419
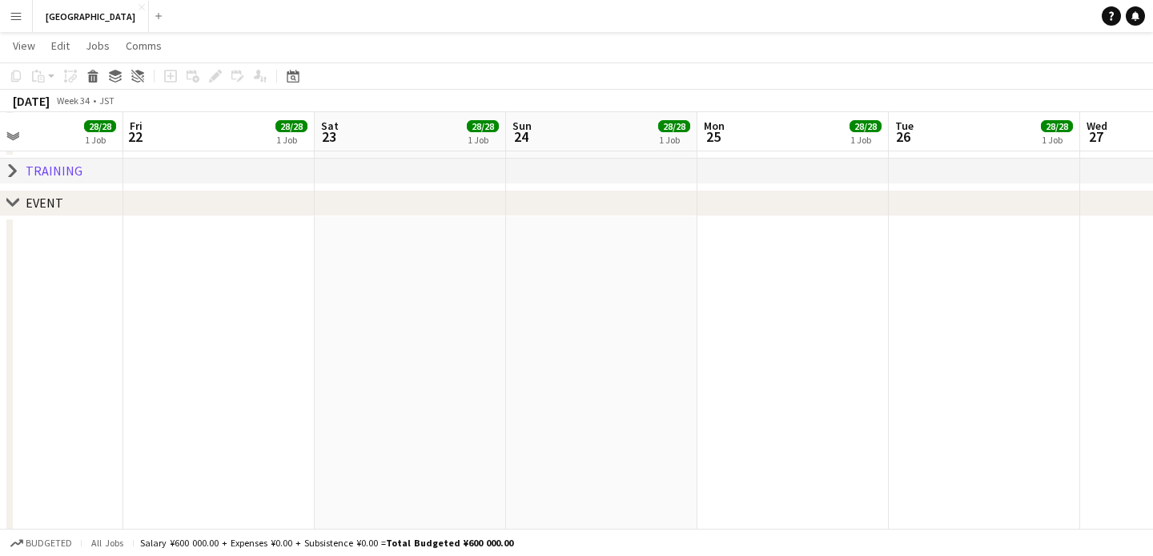
click at [515, 433] on app-calendar-viewport "Mon 18 28/28 1 Job Tue 19 28/28 1 Job Wed 20 28/28 1 Job Thu 21 28/28 1 Job Fri…" at bounding box center [576, 539] width 1153 height 1419
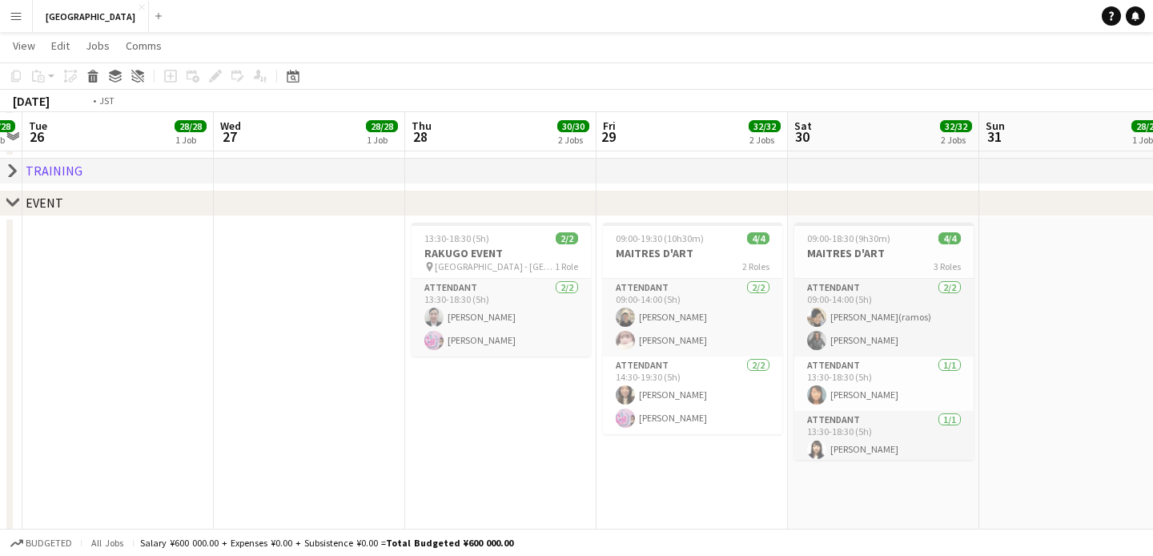
click at [360, 405] on app-calendar-viewport "Fri 22 28/28 1 Job Sat 23 28/28 1 Job Sun 24 28/28 1 Job Mon 25 28/28 1 Job Tue…" at bounding box center [576, 539] width 1153 height 1419
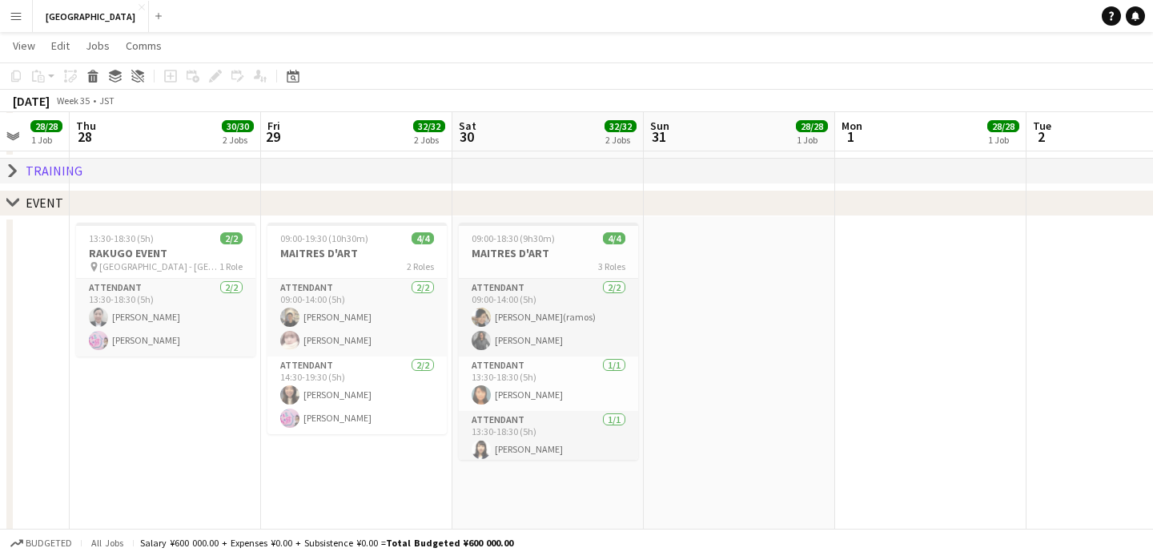
scroll to position [0, 502]
click at [721, 390] on app-calendar-viewport "Mon 25 28/28 1 Job Tue 26 28/28 1 Job Wed 27 28/28 1 Job Thu 28 30/30 2 Jobs Fr…" at bounding box center [576, 539] width 1153 height 1419
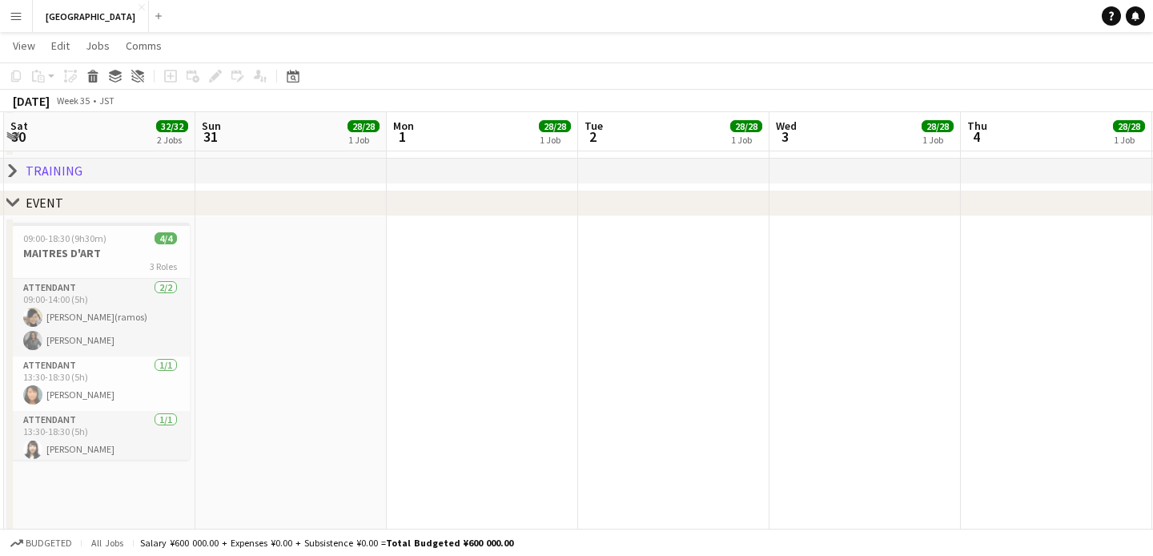
drag, startPoint x: 874, startPoint y: 320, endPoint x: 88, endPoint y: 352, distance: 786.4
click at [86, 352] on app-calendar-viewport "Wed 27 28/28 1 Job Thu 28 30/30 2 Jobs Fri 29 32/32 2 Jobs Sat 30 32/32 2 Jobs …" at bounding box center [576, 539] width 1153 height 1419
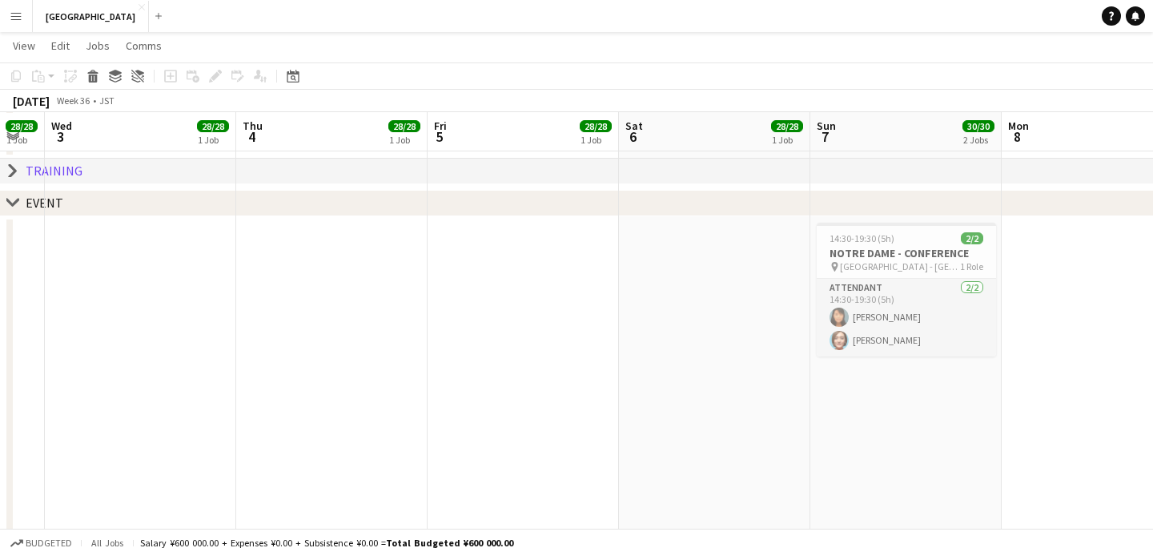
drag, startPoint x: 626, startPoint y: 342, endPoint x: 293, endPoint y: 348, distance: 333.2
click at [293, 347] on app-calendar-viewport "Sun 31 28/28 1 Job Mon 1 28/28 1 Job Tue 2 28/28 1 Job Wed 3 28/28 1 Job Thu 4 …" at bounding box center [576, 539] width 1153 height 1419
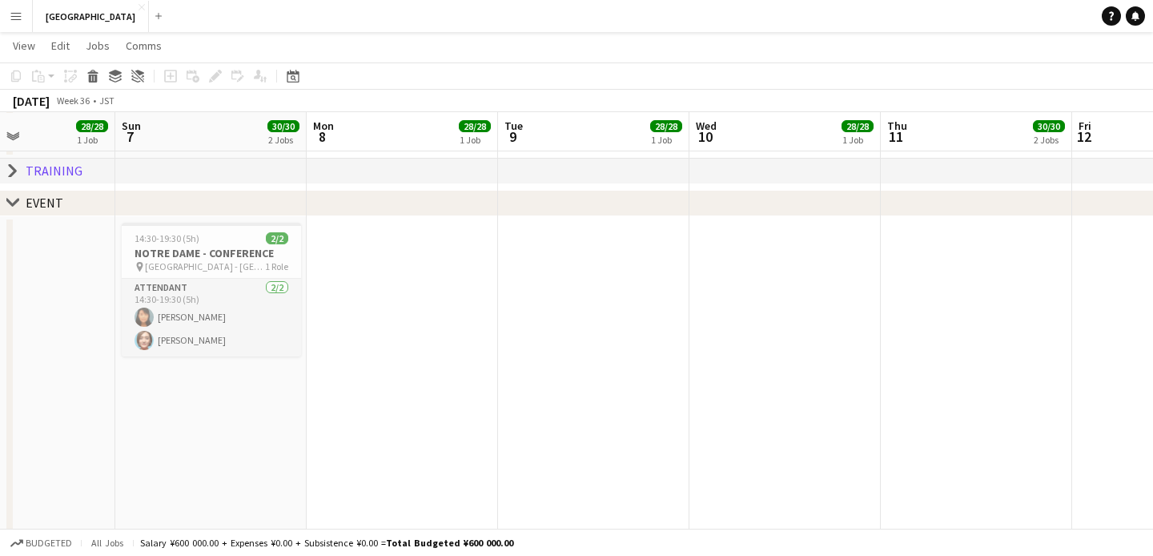
scroll to position [0, 465]
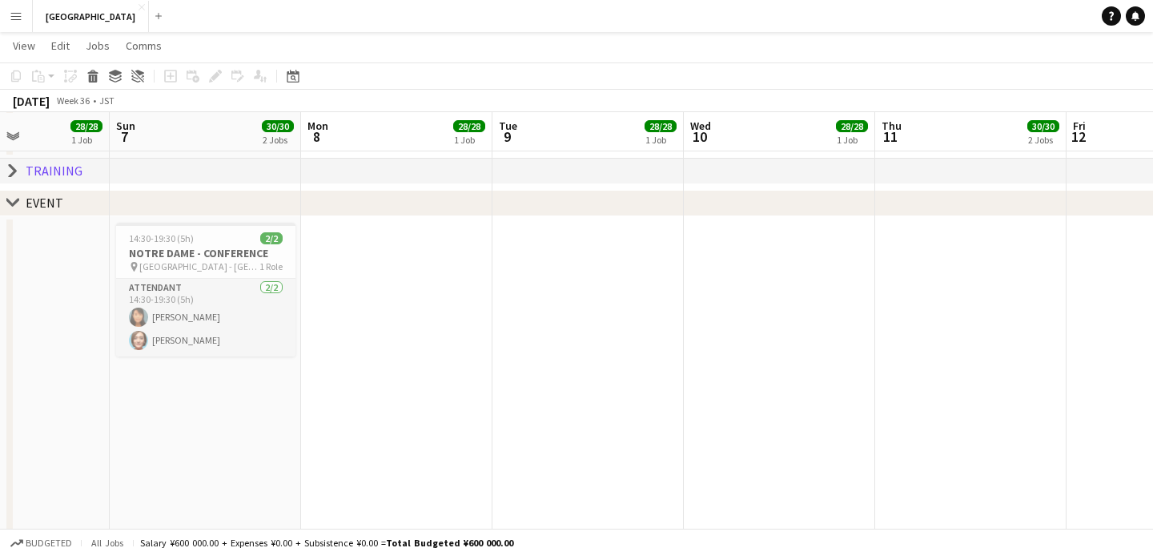
drag, startPoint x: 865, startPoint y: 387, endPoint x: 180, endPoint y: 408, distance: 685.1
click at [180, 408] on app-calendar-viewport "Thu 4 28/28 1 Job Fri 5 28/28 1 Job Sat 6 28/28 1 Job Sun 7 30/30 2 Jobs Mon 8 …" at bounding box center [576, 539] width 1153 height 1419
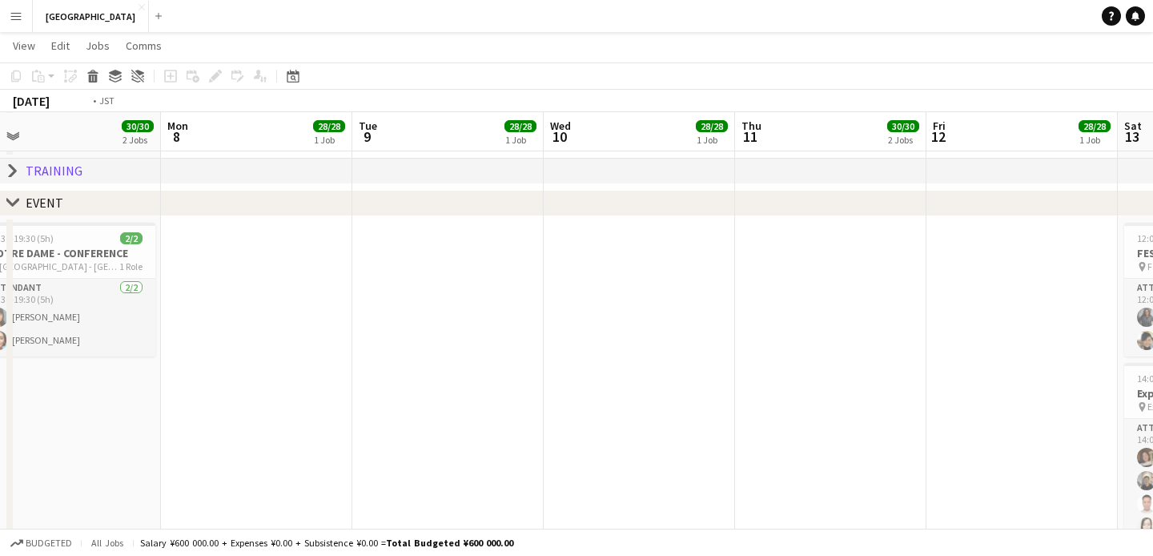
scroll to position [0, 682]
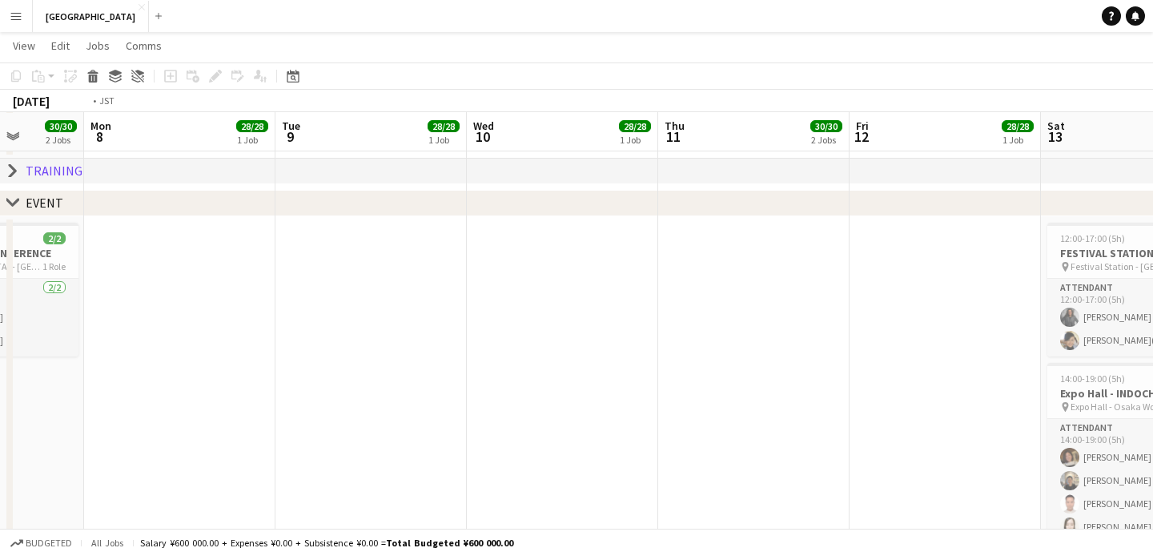
drag, startPoint x: 600, startPoint y: 335, endPoint x: 1, endPoint y: 384, distance: 601.2
click at [0, 385] on app-calendar-viewport "Thu 4 28/28 1 Job Fri 5 28/28 1 Job Sat 6 28/28 1 Job Sun 7 30/30 2 Jobs Mon 8 …" at bounding box center [576, 539] width 1153 height 1419
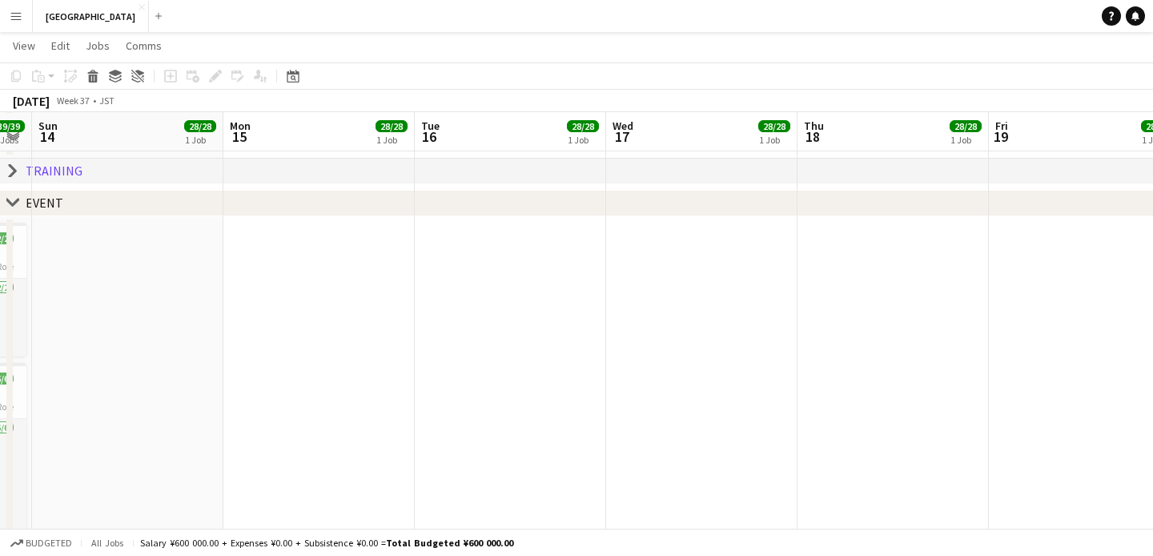
drag, startPoint x: 952, startPoint y: 296, endPoint x: 135, endPoint y: 328, distance: 818.4
click at [135, 328] on app-calendar-viewport "Wed 10 28/28 1 Job Thu 11 30/30 2 Jobs Fri 12 28/28 1 Job Sat 13 39/39 3 Jobs S…" at bounding box center [576, 539] width 1153 height 1419
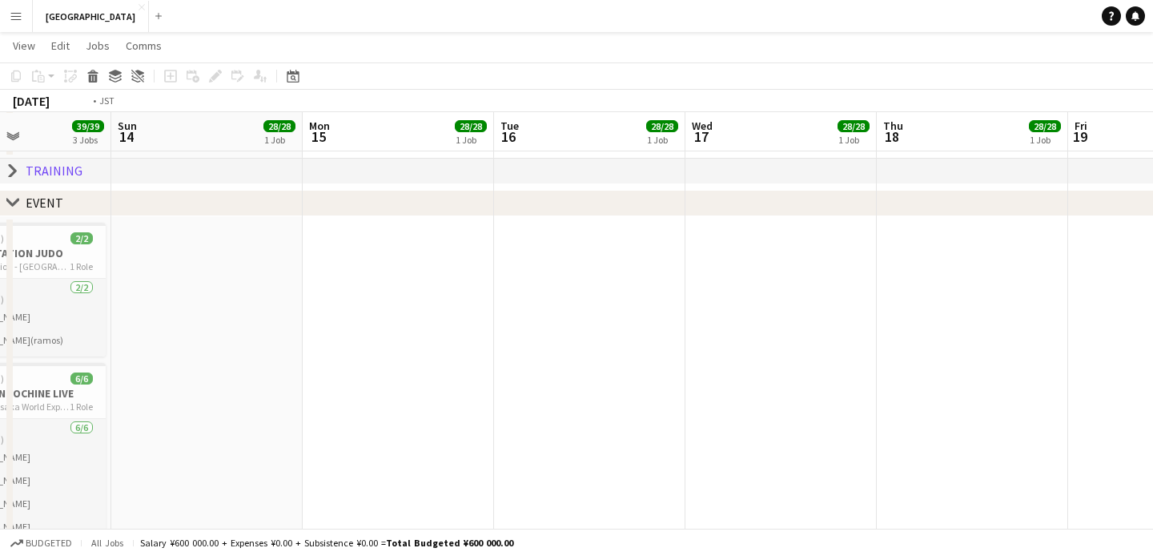
drag, startPoint x: 765, startPoint y: 309, endPoint x: 460, endPoint y: 322, distance: 305.4
click at [460, 322] on app-calendar-viewport "Wed 10 28/28 1 Job Thu 11 30/30 2 Jobs Fri 12 28/28 1 Job Sat 13 39/39 3 Jobs S…" at bounding box center [576, 539] width 1153 height 1419
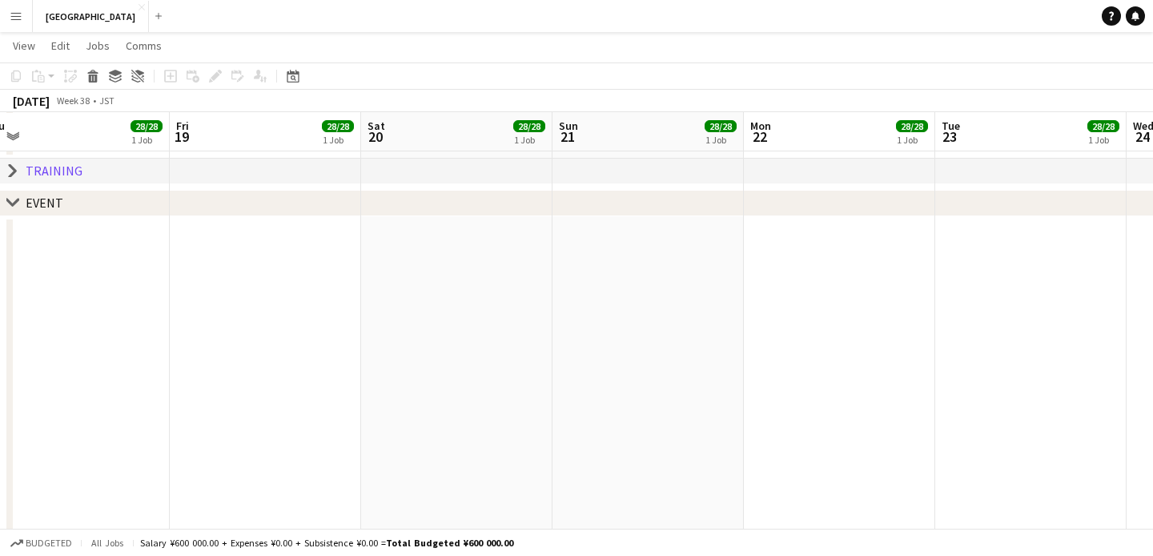
drag, startPoint x: 902, startPoint y: 308, endPoint x: 384, endPoint y: 323, distance: 518.4
click at [379, 324] on app-calendar-viewport "Sun 14 28/28 1 Job Mon 15 28/28 1 Job Tue 16 28/28 1 Job Wed 17 28/28 1 Job Thu…" at bounding box center [576, 539] width 1153 height 1419
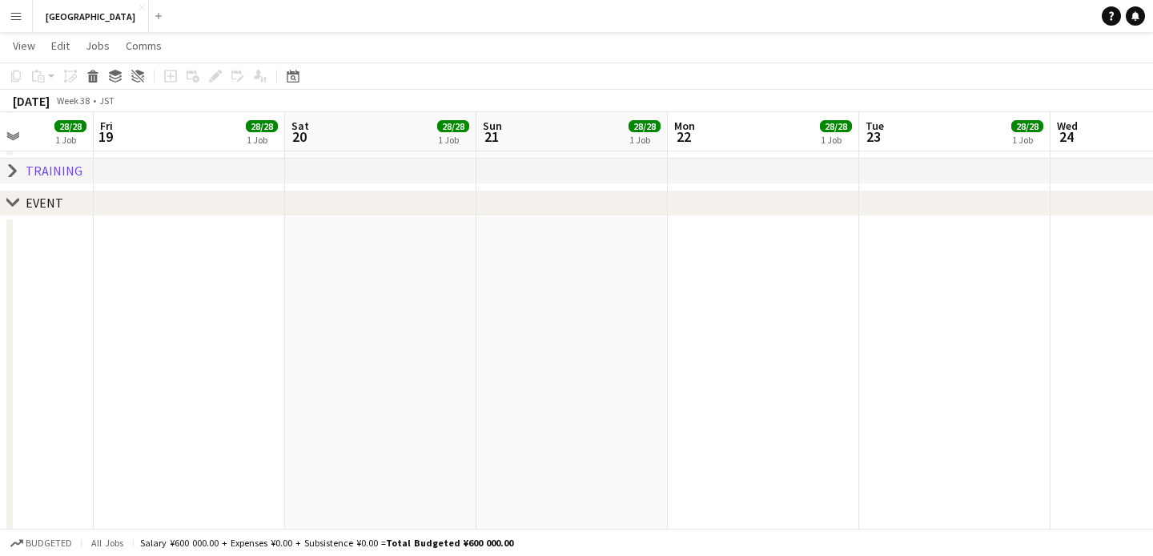
drag, startPoint x: 945, startPoint y: 310, endPoint x: 533, endPoint y: 318, distance: 411.8
click at [521, 320] on app-calendar-viewport "Tue 16 28/28 1 Job Wed 17 28/28 1 Job Thu 18 28/28 1 Job Fri 19 28/28 1 Job Sat…" at bounding box center [576, 539] width 1153 height 1419
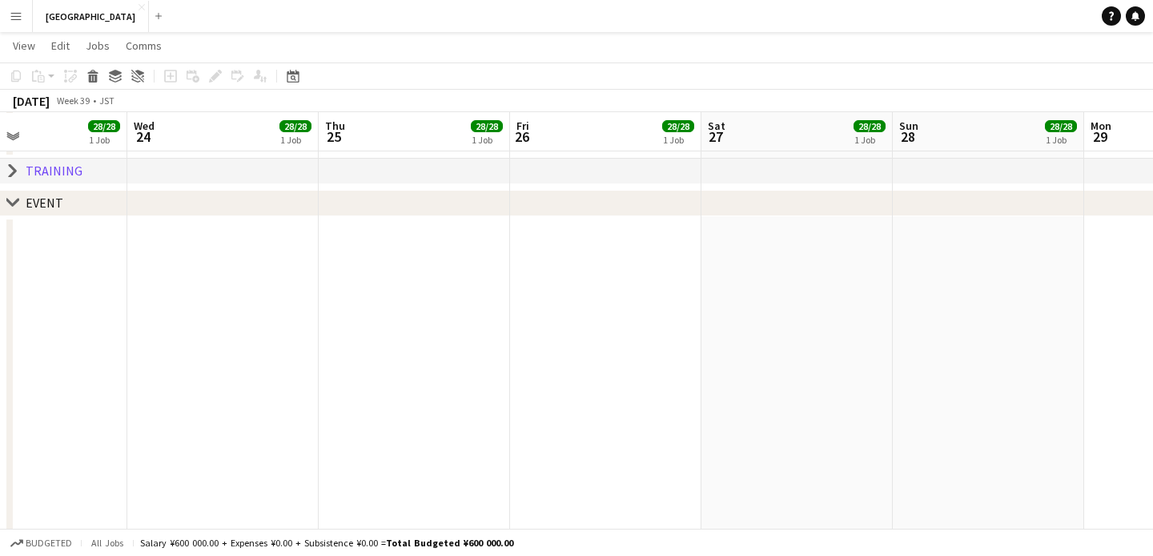
drag, startPoint x: 923, startPoint y: 311, endPoint x: 344, endPoint y: 333, distance: 579.5
click at [344, 333] on app-calendar-viewport "Sat 20 28/28 1 Job Sun 21 28/28 1 Job Mon 22 28/28 1 Job Tue 23 28/28 1 Job Wed…" at bounding box center [576, 539] width 1153 height 1419
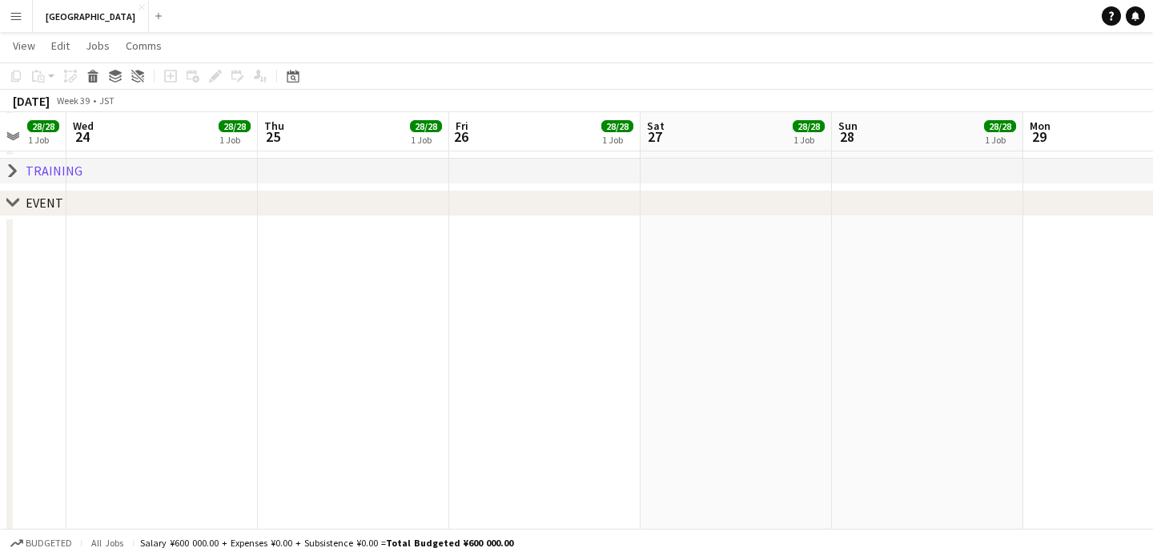
drag, startPoint x: 921, startPoint y: 316, endPoint x: 510, endPoint y: 328, distance: 411.1
click at [510, 328] on app-calendar-viewport "Sat 20 28/28 1 Job Sun 21 28/28 1 Job Mon 22 28/28 1 Job Tue 23 28/28 1 Job Wed…" at bounding box center [576, 539] width 1153 height 1419
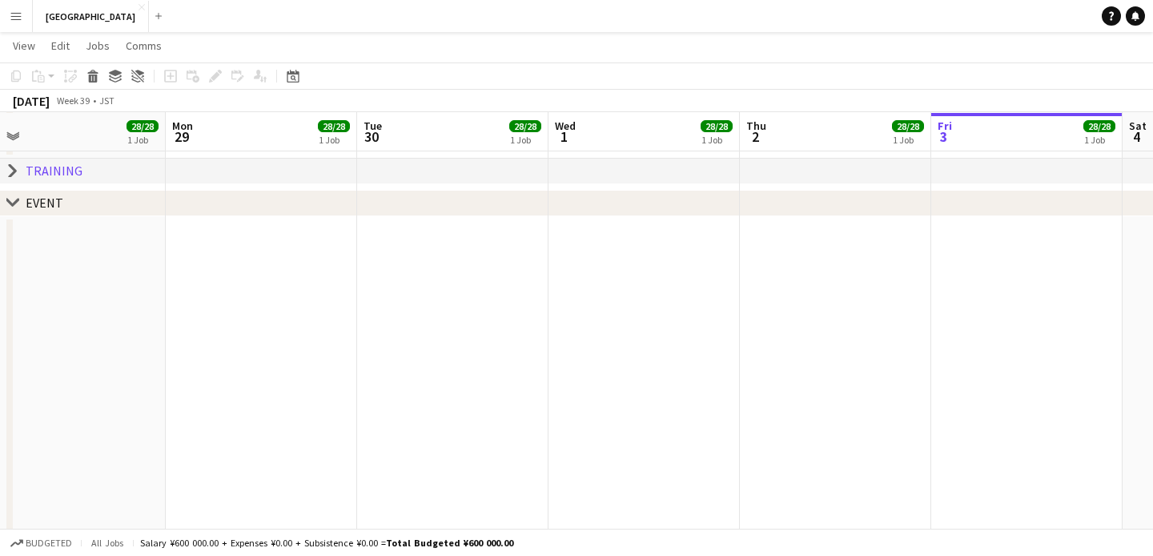
drag, startPoint x: 976, startPoint y: 319, endPoint x: 573, endPoint y: 326, distance: 403.8
click at [504, 334] on app-calendar-viewport "Wed 24 28/28 1 Job Thu 25 28/28 1 Job Fri 26 28/28 1 Job Sat 27 28/28 1 Job Sun…" at bounding box center [576, 539] width 1153 height 1419
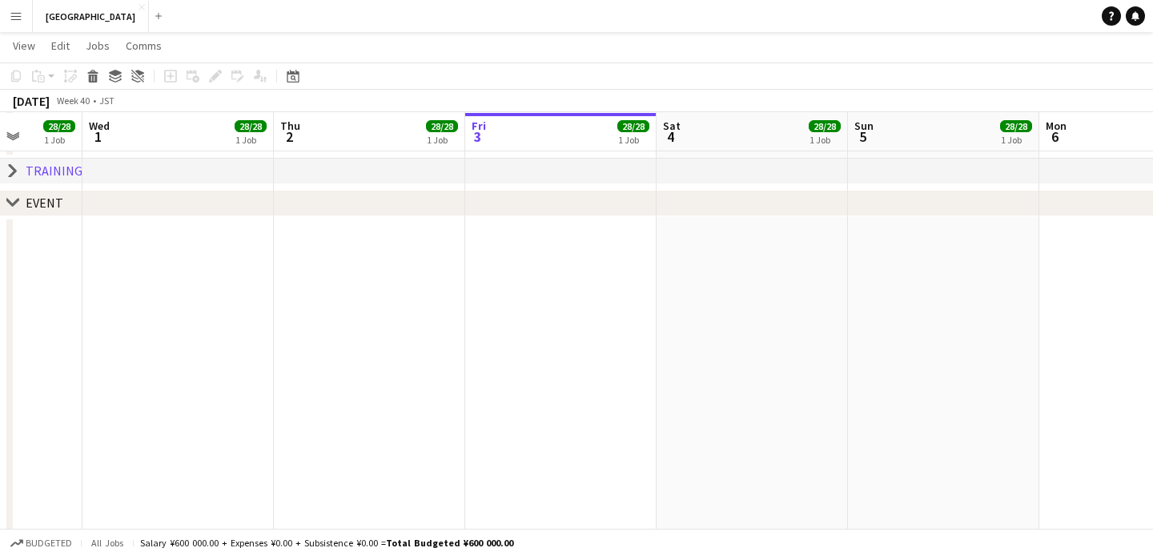
drag, startPoint x: 858, startPoint y: 326, endPoint x: 461, endPoint y: 336, distance: 397.4
click at [459, 338] on app-calendar-viewport "Sun 28 28/28 1 Job Mon 29 28/28 1 Job Tue 30 28/28 1 Job Wed 1 28/28 1 Job Thu …" at bounding box center [576, 539] width 1153 height 1419
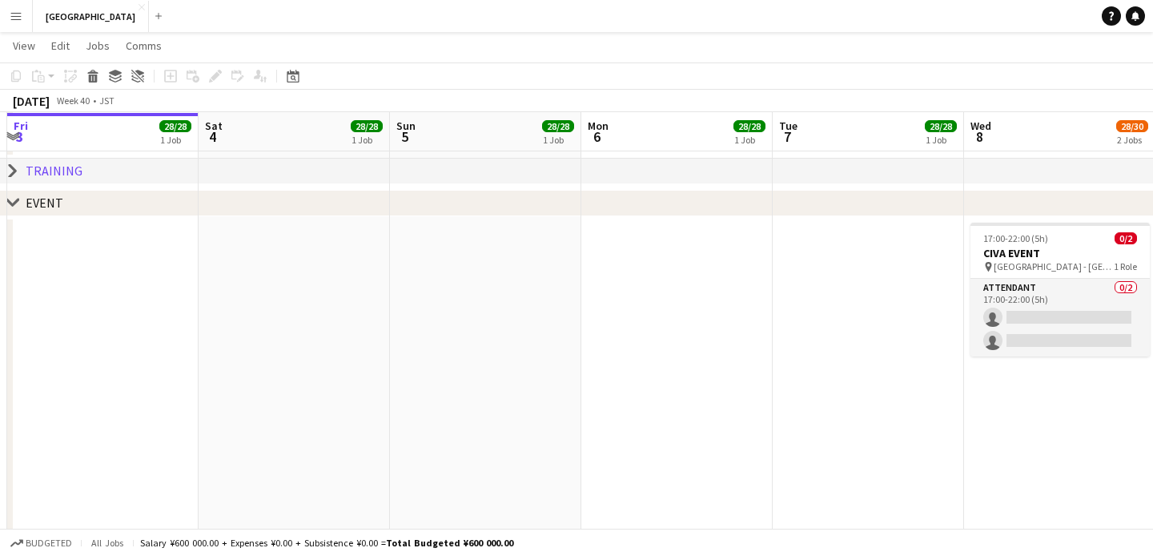
drag, startPoint x: 990, startPoint y: 321, endPoint x: 519, endPoint y: 344, distance: 471.5
click at [519, 344] on app-calendar-viewport "Tue 30 28/28 1 Job Wed 1 28/28 1 Job Thu 2 28/28 1 Job Fri 3 28/28 1 Job Sat 4 …" at bounding box center [576, 539] width 1153 height 1419
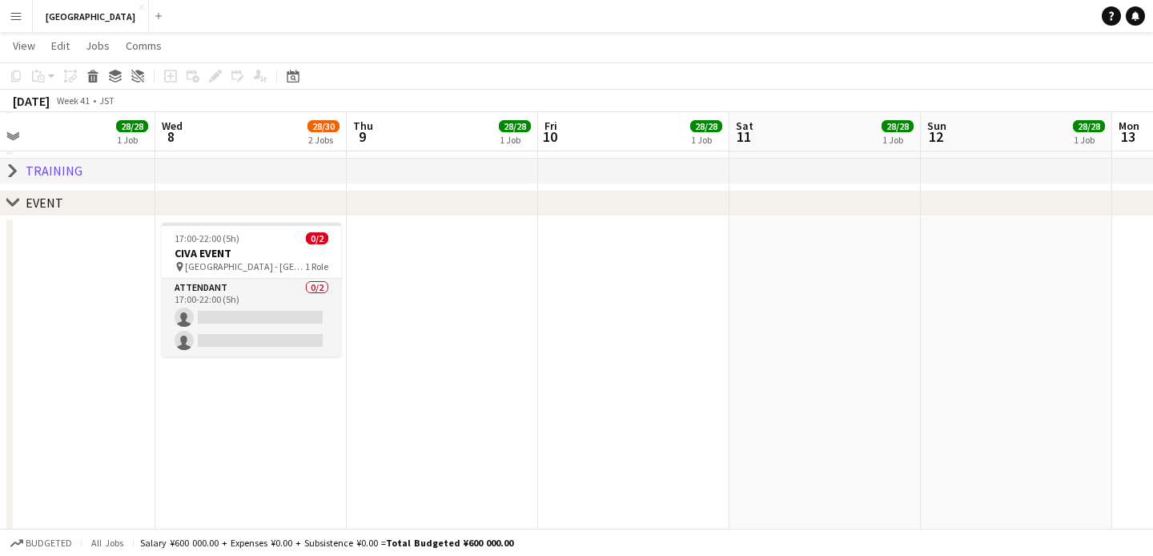
drag, startPoint x: 1028, startPoint y: 394, endPoint x: 247, endPoint y: 431, distance: 781.0
click at [247, 431] on app-calendar-viewport "Sat 4 28/28 1 Job Sun 5 28/28 1 Job Mon 6 28/28 1 Job Tue 7 28/28 1 Job Wed 8 2…" at bounding box center [576, 539] width 1153 height 1419
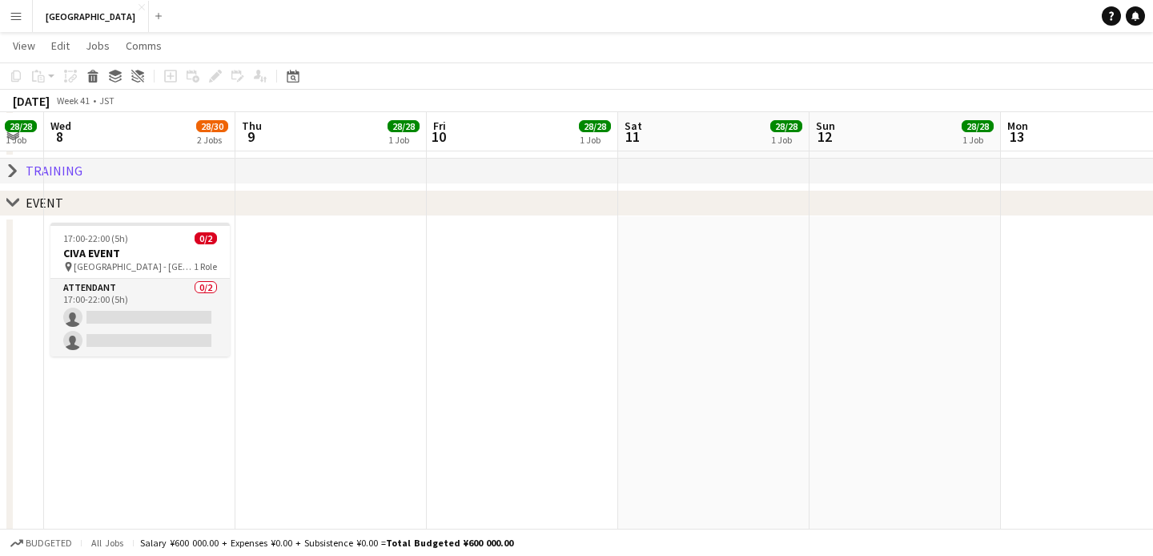
scroll to position [0, 722]
drag, startPoint x: 840, startPoint y: 333, endPoint x: 728, endPoint y: 352, distance: 113.8
click at [728, 352] on app-calendar-viewport "Sat 4 28/28 1 Job Sun 5 28/28 1 Job Mon 6 28/28 1 Job Tue 7 28/28 1 Job Wed 8 2…" at bounding box center [576, 539] width 1153 height 1419
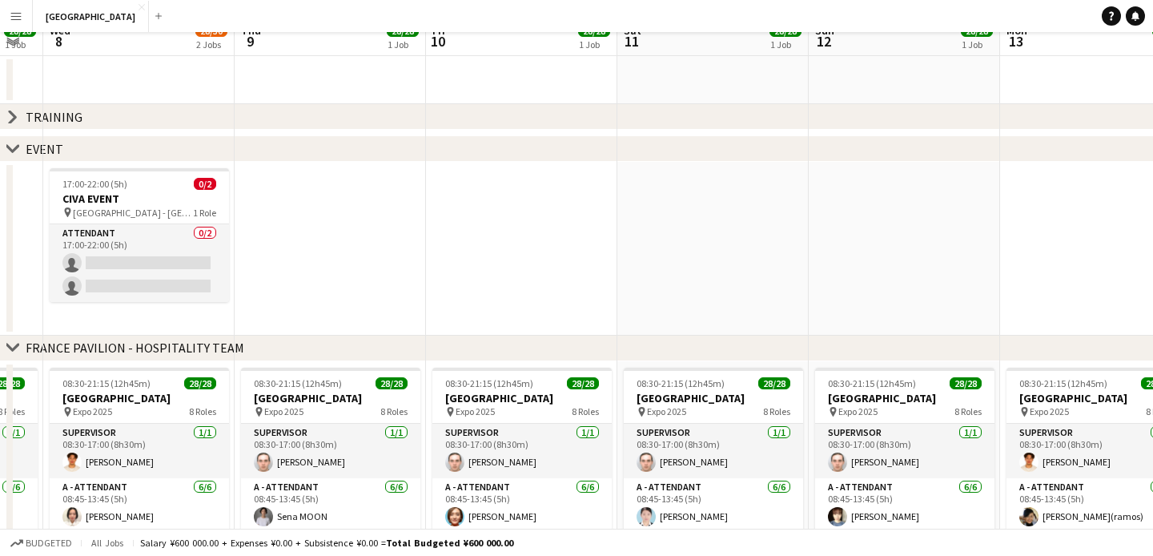
scroll to position [0, 0]
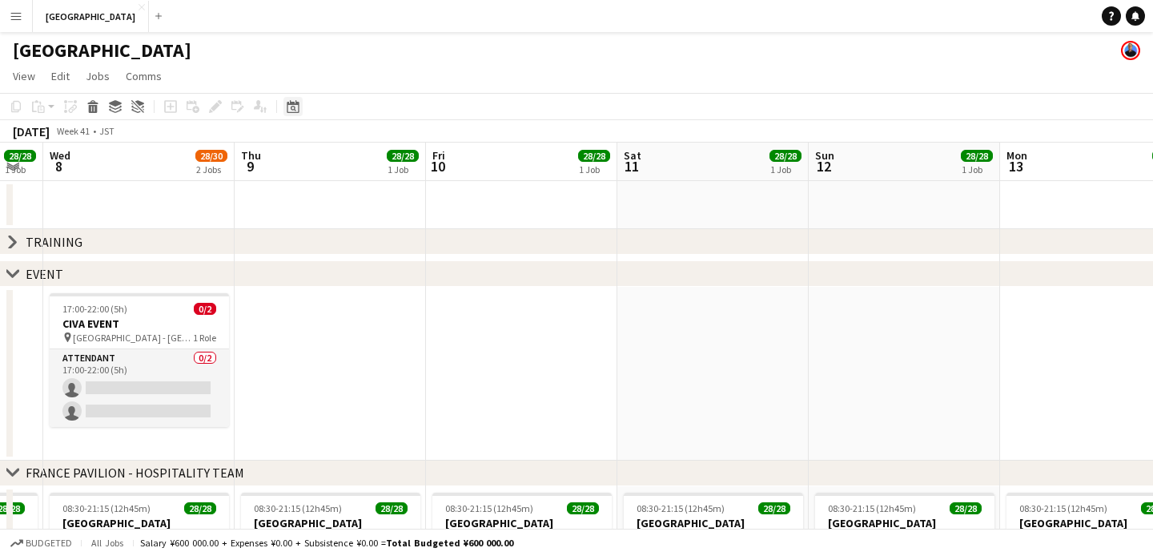
click at [292, 108] on icon "Date picker" at bounding box center [293, 106] width 13 height 13
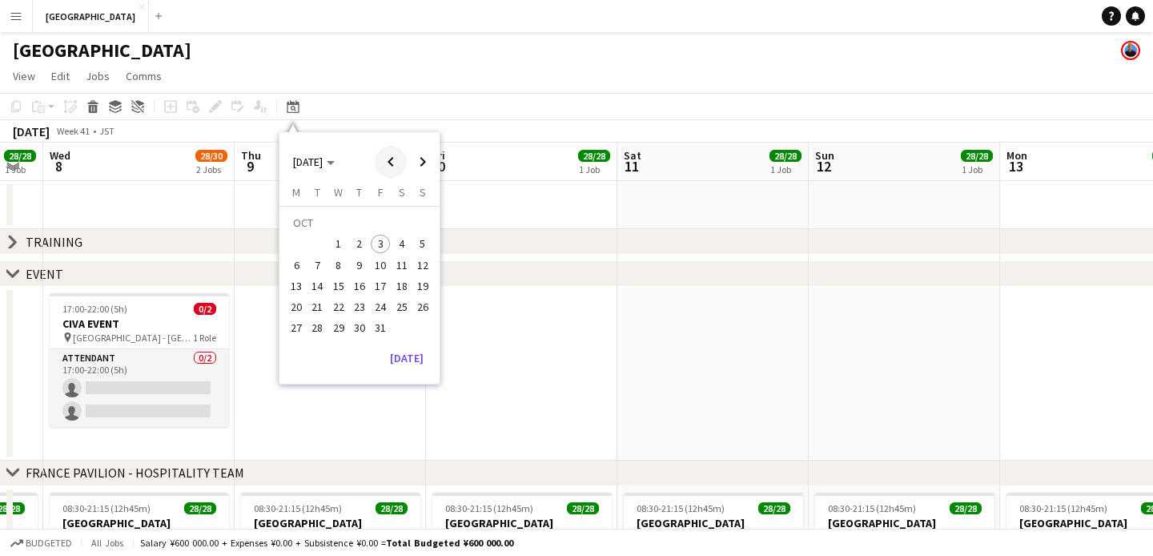
click at [385, 160] on span "Previous month" at bounding box center [391, 162] width 32 height 32
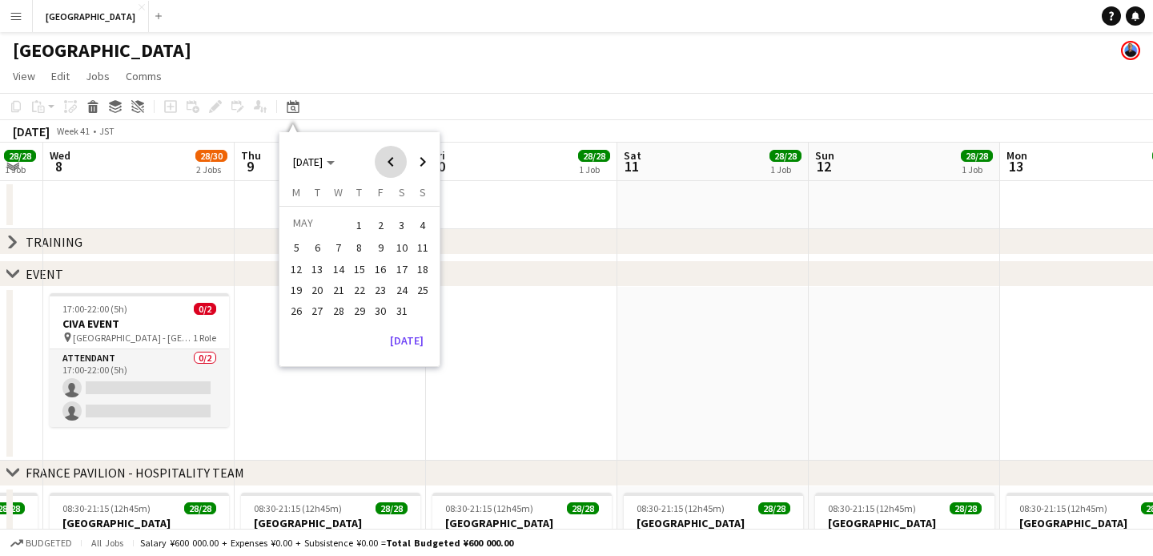
click at [385, 160] on span "Previous month" at bounding box center [391, 162] width 32 height 32
click at [425, 263] on span "13" at bounding box center [422, 265] width 19 height 19
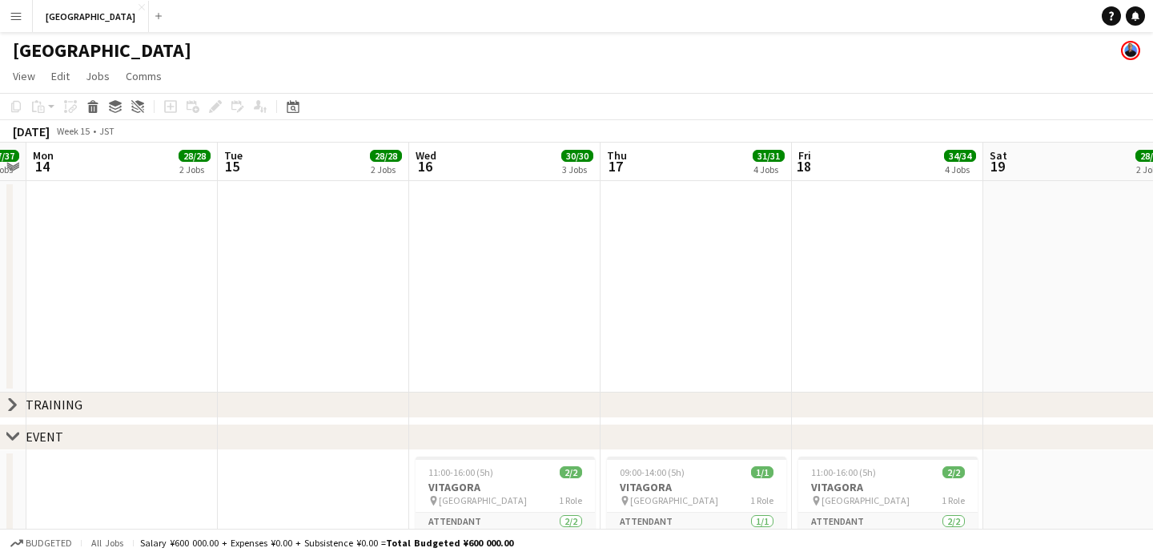
drag, startPoint x: 769, startPoint y: 304, endPoint x: 199, endPoint y: 323, distance: 570.6
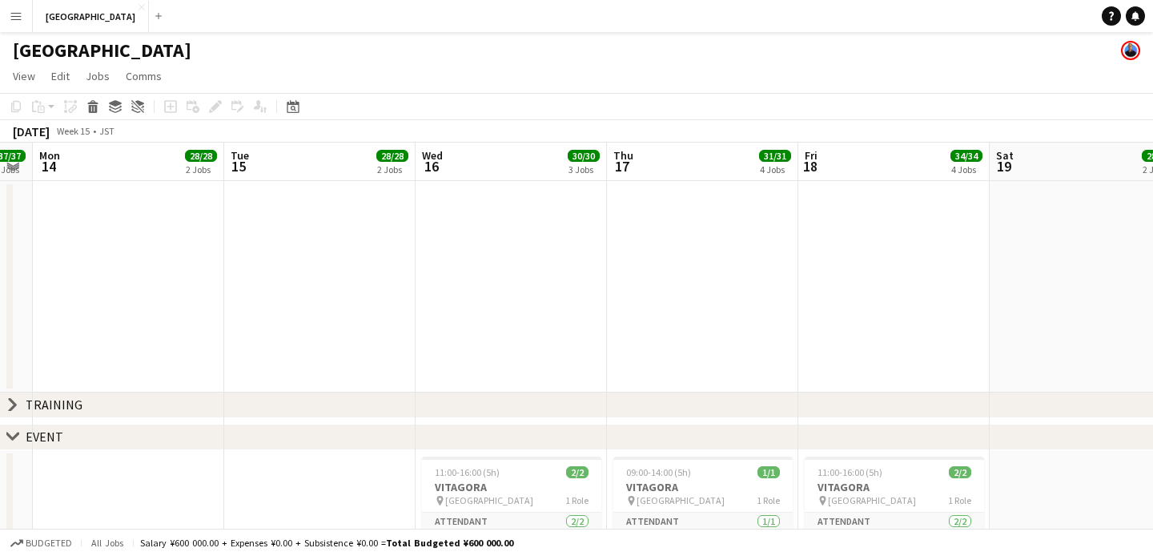
drag, startPoint x: 503, startPoint y: 292, endPoint x: 505, endPoint y: 276, distance: 16.1
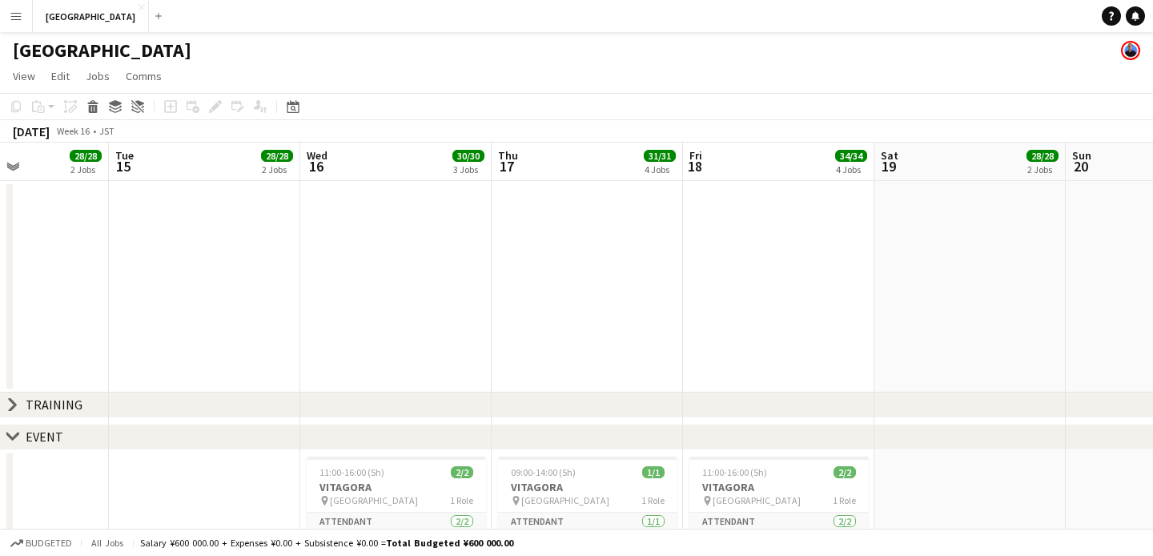
drag, startPoint x: 652, startPoint y: 274, endPoint x: 529, endPoint y: 279, distance: 122.6
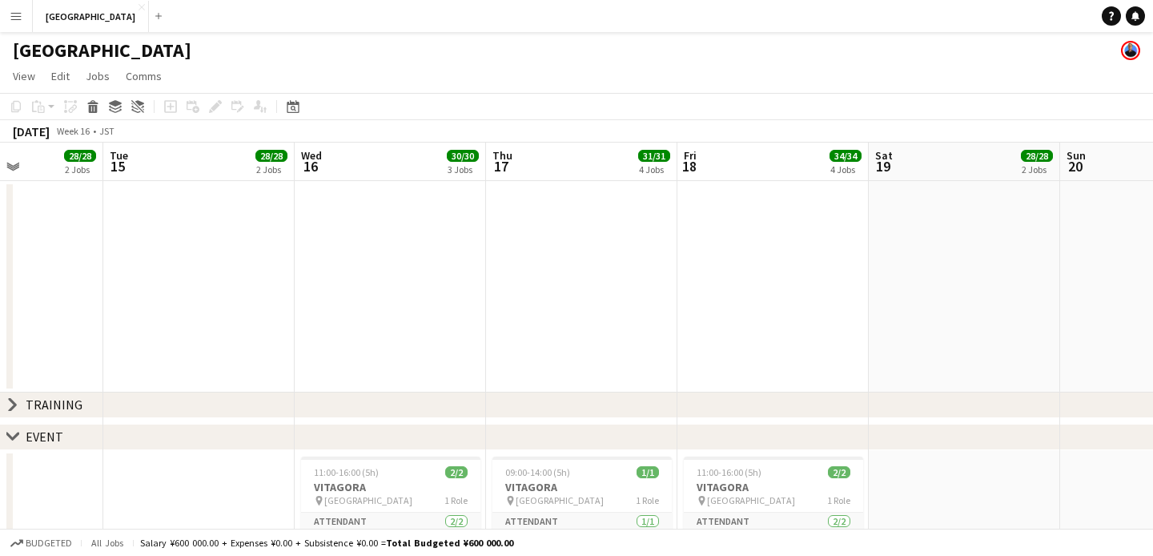
scroll to position [18, 0]
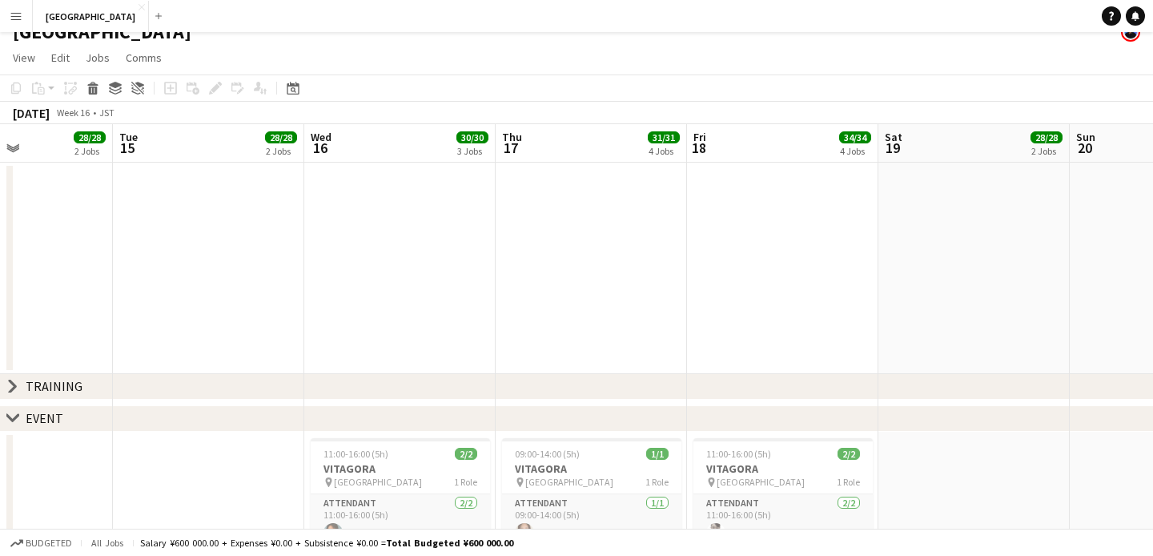
drag, startPoint x: 199, startPoint y: 309, endPoint x: 207, endPoint y: 238, distance: 71.8
drag, startPoint x: 1023, startPoint y: 490, endPoint x: 982, endPoint y: 439, distance: 65.5
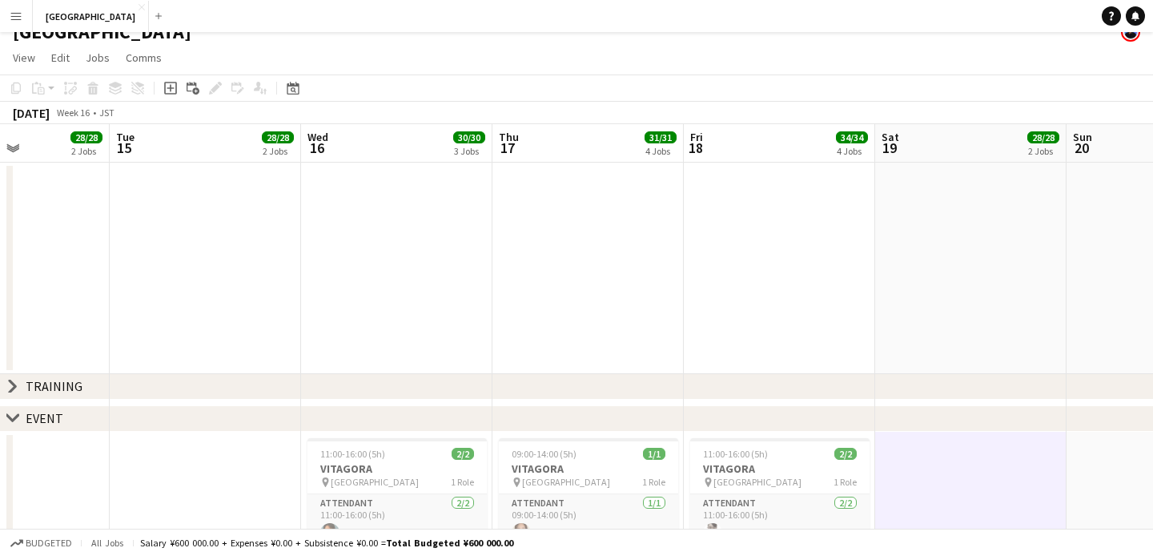
click at [891, 344] on app-date-cell at bounding box center [970, 268] width 191 height 211
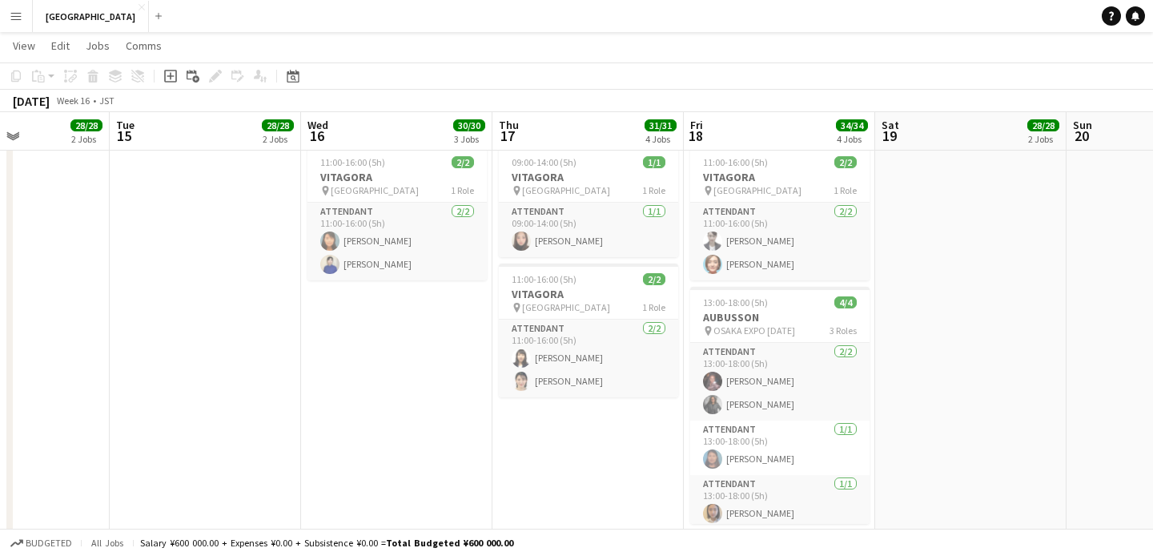
scroll to position [308, 0]
click at [884, 347] on app-date-cell at bounding box center [970, 349] width 191 height 417
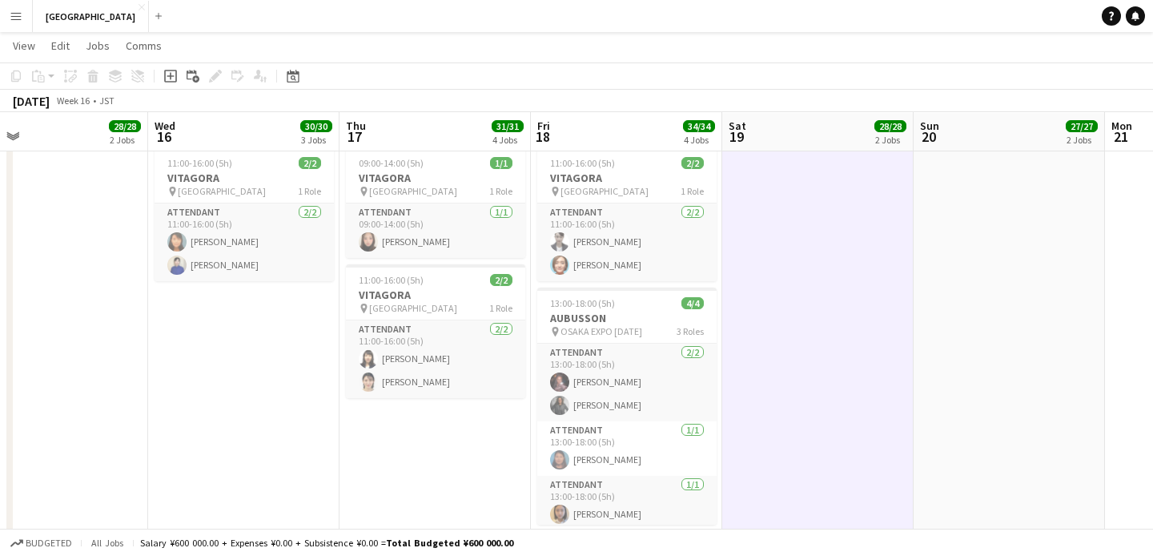
drag, startPoint x: 1005, startPoint y: 341, endPoint x: 0, endPoint y: 336, distance: 1005.2
click at [0, 341] on app-calendar-viewport "Sat 12 2/2 1 Job Sun 13 37/37 2 Jobs Mon 14 28/28 2 Jobs Tue 15 28/28 2 Jobs We…" at bounding box center [576, 457] width 1153 height 1405
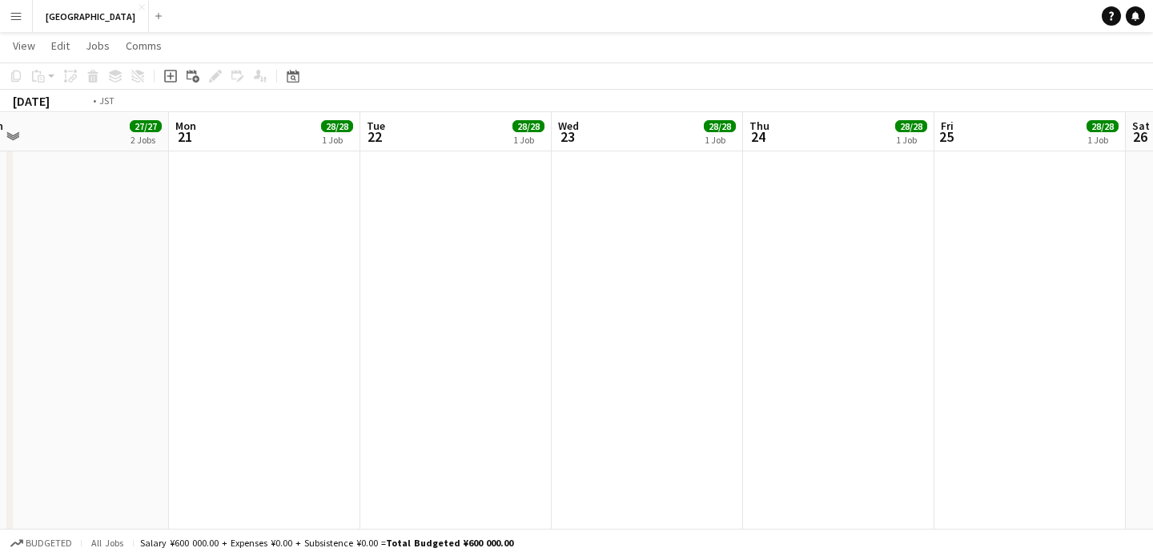
drag, startPoint x: 823, startPoint y: 322, endPoint x: 387, endPoint y: 344, distance: 436.3
click at [400, 343] on app-calendar-viewport "Thu 17 31/31 4 Jobs Fri 18 34/34 4 Jobs Sat 19 28/28 2 Jobs Sun 20 27/27 2 Jobs…" at bounding box center [576, 457] width 1153 height 1405
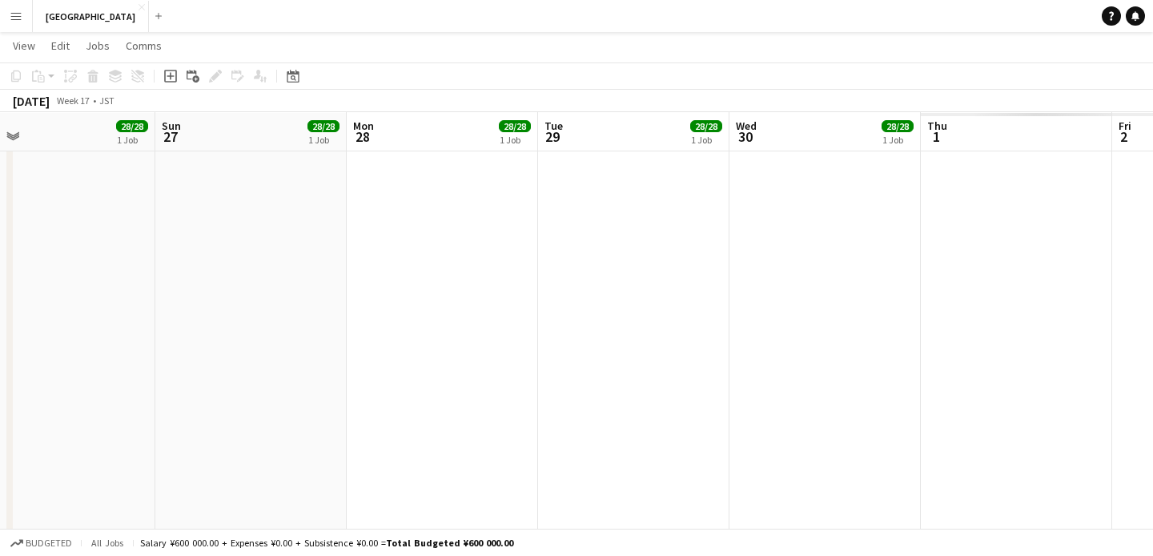
drag, startPoint x: 1117, startPoint y: 332, endPoint x: 332, endPoint y: 353, distance: 784.4
click at [339, 352] on app-calendar-viewport "Wed 23 28/28 1 Job Thu 24 28/28 1 Job Fri 25 28/28 1 Job Sat 26 28/28 1 Job Sun…" at bounding box center [576, 457] width 1153 height 1405
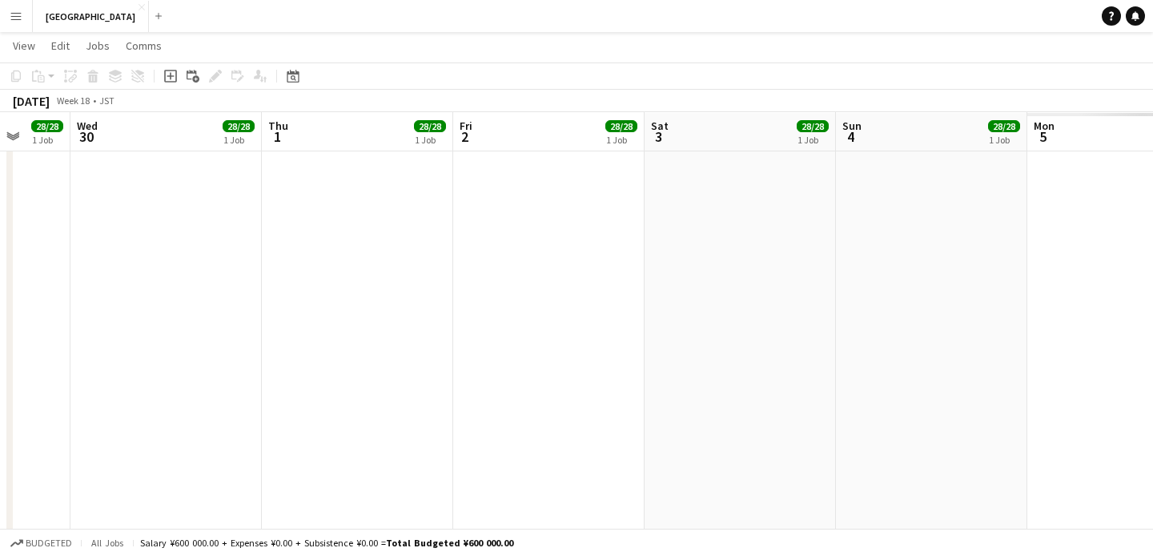
drag, startPoint x: 898, startPoint y: 286, endPoint x: 355, endPoint y: 332, distance: 545.0
click at [343, 336] on app-calendar-viewport "Sun 27 28/28 1 Job Mon 28 28/28 1 Job Tue 29 28/28 1 Job Wed 30 28/28 1 Job Thu…" at bounding box center [576, 457] width 1153 height 1405
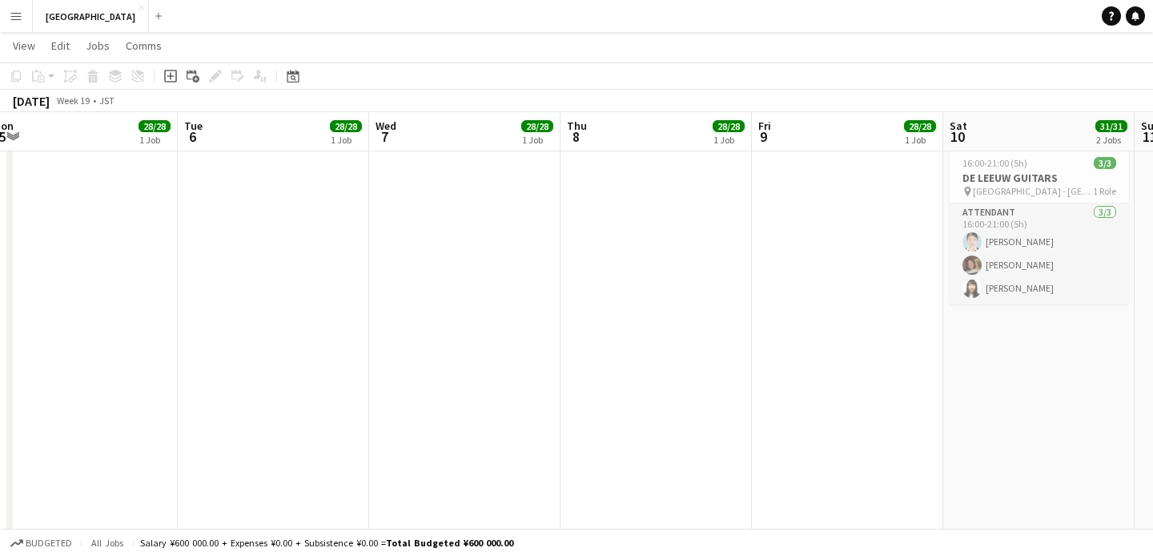
scroll to position [0, 522]
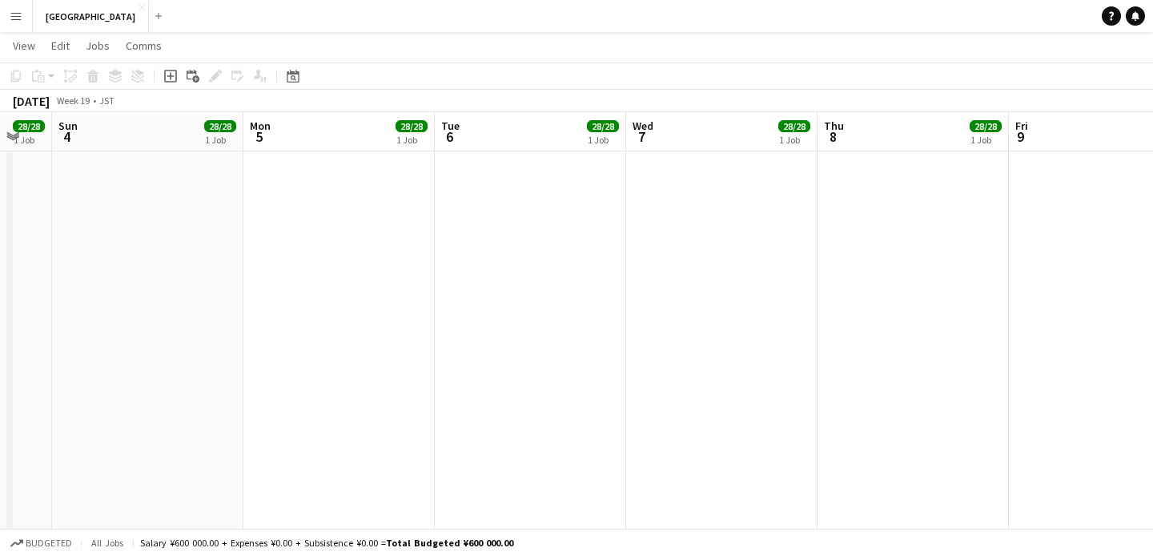
drag, startPoint x: 1073, startPoint y: 299, endPoint x: 5, endPoint y: 354, distance: 1069.9
click at [0, 360] on app-calendar-viewport "Thu 1 28/28 1 Job Fri 2 28/28 1 Job Sat 3 28/28 1 Job Sun 4 28/28 1 Job Mon 5 2…" at bounding box center [576, 457] width 1153 height 1405
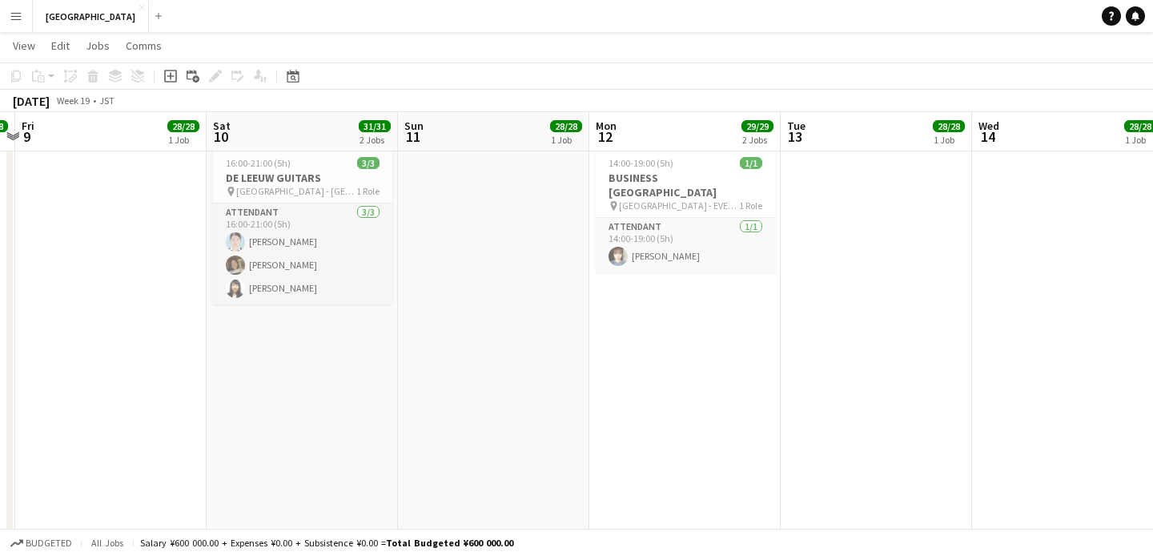
scroll to position [0, 746]
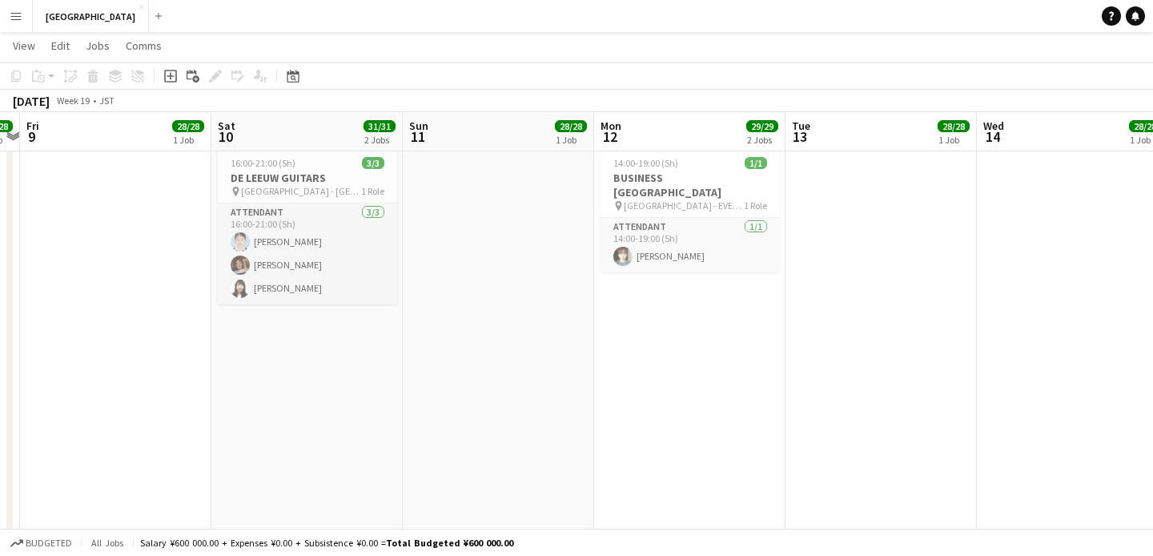
drag, startPoint x: 1061, startPoint y: 349, endPoint x: 471, endPoint y: 372, distance: 590.8
click at [471, 372] on app-calendar-viewport "Mon 5 28/28 1 Job Tue 6 28/28 1 Job Wed 7 28/28 1 Job Thu 8 28/28 1 Job Fri 9 2…" at bounding box center [576, 457] width 1153 height 1405
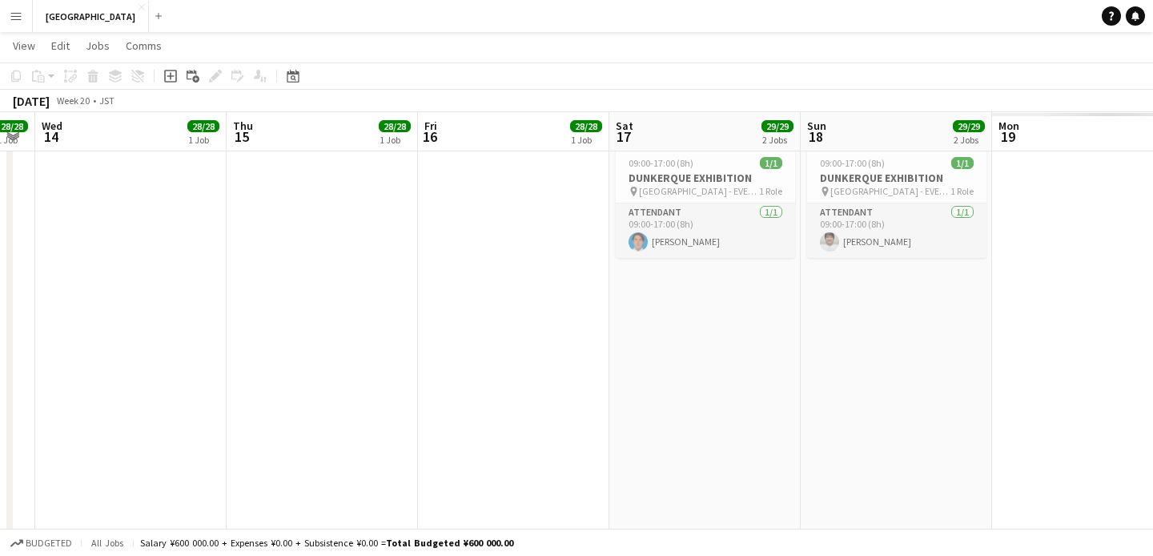
drag, startPoint x: 942, startPoint y: 361, endPoint x: 91, endPoint y: 400, distance: 851.5
click at [0, 398] on app-calendar-viewport "Sun 11 28/28 1 Job Mon 12 29/29 2 Jobs Tue 13 28/28 1 Job Wed 14 28/28 1 Job Th…" at bounding box center [576, 457] width 1153 height 1405
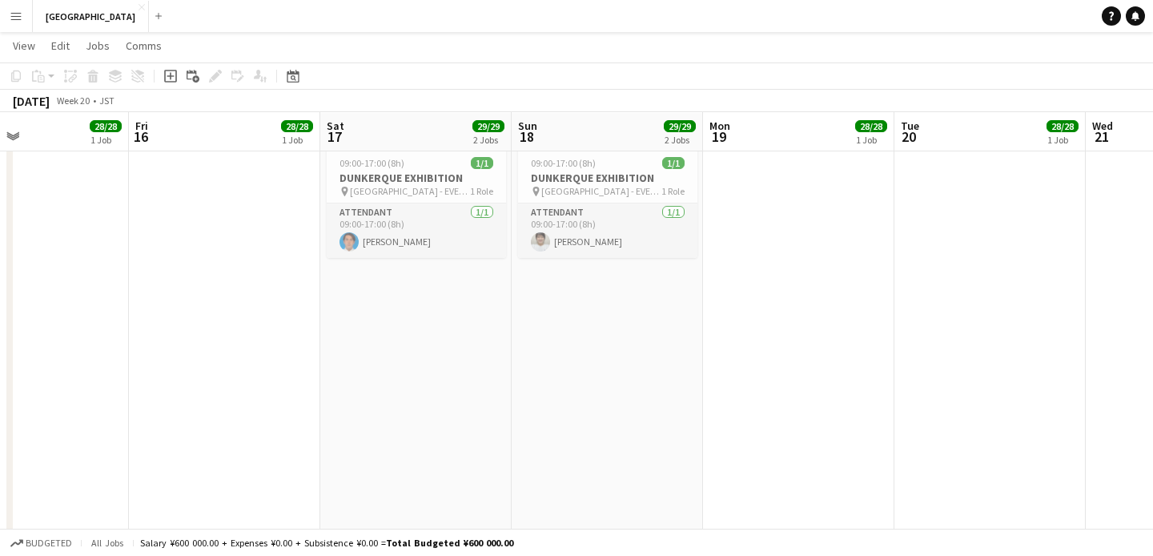
scroll to position [0, 502]
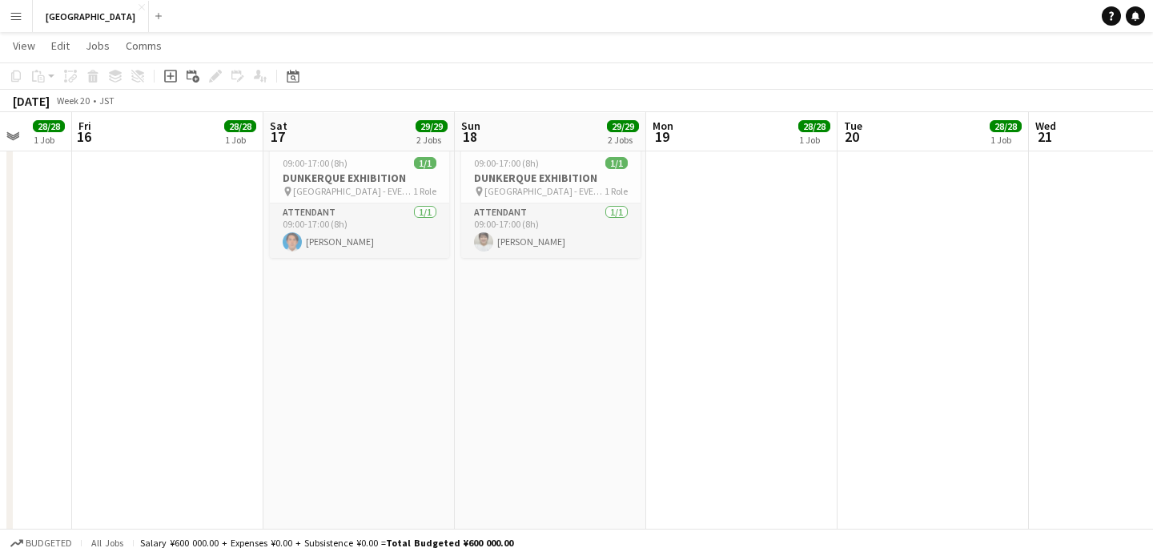
drag, startPoint x: 897, startPoint y: 397, endPoint x: 551, endPoint y: 415, distance: 346.5
click at [551, 415] on app-calendar-viewport "Tue 13 28/28 1 Job Wed 14 28/28 1 Job Thu 15 28/28 1 Job Fri 16 28/28 1 Job Sat…" at bounding box center [576, 457] width 1153 height 1405
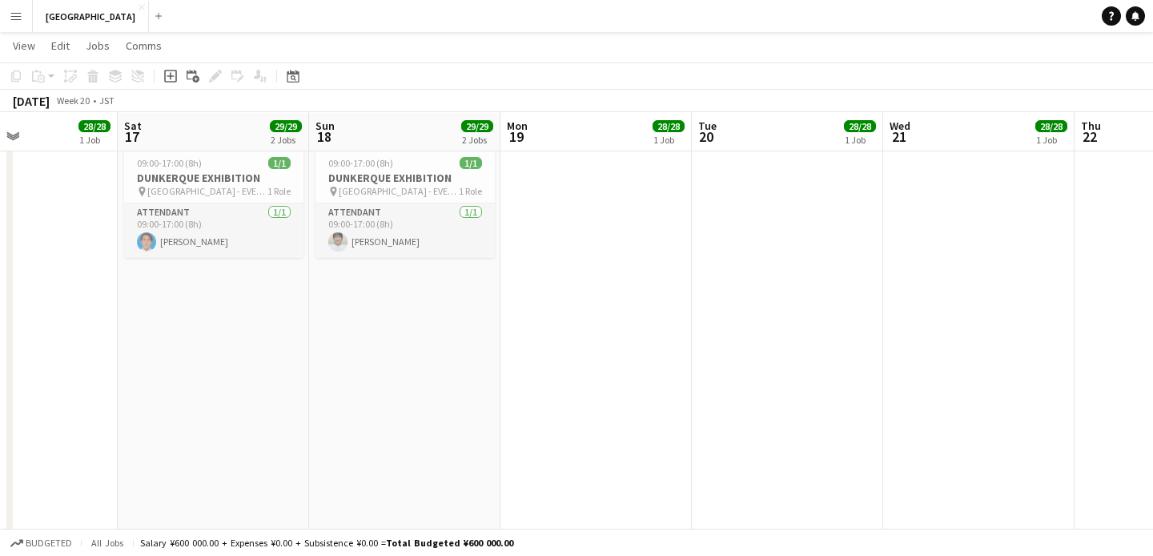
drag, startPoint x: 787, startPoint y: 306, endPoint x: 218, endPoint y: 307, distance: 569.5
click at [219, 307] on app-calendar-viewport "Tue 13 28/28 1 Job Wed 14 28/28 1 Job Thu 15 28/28 1 Job Fri 16 28/28 1 Job Sat…" at bounding box center [576, 457] width 1153 height 1405
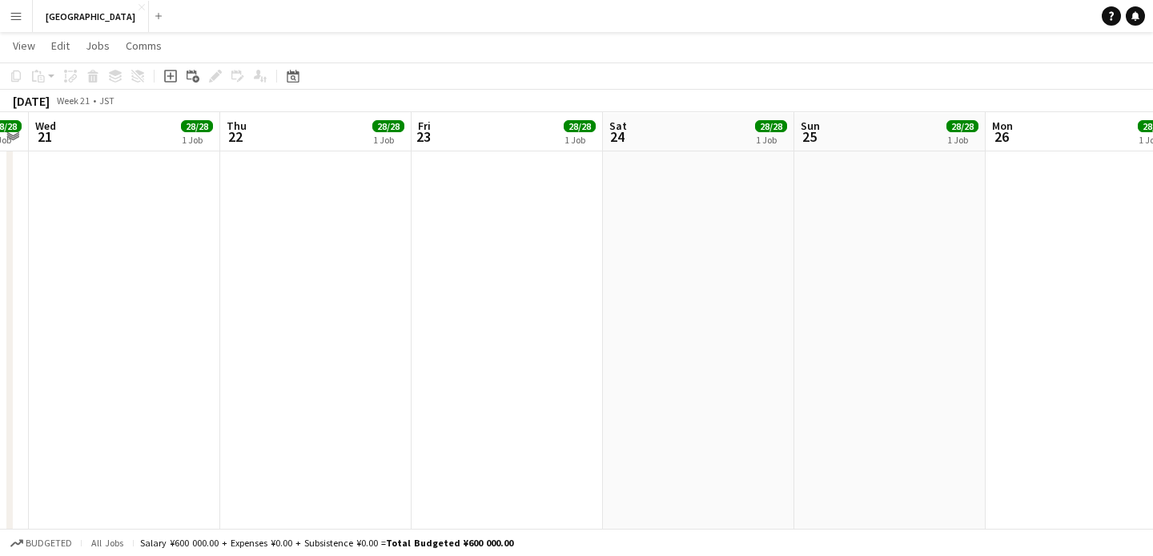
drag, startPoint x: 853, startPoint y: 334, endPoint x: 415, endPoint y: 316, distance: 438.5
click at [415, 316] on app-calendar-viewport "Sat 17 29/29 2 Jobs Sun 18 29/29 2 Jobs Mon 19 28/28 1 Job Tue 20 28/28 1 Job W…" at bounding box center [576, 457] width 1153 height 1405
drag, startPoint x: 837, startPoint y: 337, endPoint x: 244, endPoint y: 316, distance: 593.1
click at [206, 316] on app-calendar-viewport "Wed 21 28/28 1 Job Thu 22 28/28 1 Job Fri 23 28/28 1 Job Sat 24 28/28 1 Job Sun…" at bounding box center [576, 457] width 1153 height 1405
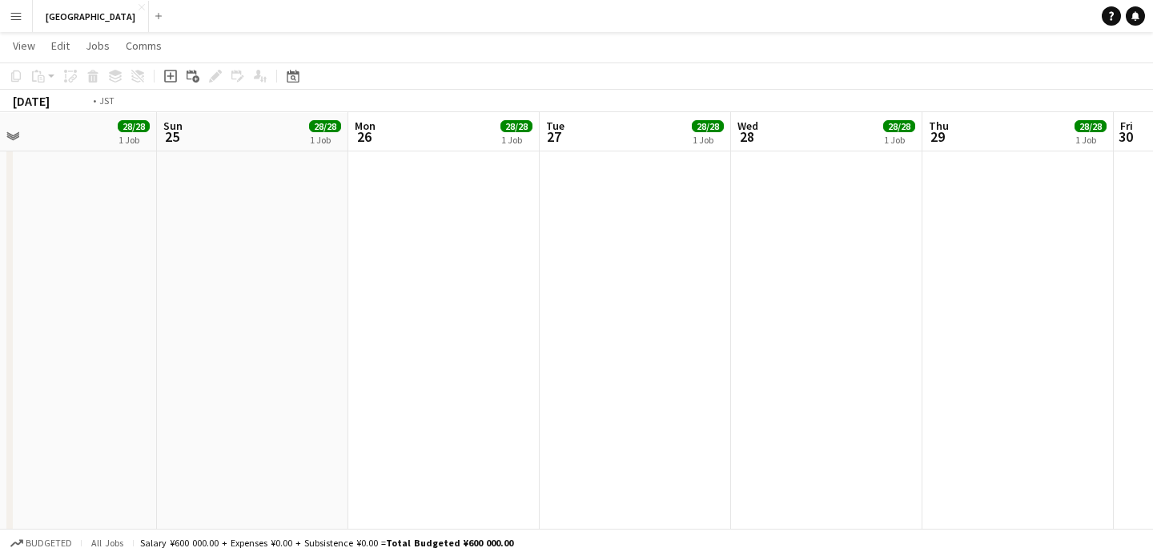
click at [503, 336] on app-calendar-viewport "Wed 21 28/28 1 Job Thu 22 28/28 1 Job Fri 23 28/28 1 Job Sat 24 28/28 1 Job Sun…" at bounding box center [576, 457] width 1153 height 1405
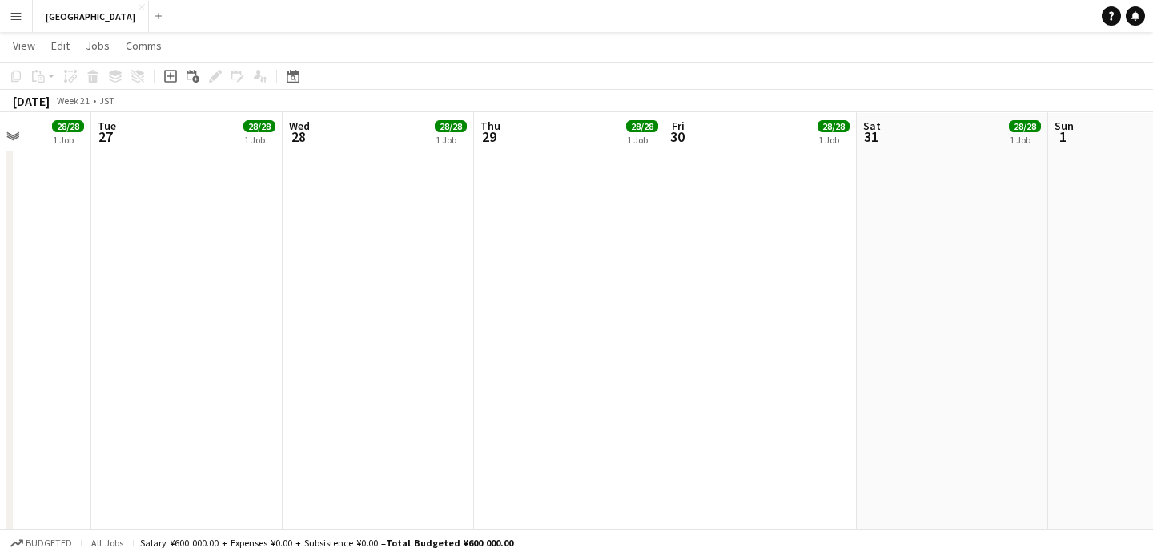
drag, startPoint x: 814, startPoint y: 336, endPoint x: 400, endPoint y: 333, distance: 413.3
click at [400, 335] on app-calendar-viewport "Fri 23 28/28 1 Job Sat 24 28/28 1 Job Sun 25 28/28 1 Job Mon 26 28/28 1 Job Tue…" at bounding box center [576, 457] width 1153 height 1405
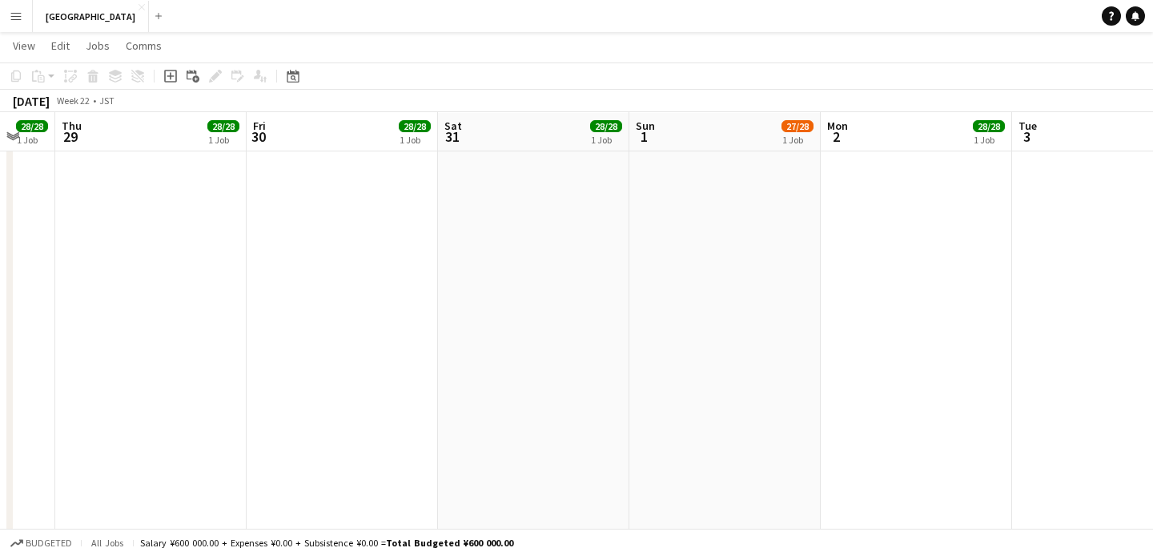
drag, startPoint x: 411, startPoint y: 333, endPoint x: 351, endPoint y: 333, distance: 60.1
click at [362, 333] on app-calendar-viewport "Sun 25 28/28 1 Job Mon 26 28/28 1 Job Tue 27 28/28 1 Job Wed 28 28/28 1 Job Thu…" at bounding box center [576, 457] width 1153 height 1405
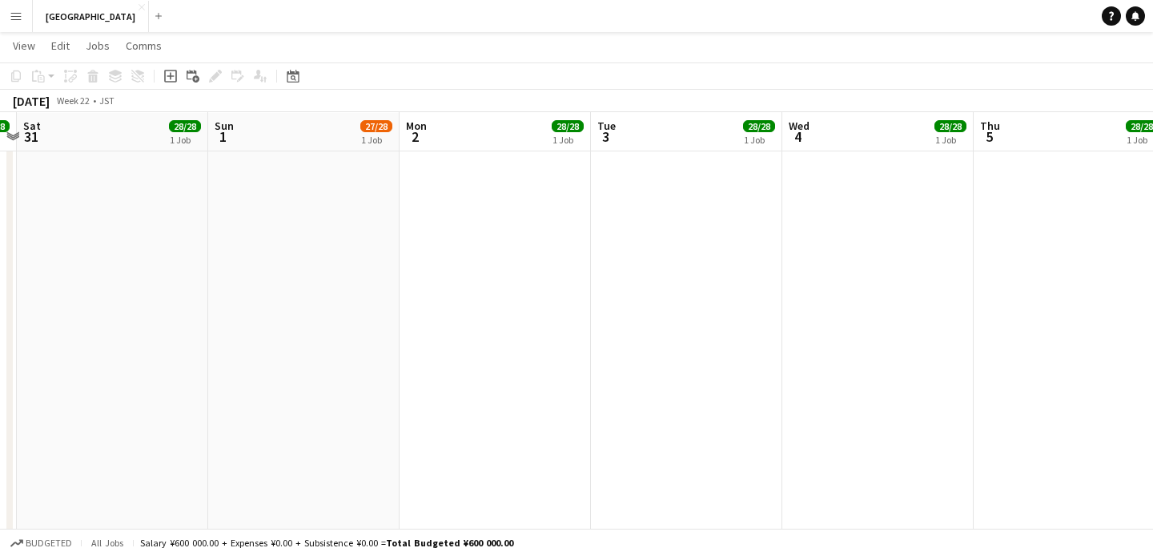
drag, startPoint x: 700, startPoint y: 354, endPoint x: 642, endPoint y: 356, distance: 57.7
click at [670, 356] on app-calendar-viewport "Wed 28 28/28 1 Job Thu 29 28/28 1 Job Fri 30 28/28 1 Job Sat 31 28/28 1 Job Sun…" at bounding box center [576, 457] width 1153 height 1405
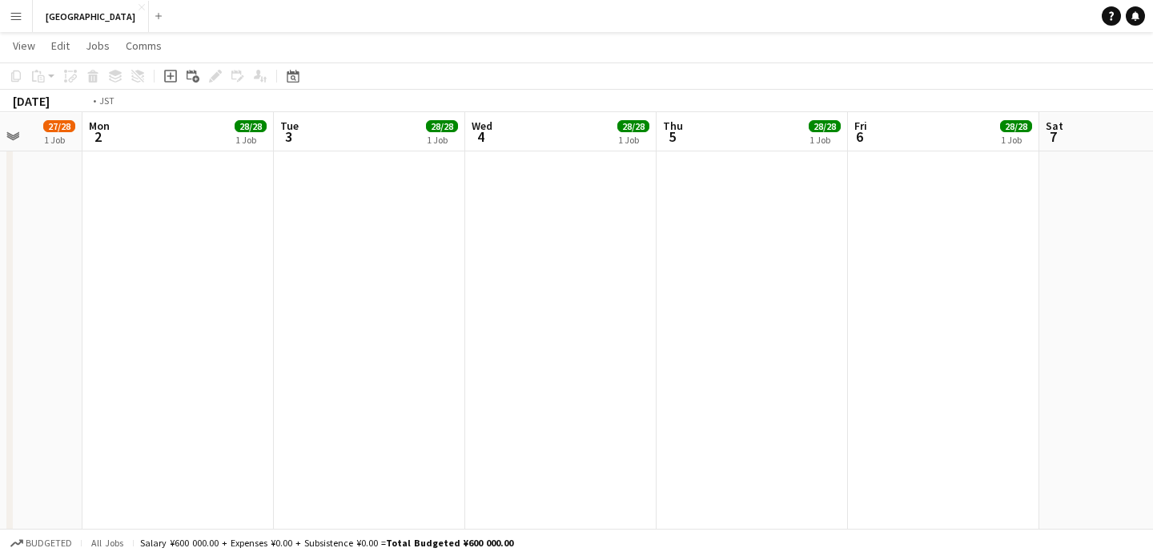
click at [535, 365] on app-calendar-viewport "Fri 30 28/28 1 Job Sat 31 28/28 1 Job Sun 1 27/28 1 Job Mon 2 28/28 1 Job Tue 3…" at bounding box center [576, 457] width 1153 height 1405
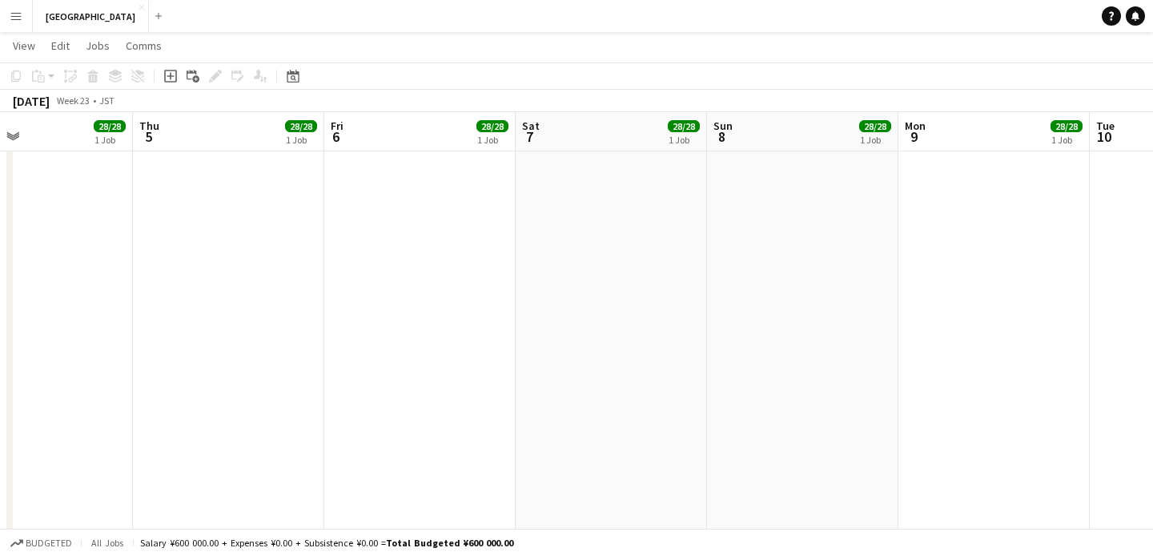
drag, startPoint x: 729, startPoint y: 367, endPoint x: 376, endPoint y: 368, distance: 352.4
click at [391, 368] on app-calendar-viewport "Sun 1 27/28 1 Job Mon 2 28/28 1 Job Tue 3 28/28 1 Job Wed 4 28/28 1 Job Thu 5 2…" at bounding box center [576, 457] width 1153 height 1405
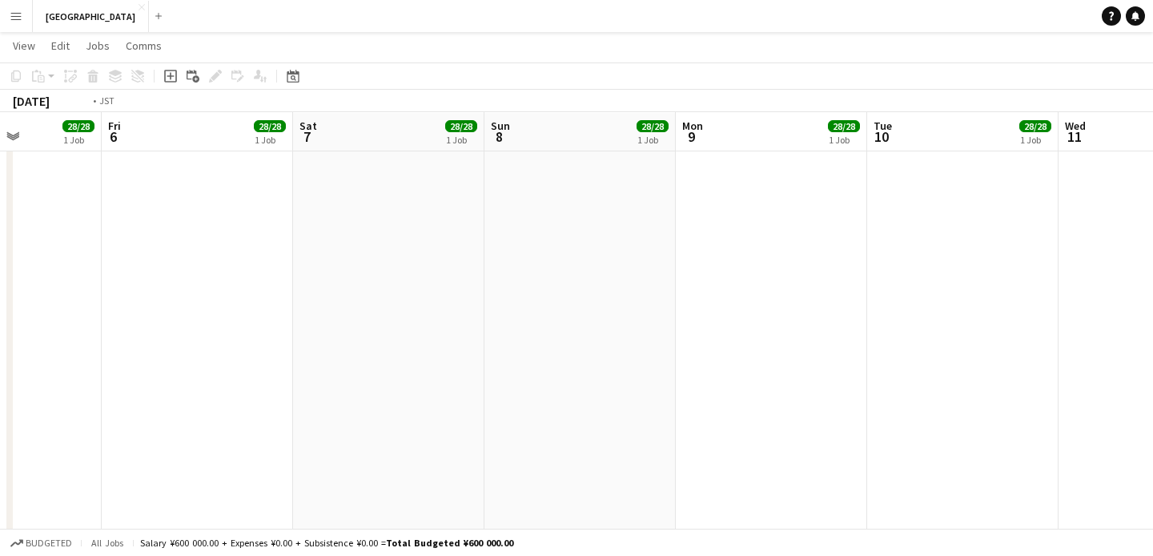
drag, startPoint x: 976, startPoint y: 334, endPoint x: 288, endPoint y: 325, distance: 688.1
click at [272, 329] on app-calendar-viewport "Tue 3 28/28 1 Job Wed 4 28/28 1 Job Thu 5 28/28 1 Job Fri 6 28/28 1 Job Sat 7 2…" at bounding box center [576, 457] width 1153 height 1405
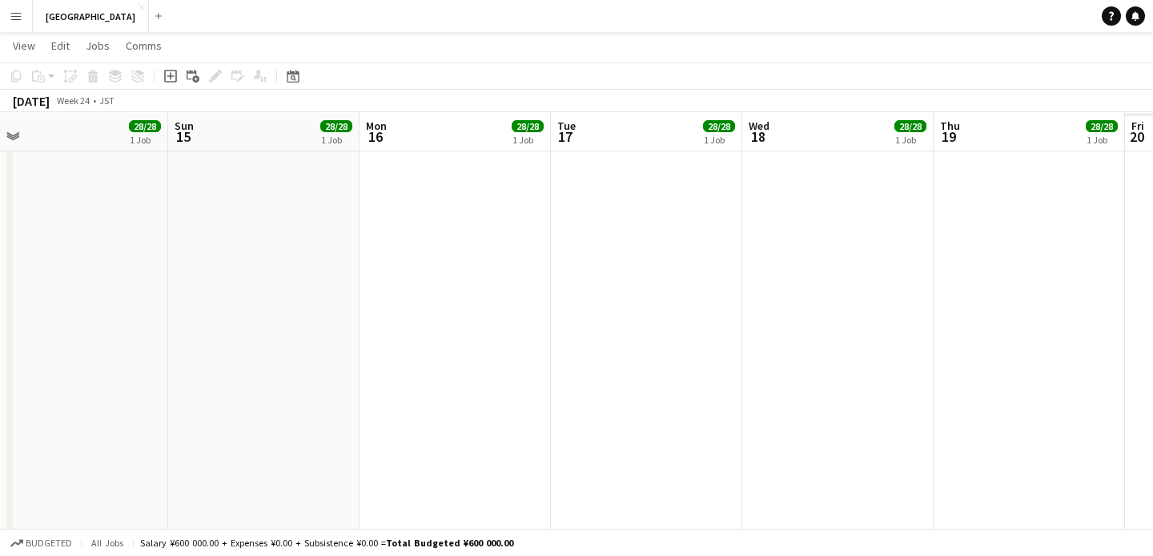
drag, startPoint x: 809, startPoint y: 325, endPoint x: 175, endPoint y: 330, distance: 634.4
click at [178, 330] on app-calendar-viewport "Tue 10 28/28 1 Job Wed 11 28/28 1 Job Thu 12 28/28 1 Job Fri 13 28/28 1 Job Sat…" at bounding box center [576, 457] width 1153 height 1405
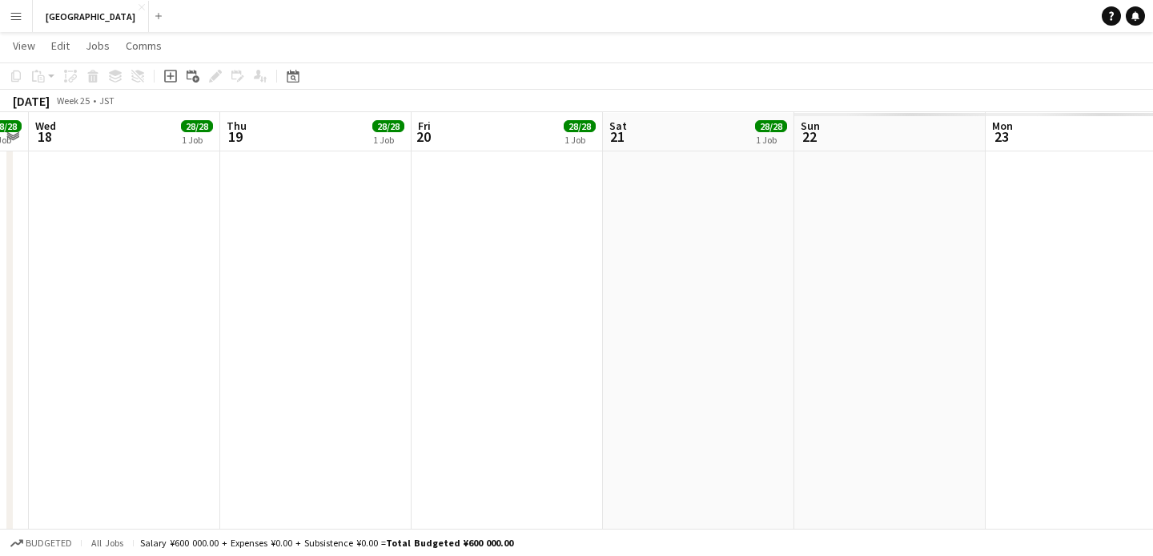
drag, startPoint x: 698, startPoint y: 328, endPoint x: 106, endPoint y: 324, distance: 591.9
click at [111, 324] on app-calendar-viewport "Sat 14 28/28 1 Job Sun 15 28/28 1 Job Mon 16 28/28 1 Job Tue 17 28/28 1 Job Wed…" at bounding box center [576, 457] width 1153 height 1405
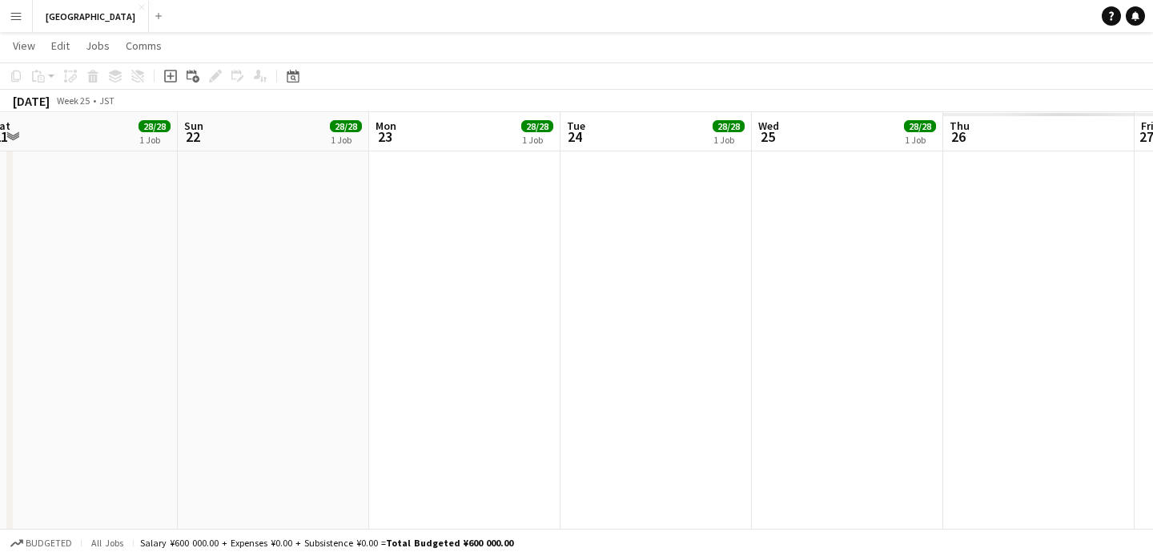
drag, startPoint x: 717, startPoint y: 319, endPoint x: 255, endPoint y: 314, distance: 462.2
click at [256, 314] on app-calendar-viewport "Wed 18 28/28 1 Job Thu 19 28/28 1 Job Fri 20 28/28 1 Job Sat 21 28/28 1 Job Sun…" at bounding box center [576, 457] width 1153 height 1405
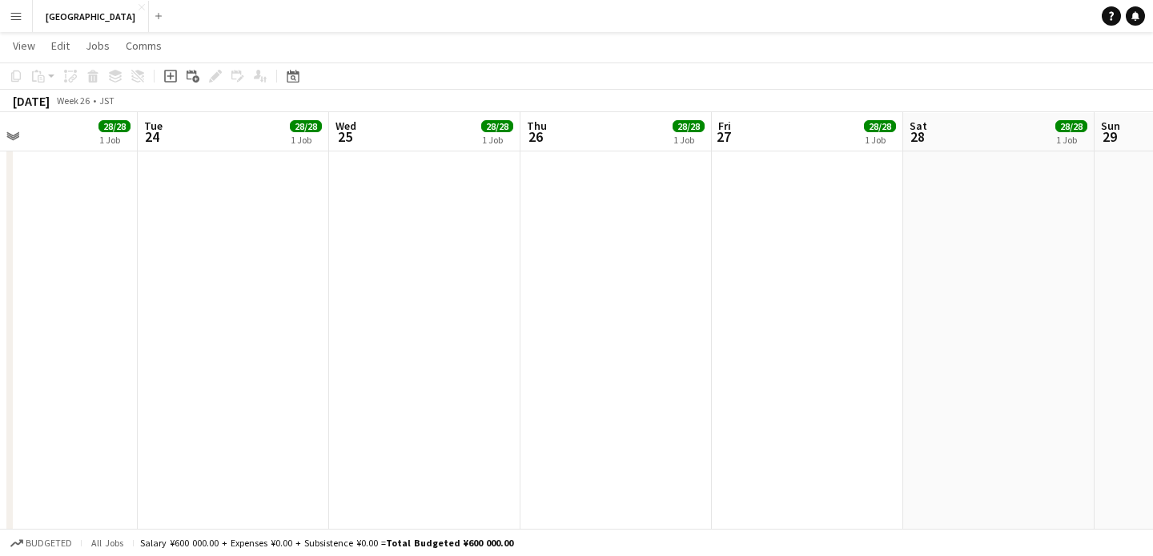
drag, startPoint x: 964, startPoint y: 342, endPoint x: 265, endPoint y: 339, distance: 698.5
click at [265, 339] on app-calendar-viewport "Fri 20 28/28 1 Job Sat 21 28/28 1 Job Sun 22 28/28 1 Job Mon 23 28/28 1 Job Tue…" at bounding box center [576, 457] width 1153 height 1405
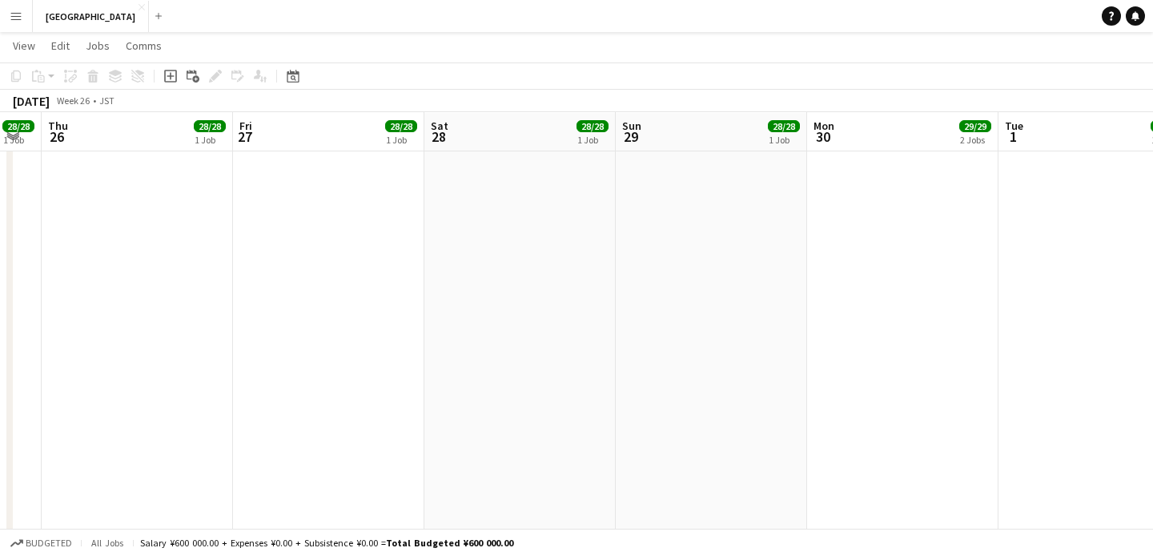
drag, startPoint x: 641, startPoint y: 344, endPoint x: 197, endPoint y: 336, distance: 443.8
click at [186, 336] on app-calendar-viewport "Sun 22 28/28 1 Job Mon 23 28/28 1 Job Tue 24 28/28 1 Job Wed 25 28/28 1 Job Thu…" at bounding box center [576, 457] width 1153 height 1405
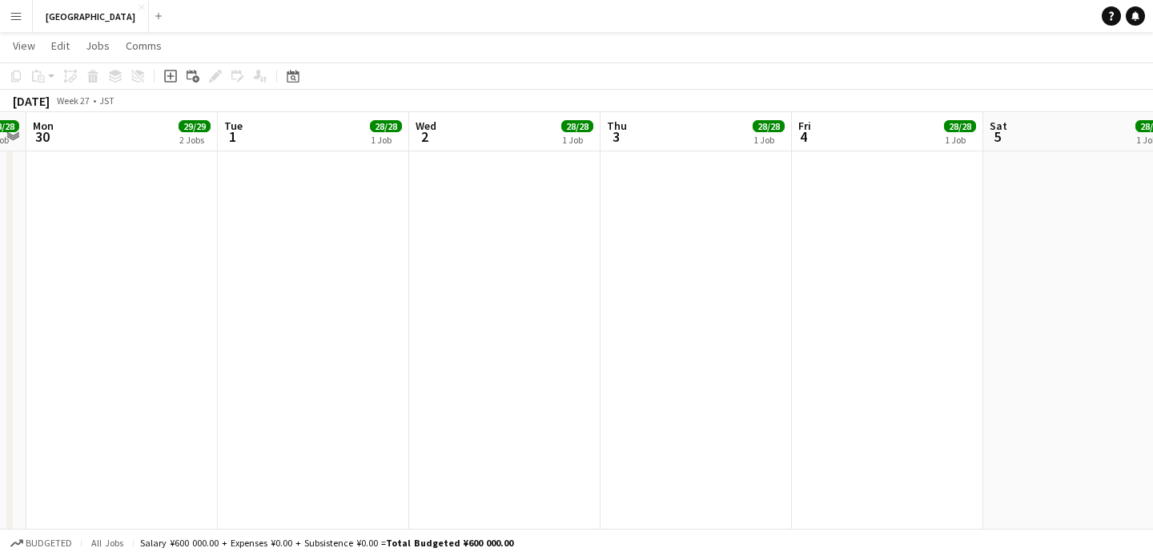
drag, startPoint x: 774, startPoint y: 340, endPoint x: 396, endPoint y: 344, distance: 377.3
click at [605, 344] on app-calendar-viewport "Fri 27 28/28 1 Job Sat 28 28/28 1 Job Sun 29 28/28 1 Job Mon 30 29/29 2 Jobs Tu…" at bounding box center [576, 457] width 1153 height 1405
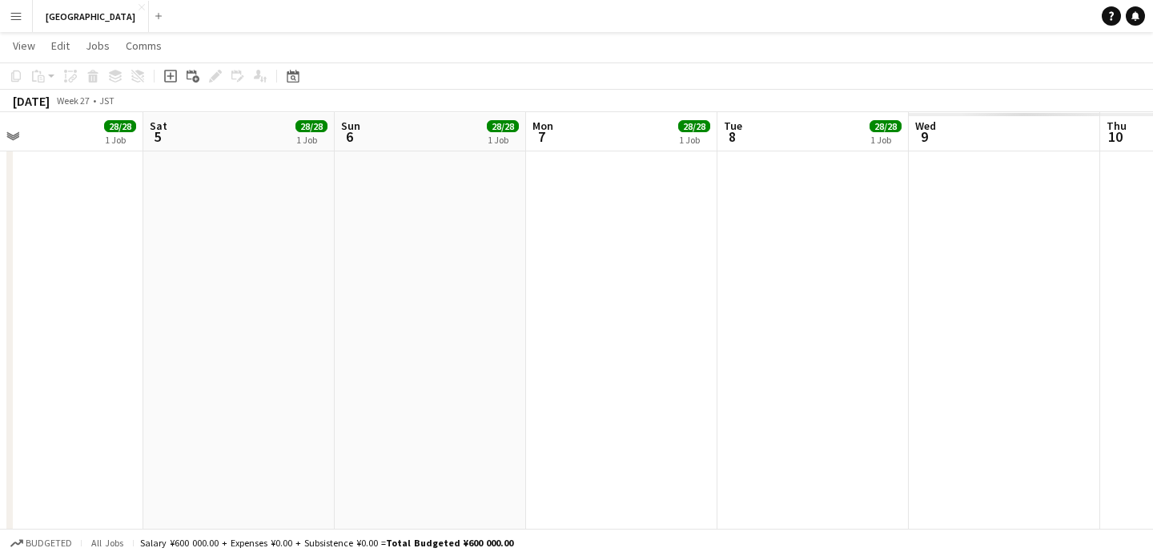
drag, startPoint x: 695, startPoint y: 331, endPoint x: 64, endPoint y: 326, distance: 631.2
click at [64, 326] on app-calendar-viewport "Tue 1 28/28 1 Job Wed 2 28/28 1 Job Thu 3 28/28 1 Job Fri 4 28/28 1 Job Sat 5 2…" at bounding box center [576, 457] width 1153 height 1405
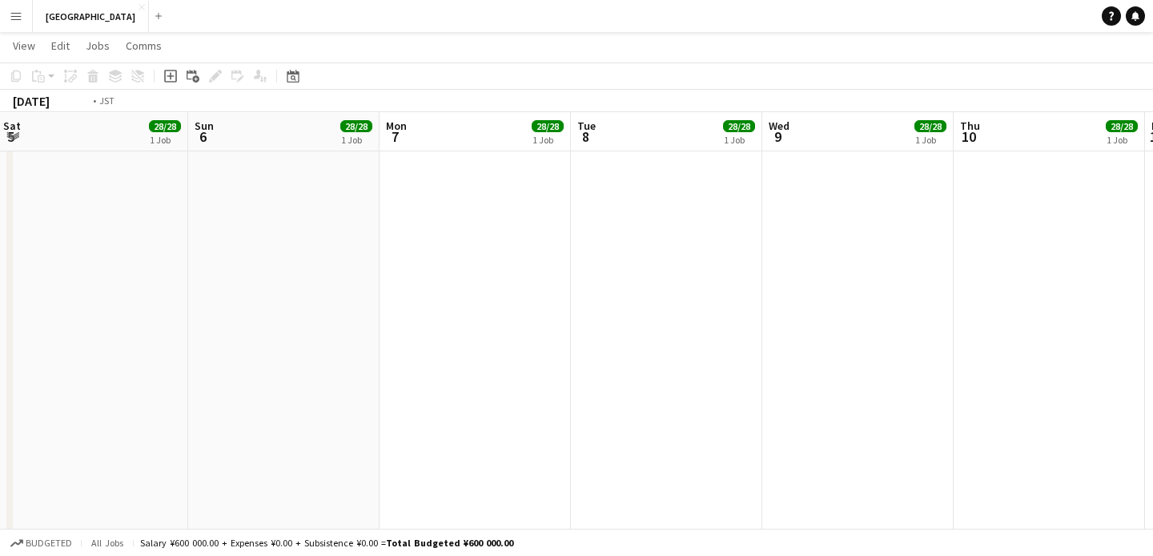
drag, startPoint x: 753, startPoint y: 336, endPoint x: 353, endPoint y: 334, distance: 399.7
click at [353, 334] on app-calendar-viewport "Tue 1 28/28 1 Job Wed 2 28/28 1 Job Thu 3 28/28 1 Job Fri 4 28/28 1 Job Sat 5 2…" at bounding box center [576, 457] width 1153 height 1405
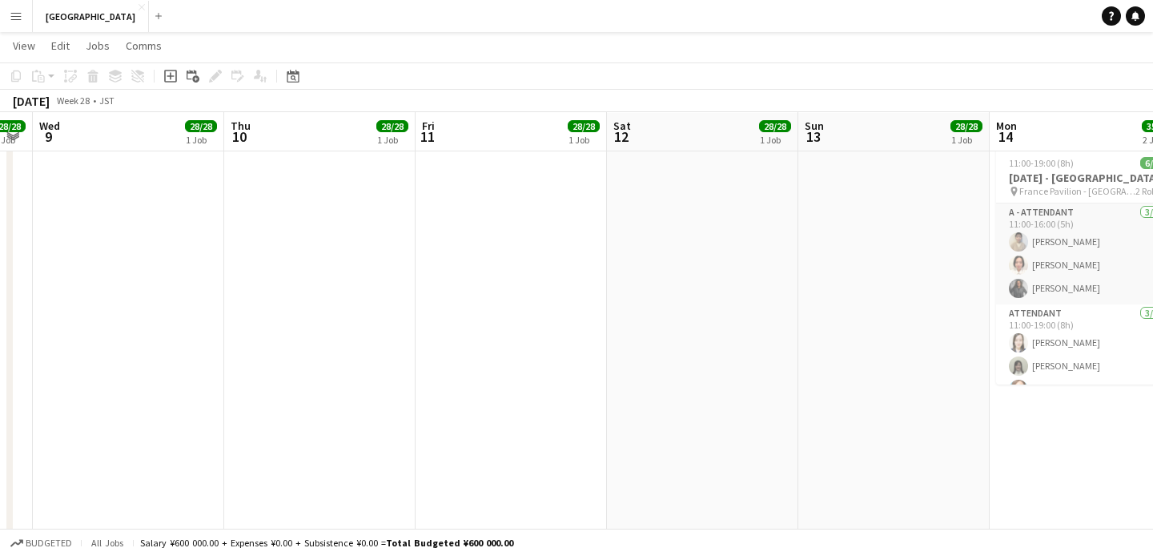
drag, startPoint x: 831, startPoint y: 341, endPoint x: 556, endPoint y: 338, distance: 275.6
click at [533, 340] on app-calendar-viewport "Sat 5 28/28 1 Job Sun 6 28/28 1 Job Mon 7 28/28 1 Job Tue 8 28/28 1 Job Wed 9 2…" at bounding box center [576, 457] width 1153 height 1405
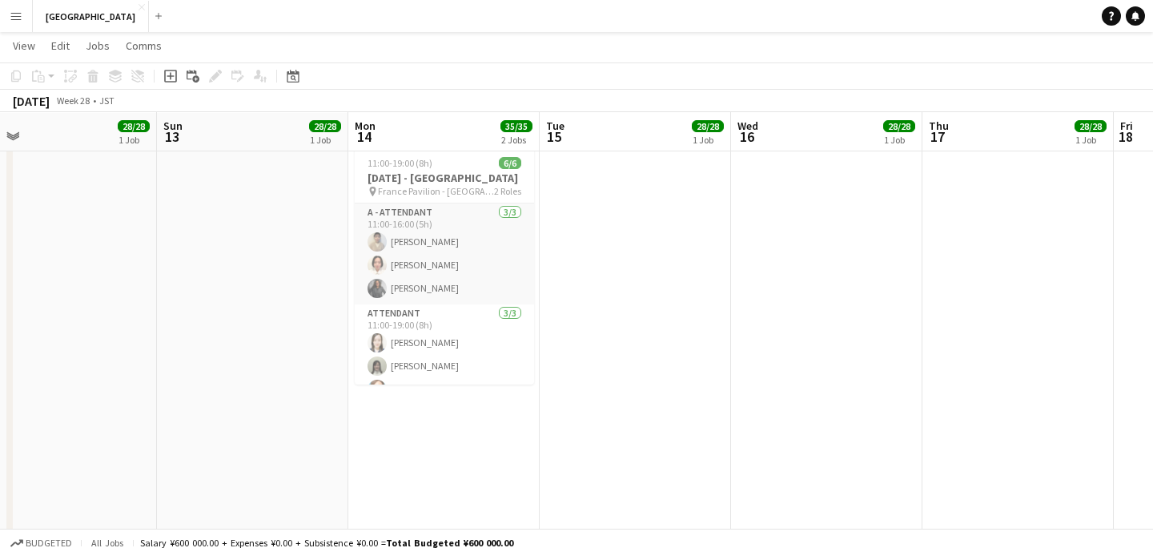
drag, startPoint x: 839, startPoint y: 340, endPoint x: 287, endPoint y: 338, distance: 551.9
click at [277, 340] on app-calendar-viewport "Wed 9 28/28 1 Job Thu 10 28/28 1 Job Fri 11 28/28 1 Job Sat 12 28/28 1 Job Sun …" at bounding box center [576, 457] width 1153 height 1405
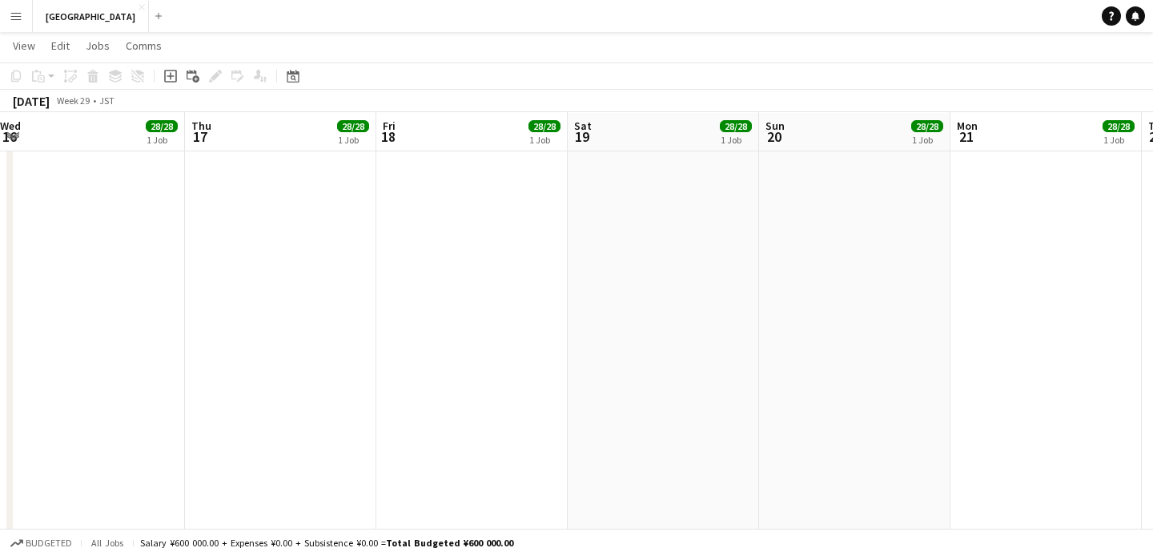
drag, startPoint x: 662, startPoint y: 338, endPoint x: 298, endPoint y: 344, distance: 363.7
click at [298, 344] on app-calendar-viewport "Sun 13 28/28 1 Job Mon 14 35/35 2 Jobs Tue 15 28/28 1 Job Wed 16 28/28 1 Job Th…" at bounding box center [576, 457] width 1153 height 1405
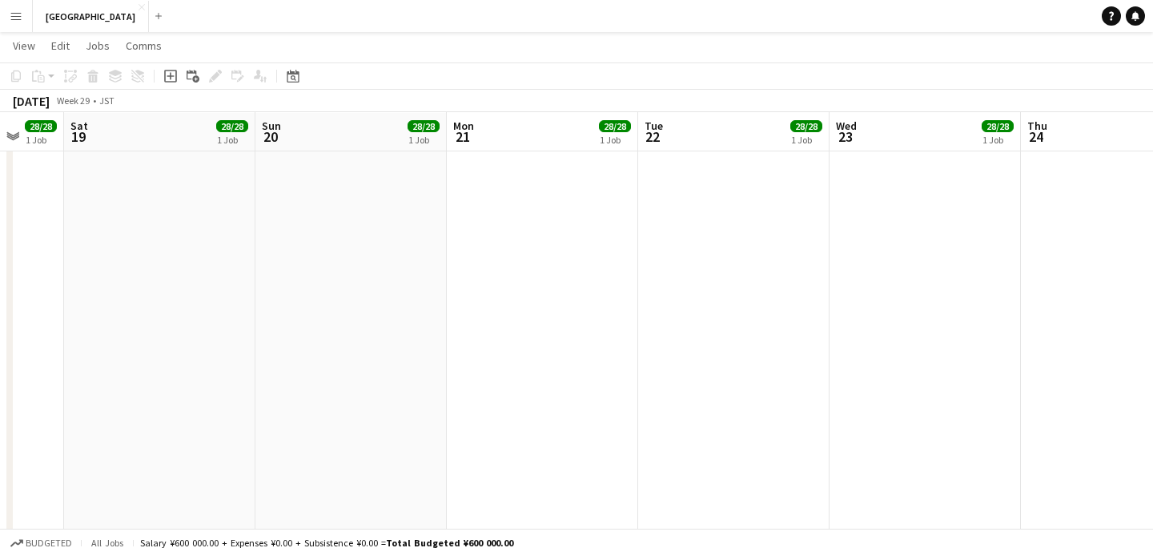
drag, startPoint x: 867, startPoint y: 335, endPoint x: 404, endPoint y: 339, distance: 463.8
click at [404, 339] on app-calendar-viewport "Tue 15 28/28 1 Job Wed 16 28/28 1 Job Thu 17 28/28 1 Job Fri 18 28/28 1 Job Sat…" at bounding box center [576, 457] width 1153 height 1405
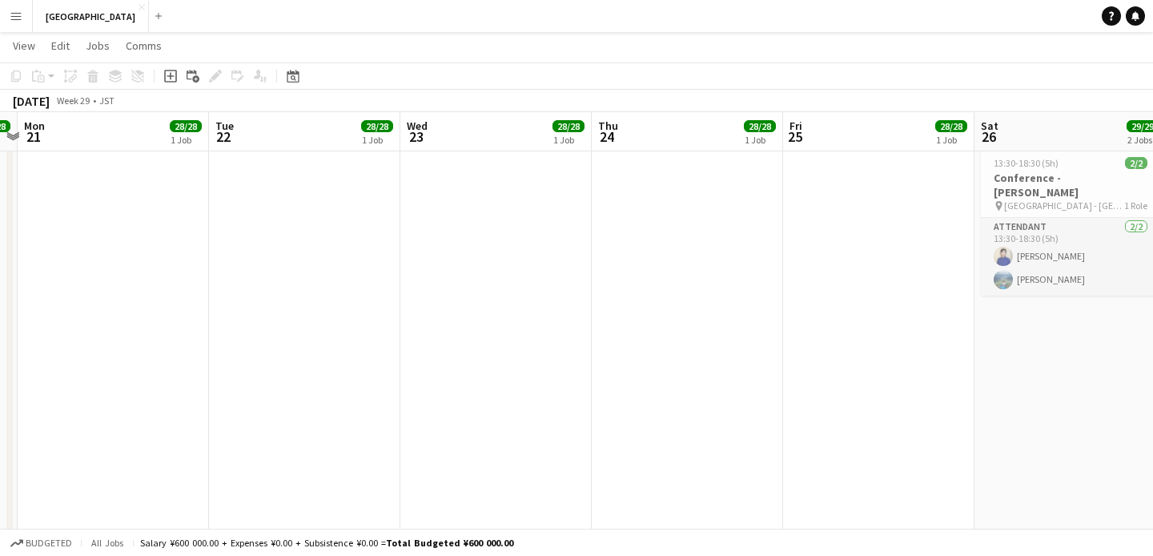
drag, startPoint x: 577, startPoint y: 287, endPoint x: 552, endPoint y: 294, distance: 25.9
click at [552, 294] on app-calendar-viewport "Thu 17 28/28 1 Job Fri 18 28/28 1 Job Sat 19 28/28 1 Job Sun 20 28/28 1 Job Mon…" at bounding box center [576, 457] width 1153 height 1405
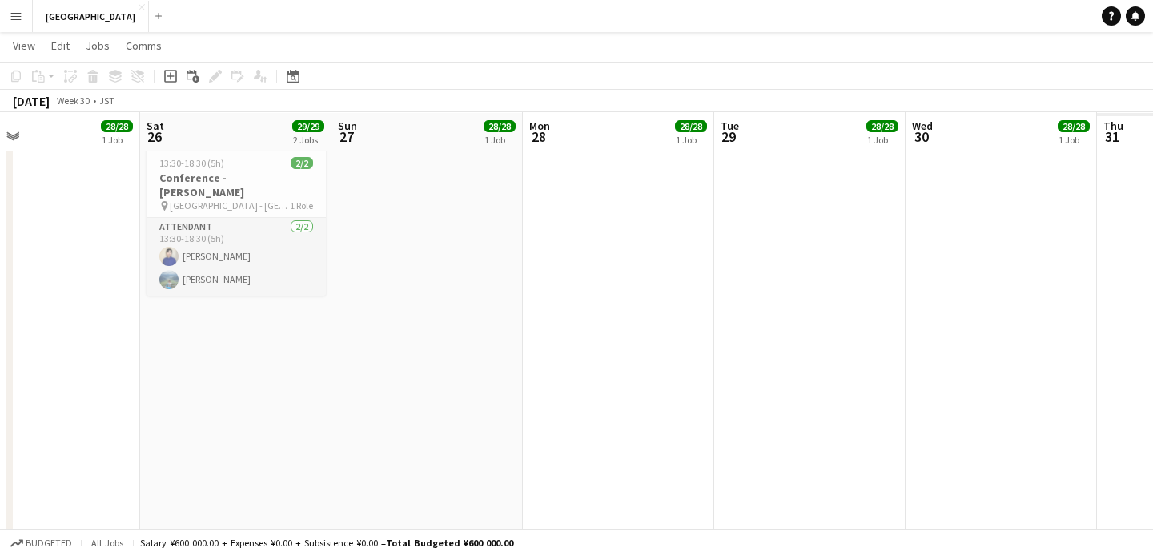
drag, startPoint x: 907, startPoint y: 329, endPoint x: 159, endPoint y: 349, distance: 748.4
click at [138, 364] on app-calendar-viewport "Mon 21 28/28 1 Job Tue 22 28/28 1 Job Wed 23 28/28 1 Job Thu 24 28/28 1 Job Fri…" at bounding box center [576, 457] width 1153 height 1405
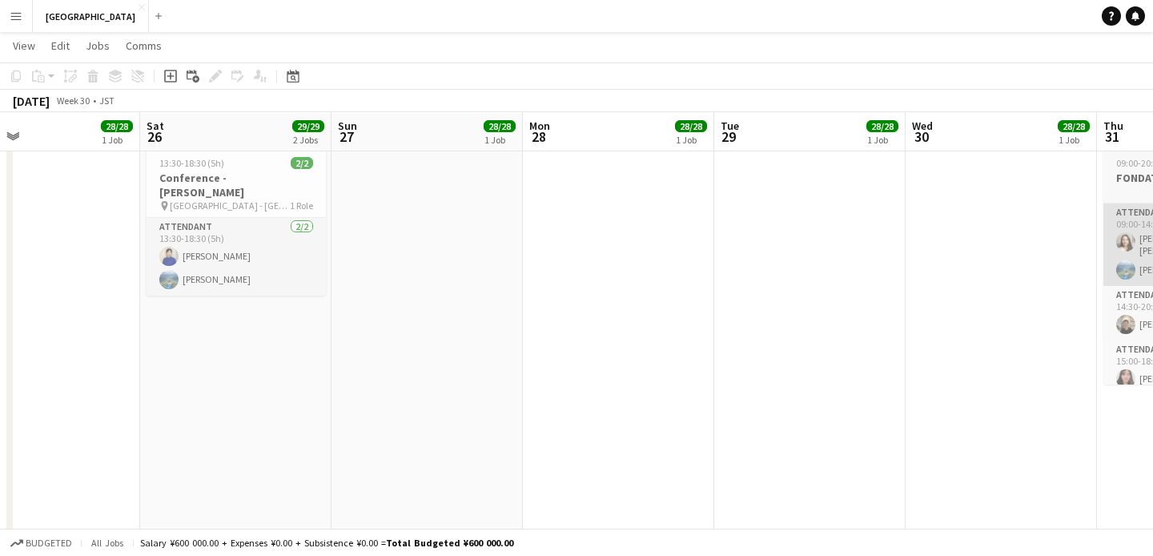
scroll to position [0, 819]
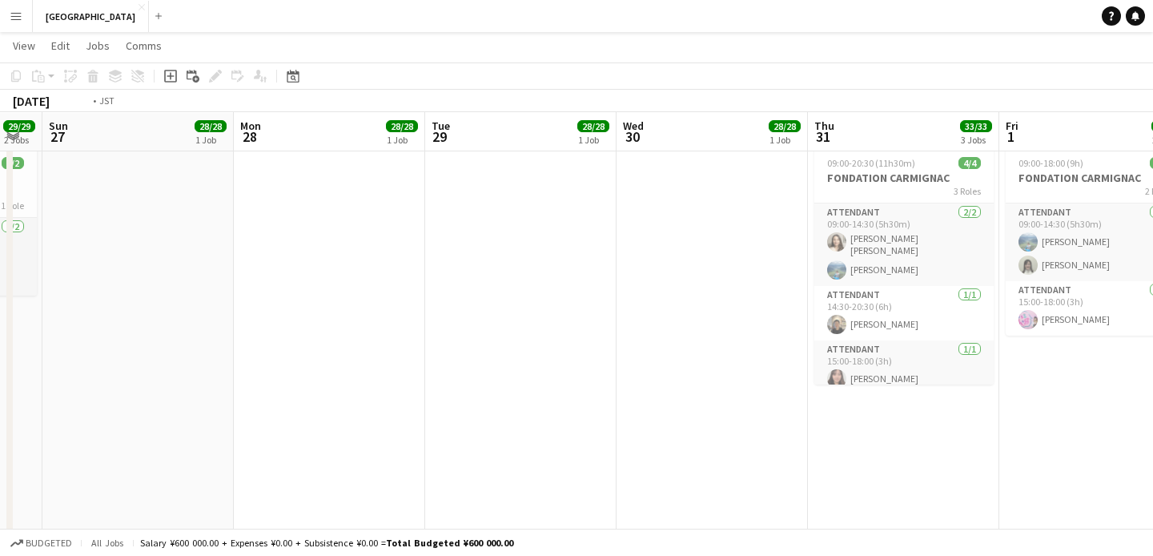
drag, startPoint x: 891, startPoint y: 360, endPoint x: 198, endPoint y: 364, distance: 692.8
click at [198, 364] on app-calendar-viewport "Wed 23 28/28 1 Job Thu 24 28/28 1 Job Fri 25 28/28 1 Job Sat 26 29/29 2 Jobs Su…" at bounding box center [576, 457] width 1153 height 1405
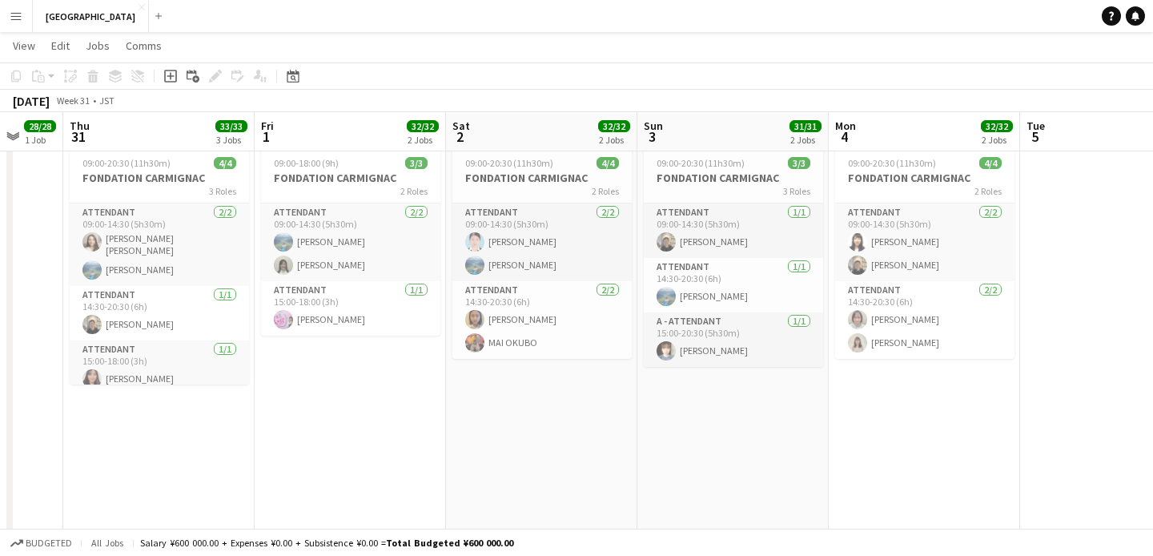
scroll to position [0, 696]
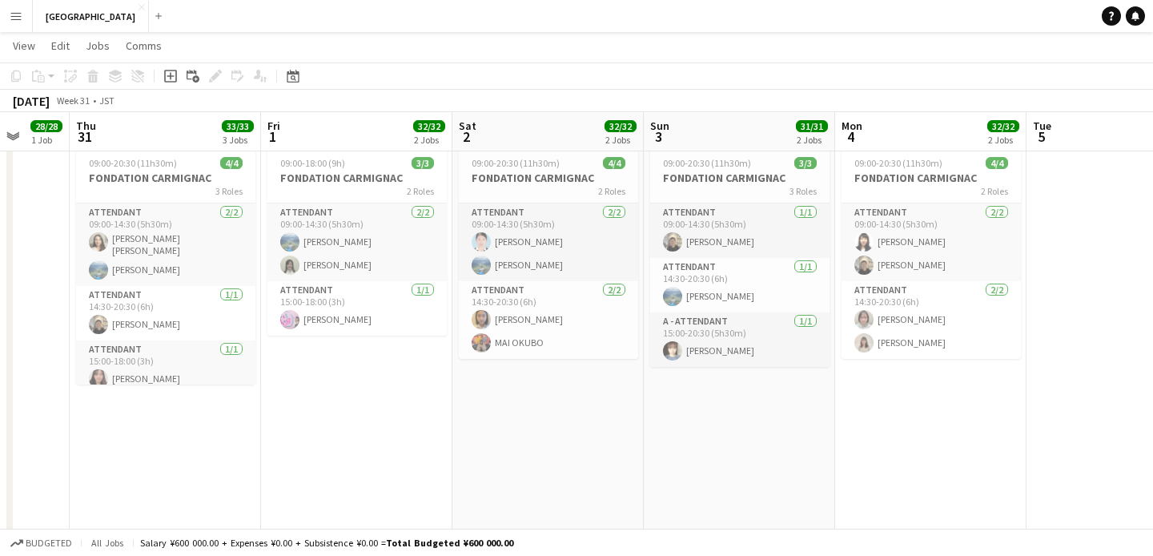
drag, startPoint x: 778, startPoint y: 392, endPoint x: 445, endPoint y: 409, distance: 333.7
click at [445, 409] on app-calendar-viewport "Sun 27 28/28 1 Job Mon 28 28/28 1 Job Tue 29 28/28 1 Job Wed 30 28/28 1 Job Thu…" at bounding box center [576, 457] width 1153 height 1405
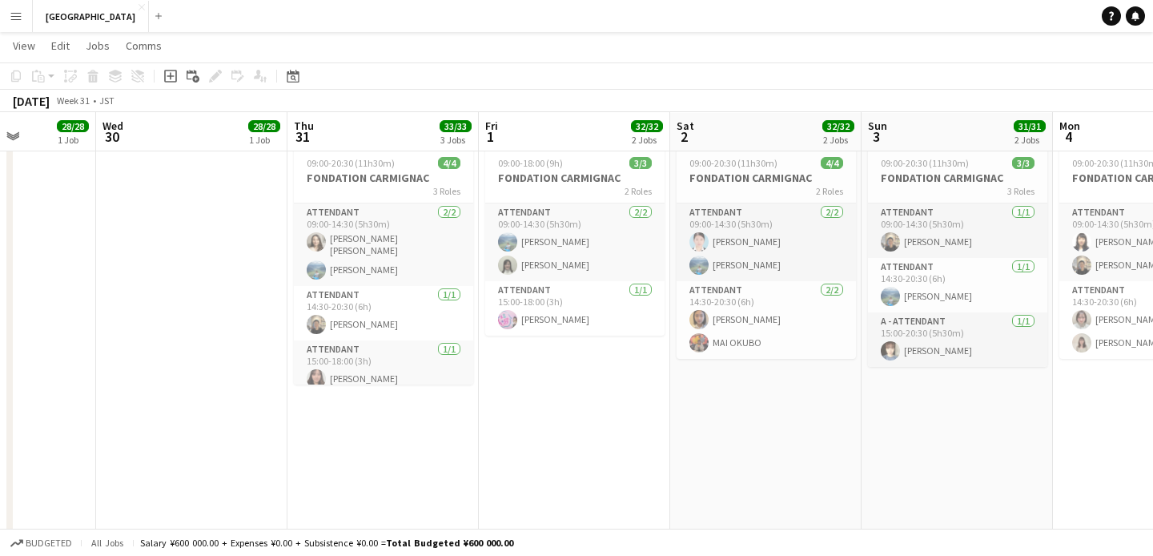
drag, startPoint x: 648, startPoint y: 419, endPoint x: 99, endPoint y: 410, distance: 549.5
click at [99, 410] on app-calendar-viewport "Sun 27 28/28 1 Job Mon 28 28/28 1 Job Tue 29 28/28 1 Job Wed 30 28/28 1 Job Thu…" at bounding box center [576, 457] width 1153 height 1405
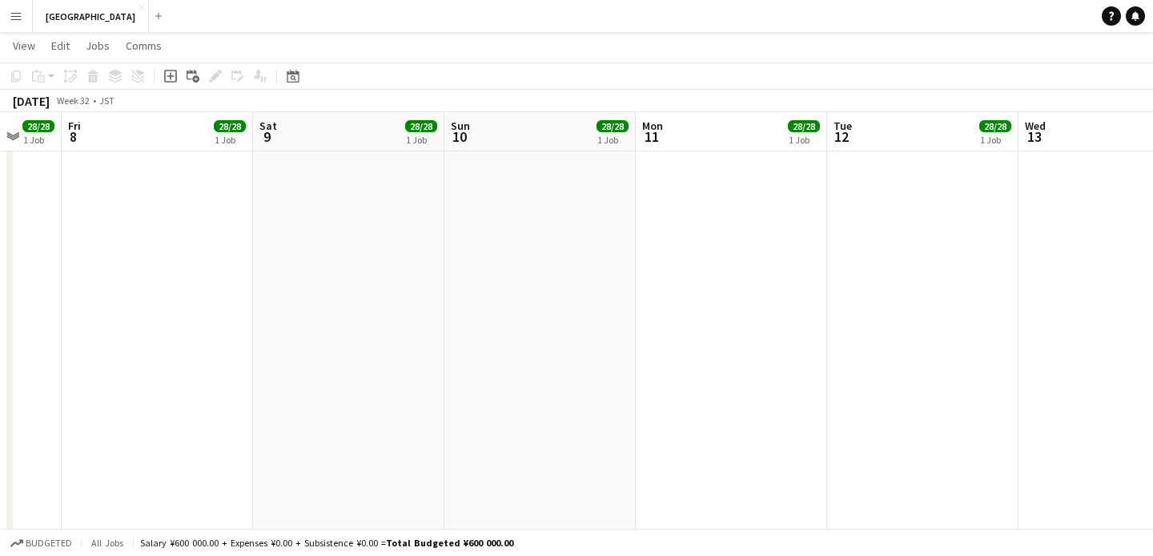
drag, startPoint x: 952, startPoint y: 308, endPoint x: 0, endPoint y: 346, distance: 952.3
click at [0, 346] on app-calendar-viewport "Mon 4 32/32 2 Jobs Tue 5 28/28 1 Job Wed 6 28/28 1 Job Thu 7 28/28 1 Job Fri 8 …" at bounding box center [576, 457] width 1153 height 1405
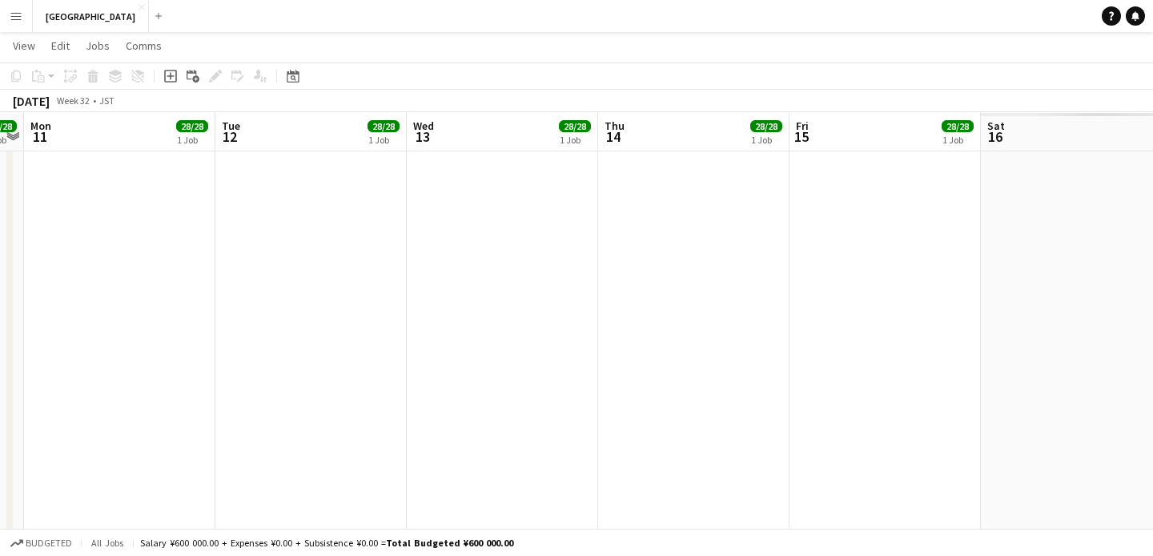
drag, startPoint x: 902, startPoint y: 356, endPoint x: 481, endPoint y: 374, distance: 420.9
click at [296, 363] on app-calendar-viewport "Fri 8 28/28 1 Job Sat 9 28/28 1 Job Sun 10 28/28 1 Job Mon 11 28/28 1 Job Tue 1…" at bounding box center [576, 457] width 1153 height 1405
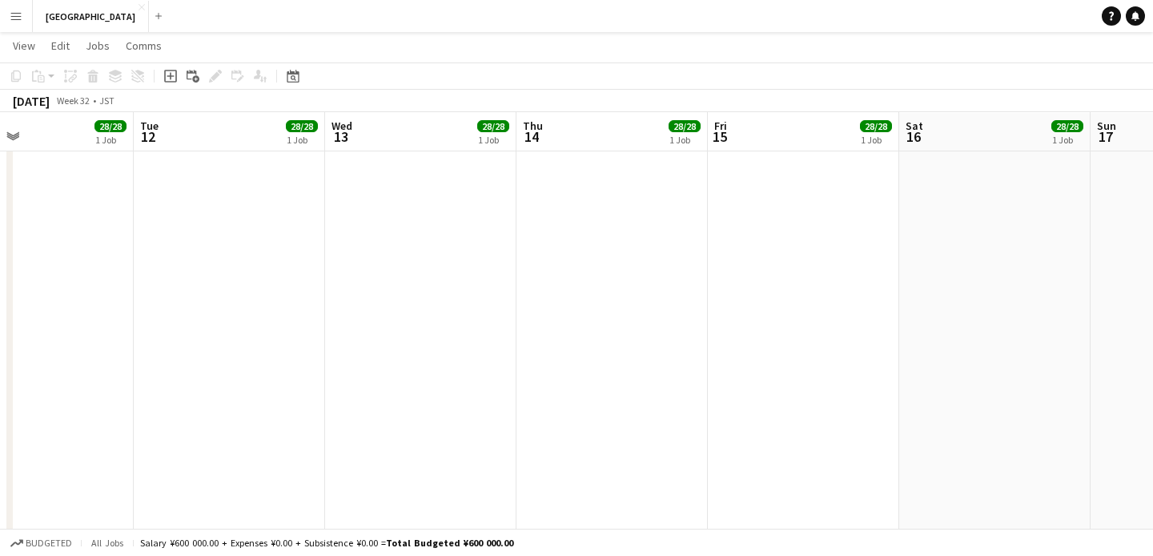
drag, startPoint x: 733, startPoint y: 372, endPoint x: 286, endPoint y: 366, distance: 447.0
click at [286, 366] on app-calendar-viewport "Fri 8 28/28 1 Job Sat 9 28/28 1 Job Sun 10 28/28 1 Job Mon 11 28/28 1 Job Tue 1…" at bounding box center [576, 457] width 1153 height 1405
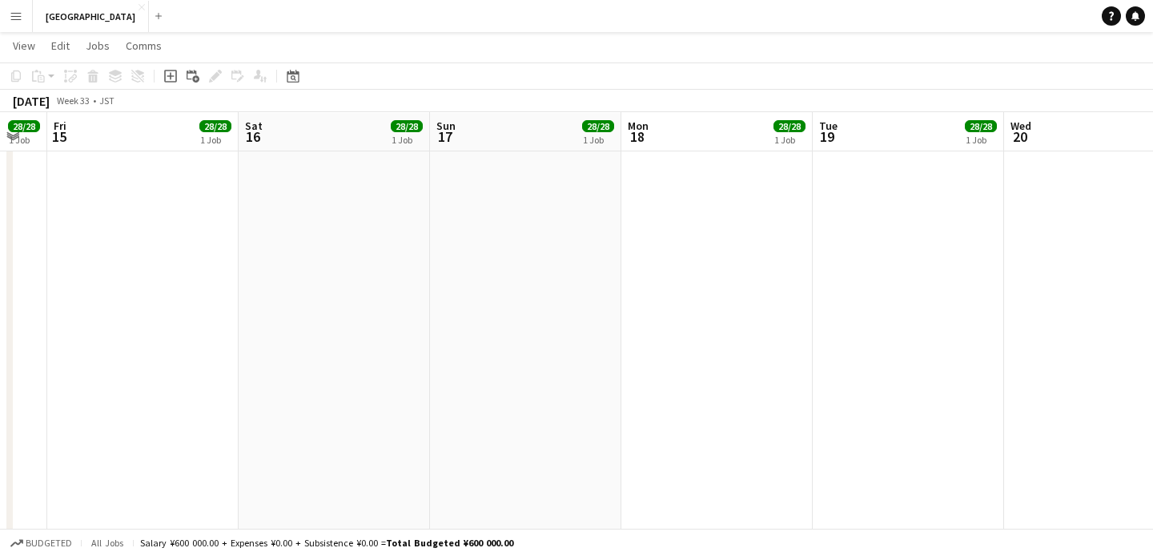
drag, startPoint x: 906, startPoint y: 376, endPoint x: 252, endPoint y: 361, distance: 654.5
click at [252, 361] on app-calendar-viewport "Tue 12 28/28 1 Job Wed 13 28/28 1 Job Thu 14 28/28 1 Job Fri 15 28/28 1 Job Sat…" at bounding box center [576, 457] width 1153 height 1405
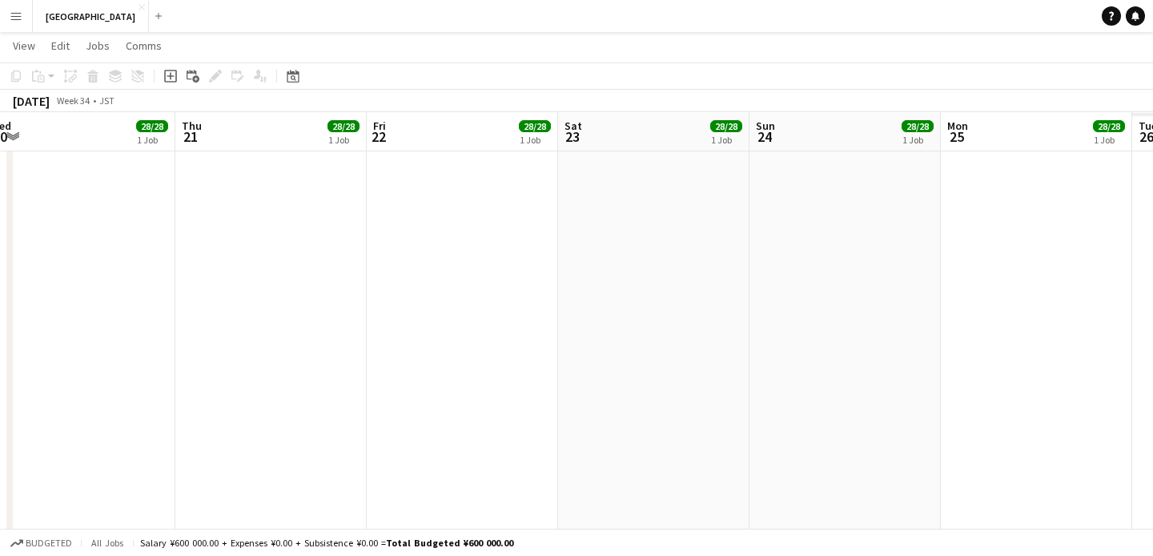
click at [326, 360] on app-calendar-viewport "Sun 17 28/28 1 Job Mon 18 28/28 1 Job Tue 19 28/28 1 Job Wed 20 28/28 1 Job Thu…" at bounding box center [576, 457] width 1153 height 1405
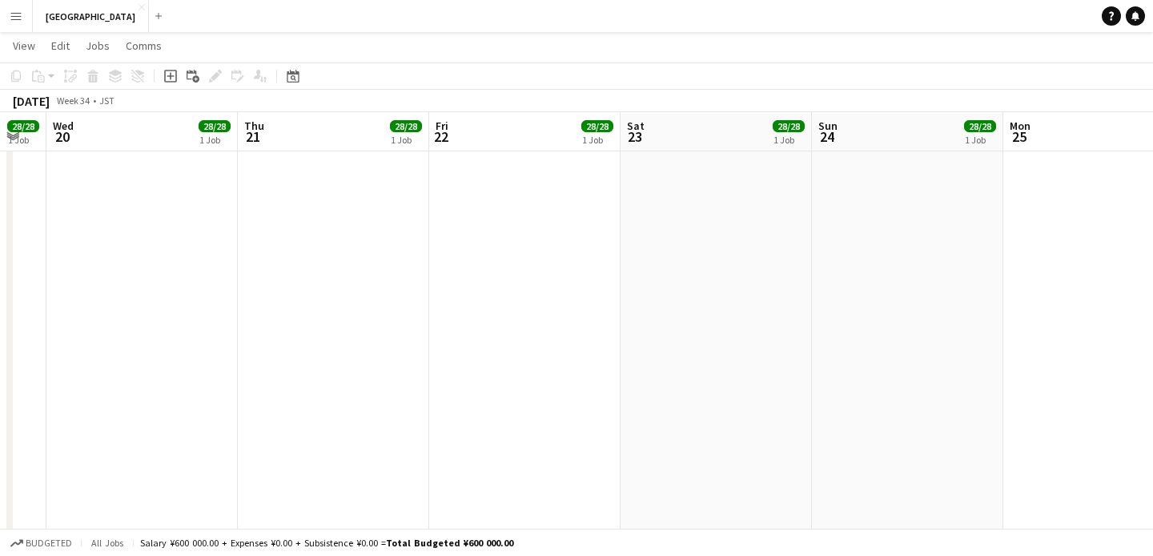
click at [441, 356] on app-calendar-viewport "Sun 17 28/28 1 Job Mon 18 28/28 1 Job Tue 19 28/28 1 Job Wed 20 28/28 1 Job Thu…" at bounding box center [576, 457] width 1153 height 1405
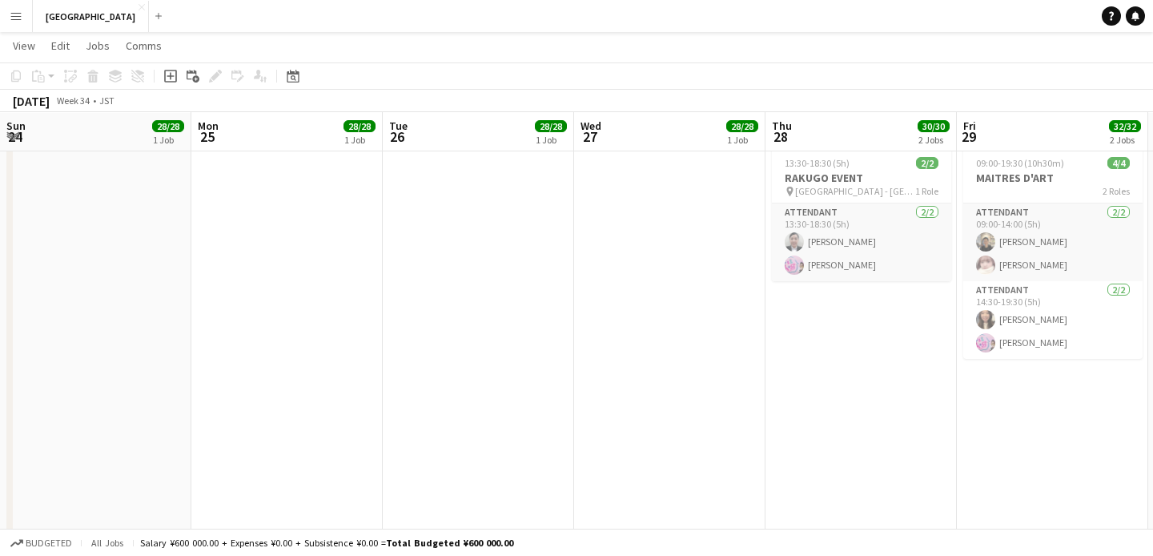
click at [390, 348] on app-calendar-viewport "Thu 21 28/28 1 Job Fri 22 28/28 1 Job Sat 23 28/28 1 Job Sun 24 28/28 1 Job Mon…" at bounding box center [576, 457] width 1153 height 1405
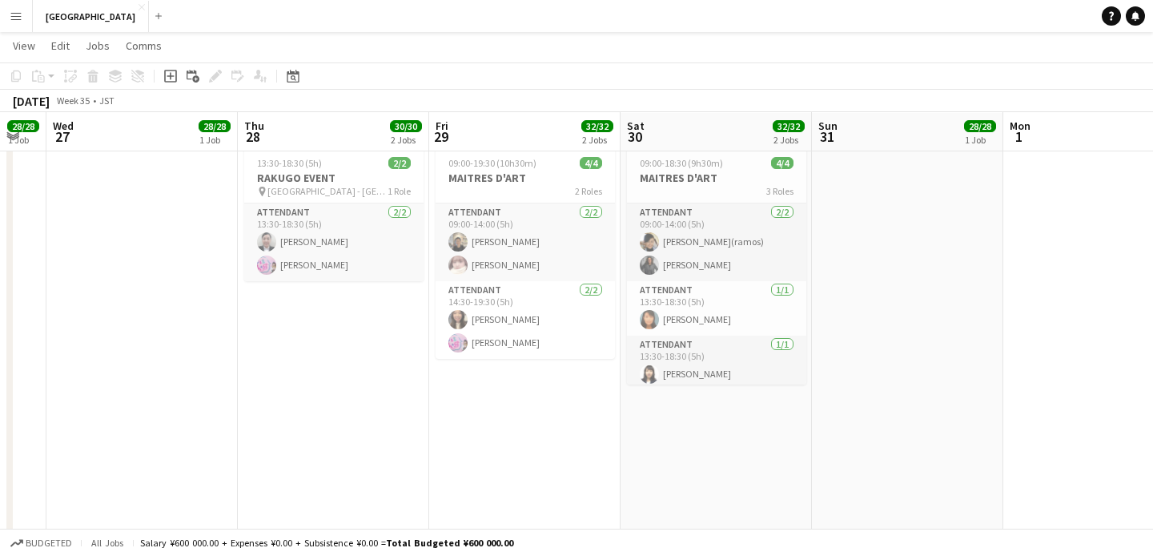
scroll to position [0, 734]
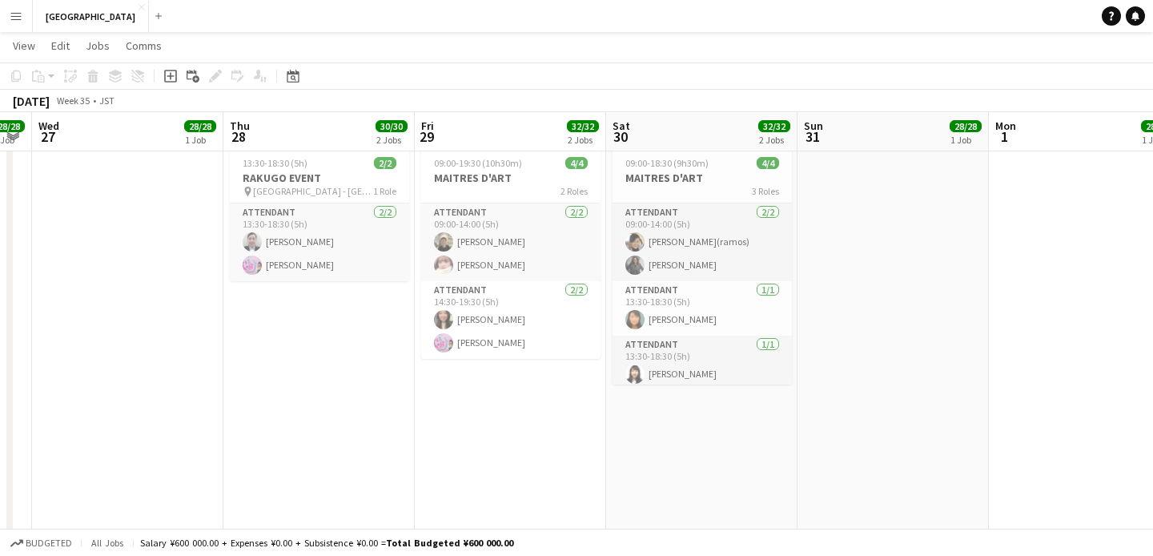
click at [386, 371] on app-calendar-viewport "Sat 23 28/28 1 Job Sun 24 28/28 1 Job Mon 25 28/28 1 Job Tue 26 28/28 1 Job Wed…" at bounding box center [576, 457] width 1153 height 1405
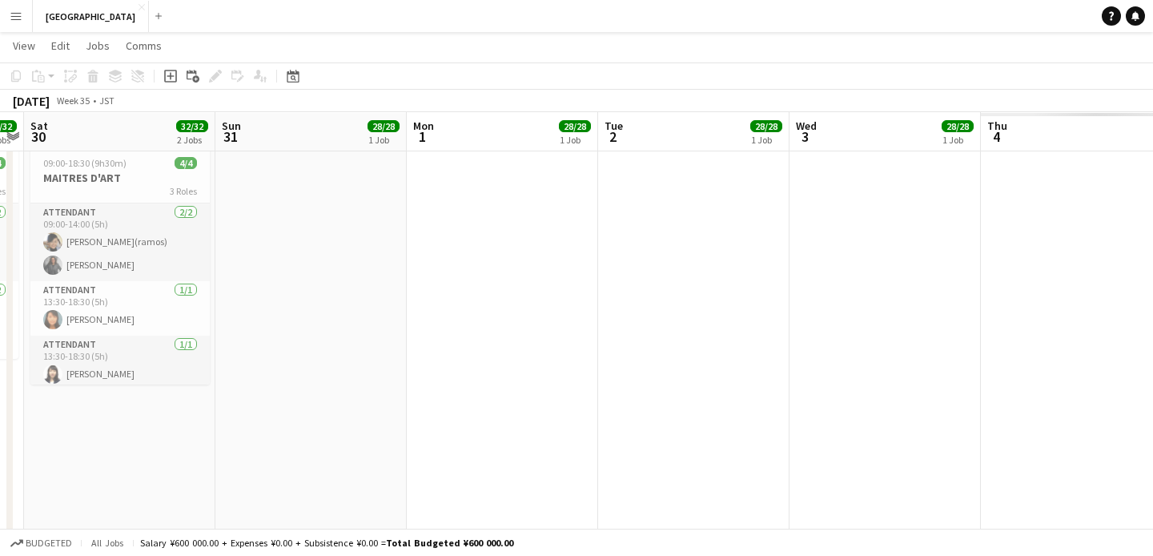
drag, startPoint x: 926, startPoint y: 413, endPoint x: 428, endPoint y: 430, distance: 498.5
click at [260, 430] on app-calendar-viewport "Wed 27 28/28 1 Job Thu 28 30/30 2 Jobs Fri 29 32/32 2 Jobs Sat 30 32/32 2 Jobs …" at bounding box center [576, 457] width 1153 height 1405
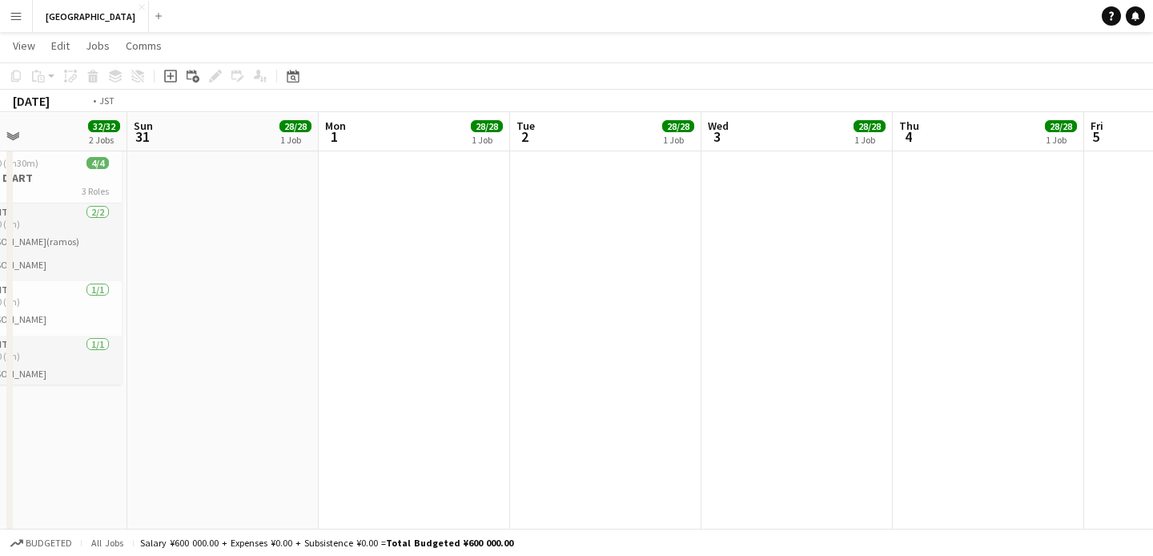
drag, startPoint x: 883, startPoint y: 415, endPoint x: 419, endPoint y: 422, distance: 463.8
click at [403, 422] on app-calendar-viewport "Wed 27 28/28 1 Job Thu 28 30/30 2 Jobs Fri 29 32/32 2 Jobs Sat 30 32/32 2 Jobs …" at bounding box center [576, 457] width 1153 height 1405
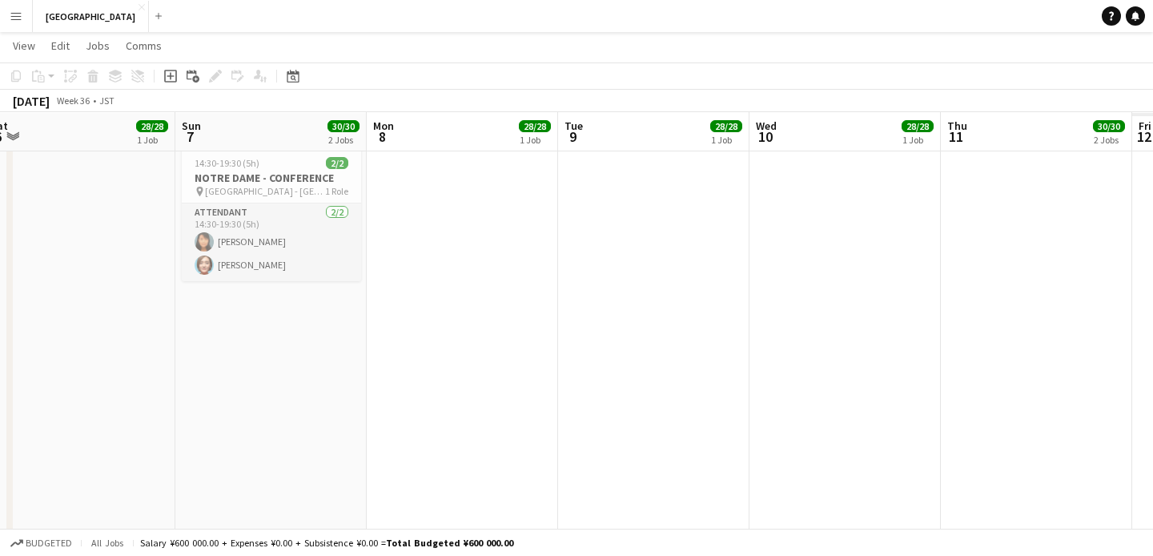
scroll to position [0, 530]
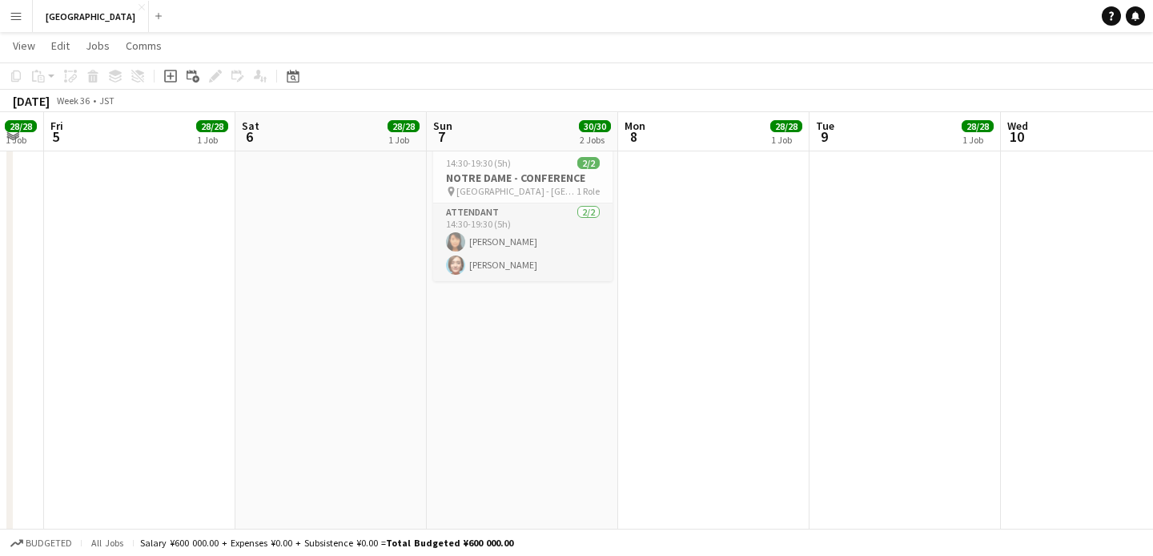
drag, startPoint x: 879, startPoint y: 414, endPoint x: 314, endPoint y: 442, distance: 566.2
click at [314, 442] on app-calendar-viewport "Tue 2 28/28 1 Job Wed 3 28/28 1 Job Thu 4 28/28 1 Job Fri 5 28/28 1 Job Sat 6 2…" at bounding box center [576, 457] width 1153 height 1405
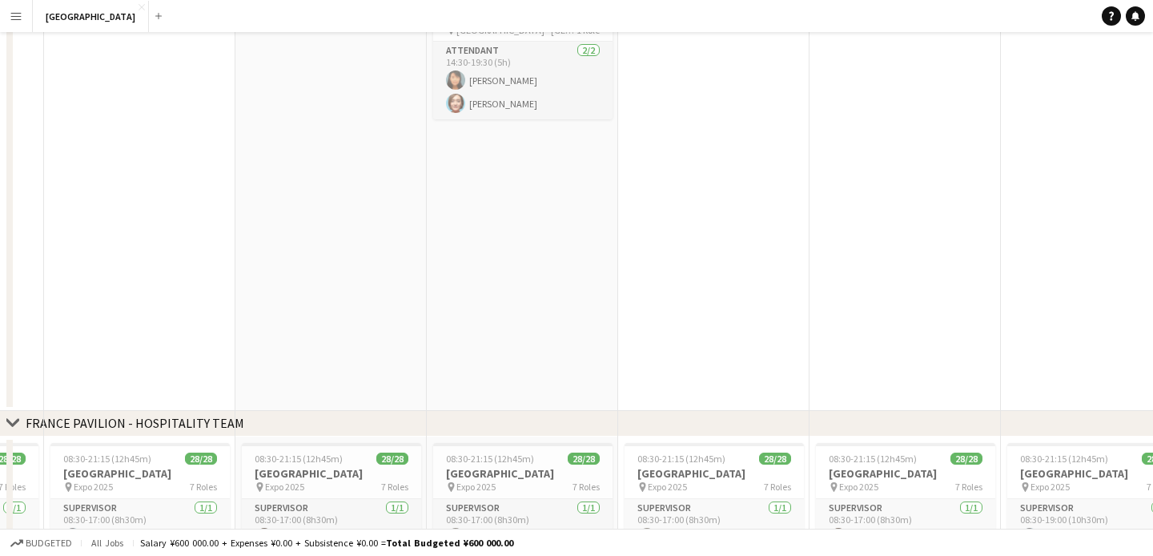
scroll to position [0, 0]
